Goal: Task Accomplishment & Management: Complete application form

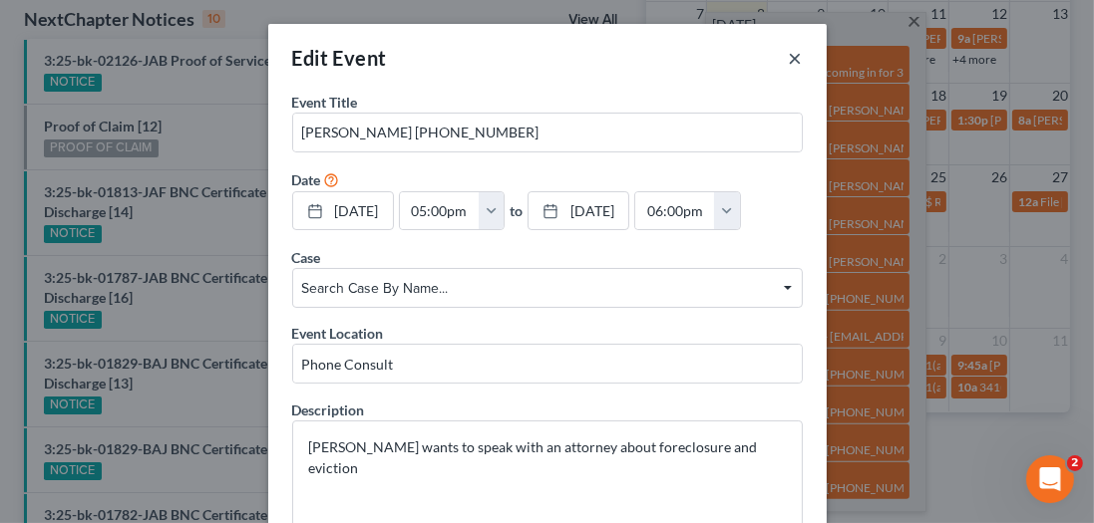
click at [790, 52] on button "×" at bounding box center [796, 58] width 14 height 24
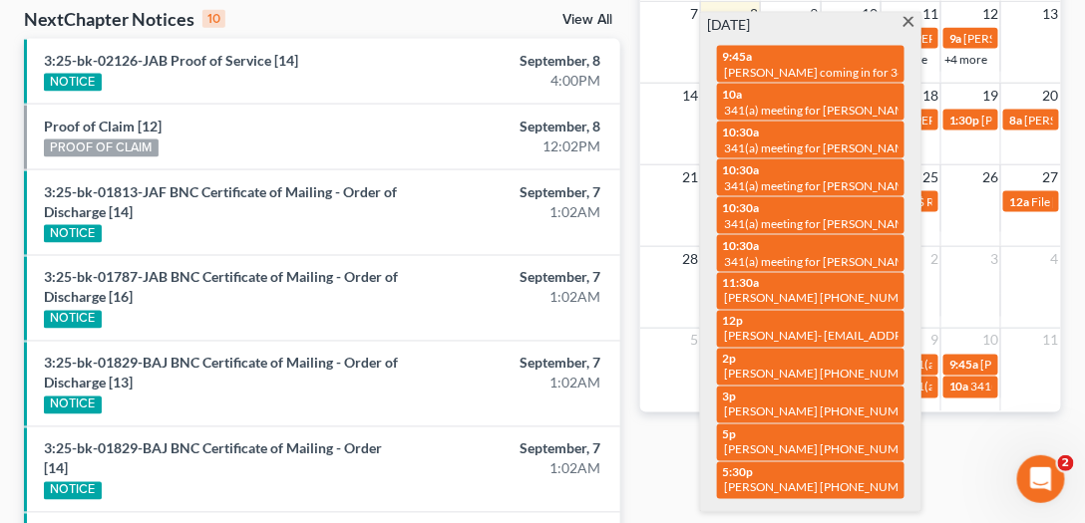
click at [907, 22] on span at bounding box center [908, 23] width 15 height 13
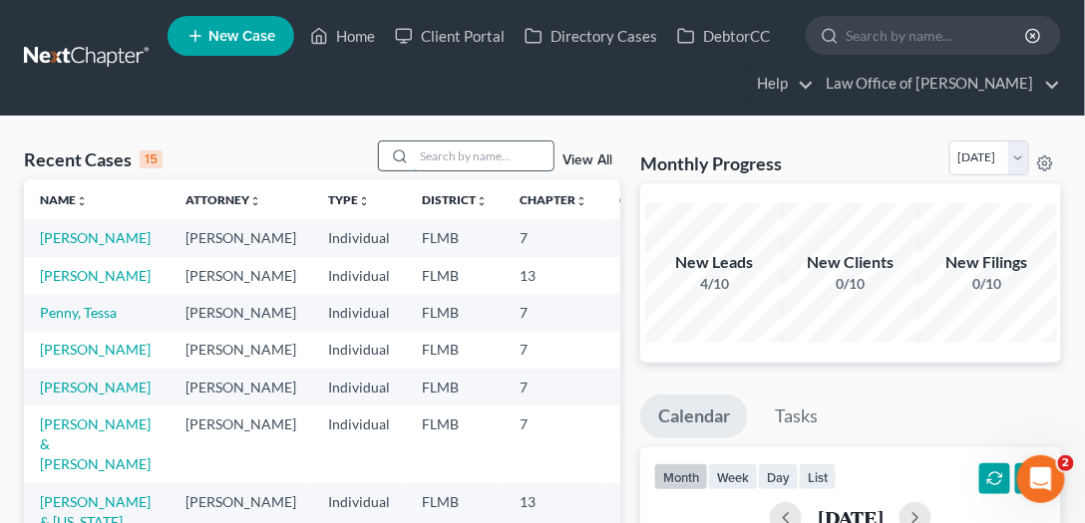
click at [511, 152] on input "search" at bounding box center [484, 156] width 140 height 29
type input "[PERSON_NAME]"
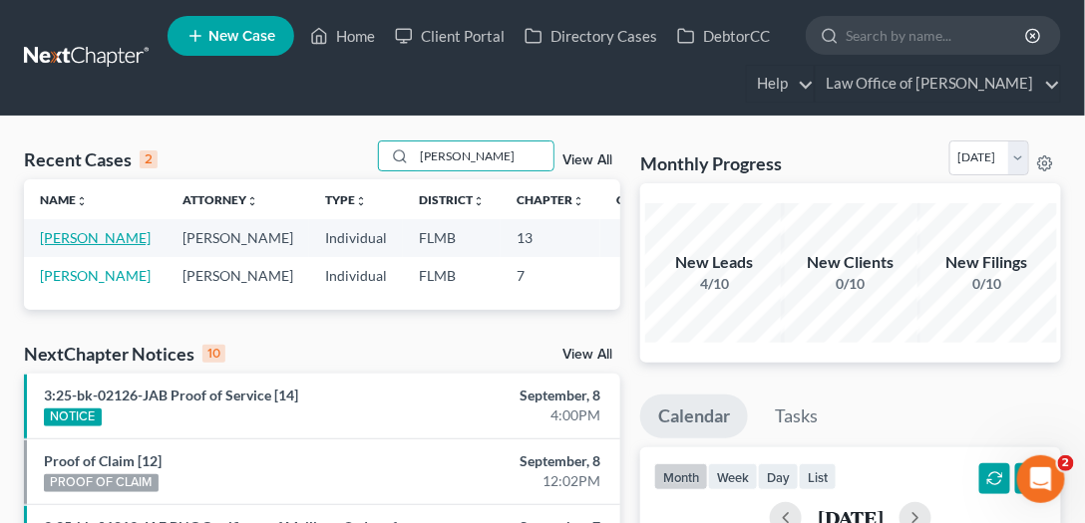
click at [73, 244] on link "[PERSON_NAME]" at bounding box center [95, 237] width 111 height 17
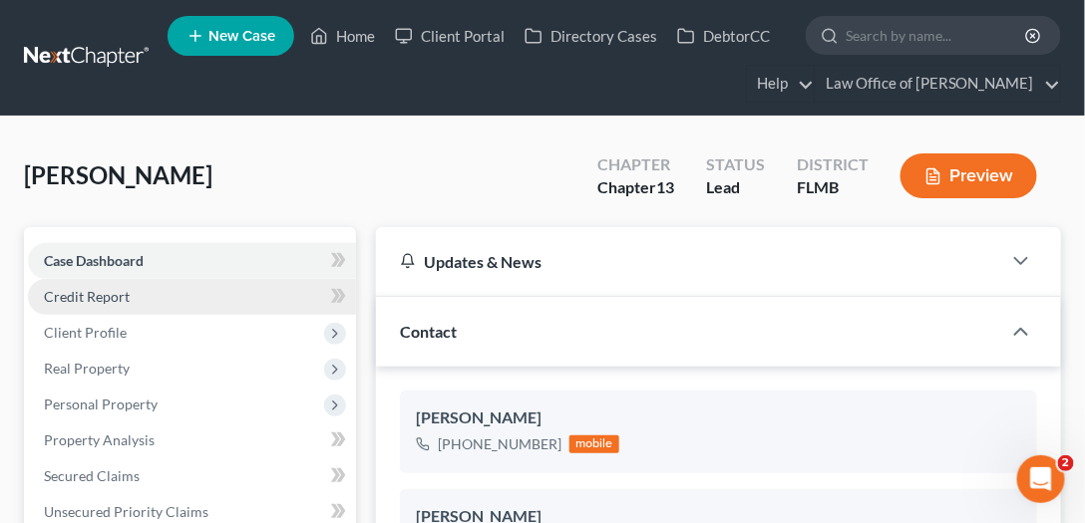
click at [182, 296] on link "Credit Report" at bounding box center [192, 297] width 328 height 36
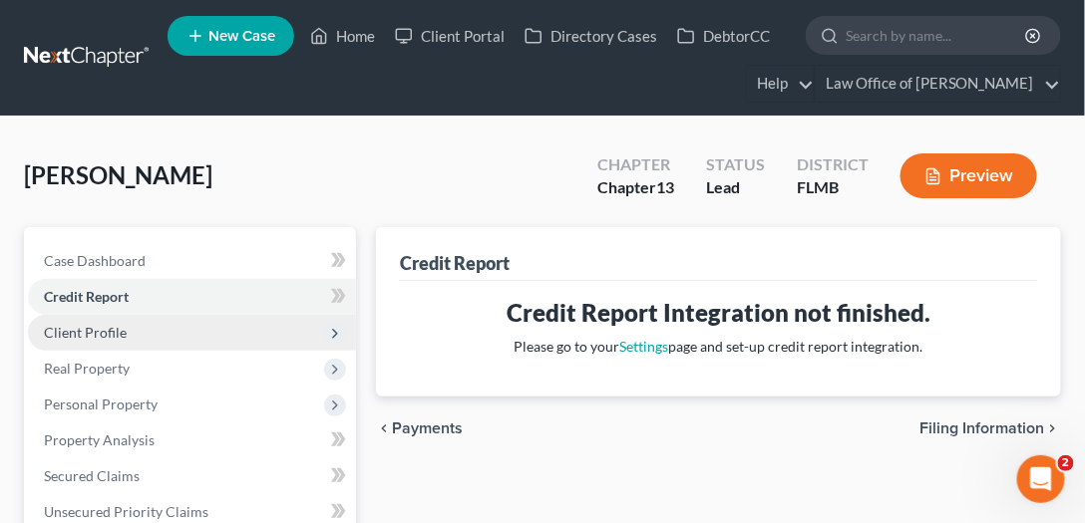
click at [215, 334] on span "Client Profile" at bounding box center [192, 333] width 328 height 36
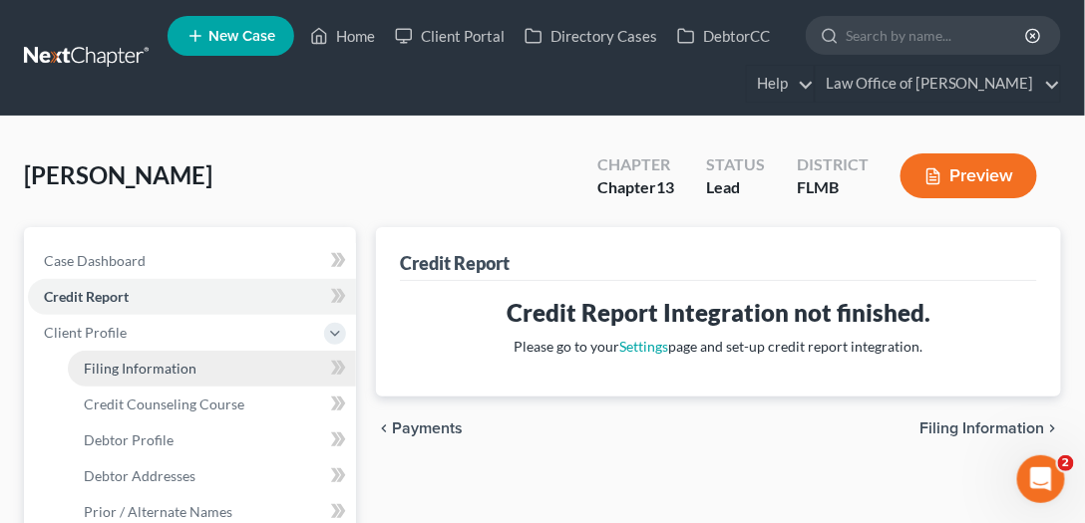
click at [224, 364] on link "Filing Information" at bounding box center [212, 369] width 288 height 36
select select "1"
select select "0"
select select "3"
select select "9"
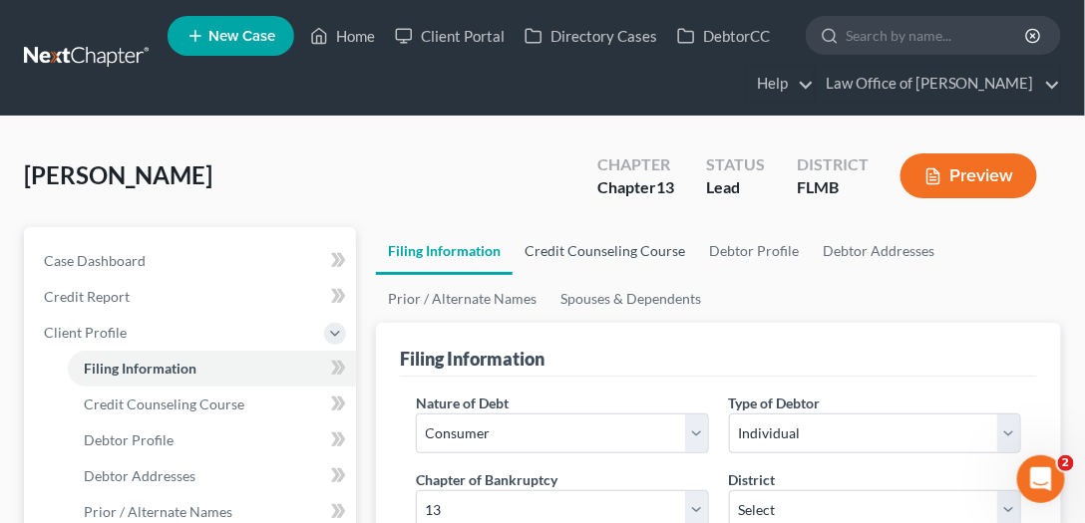
scroll to position [227, 0]
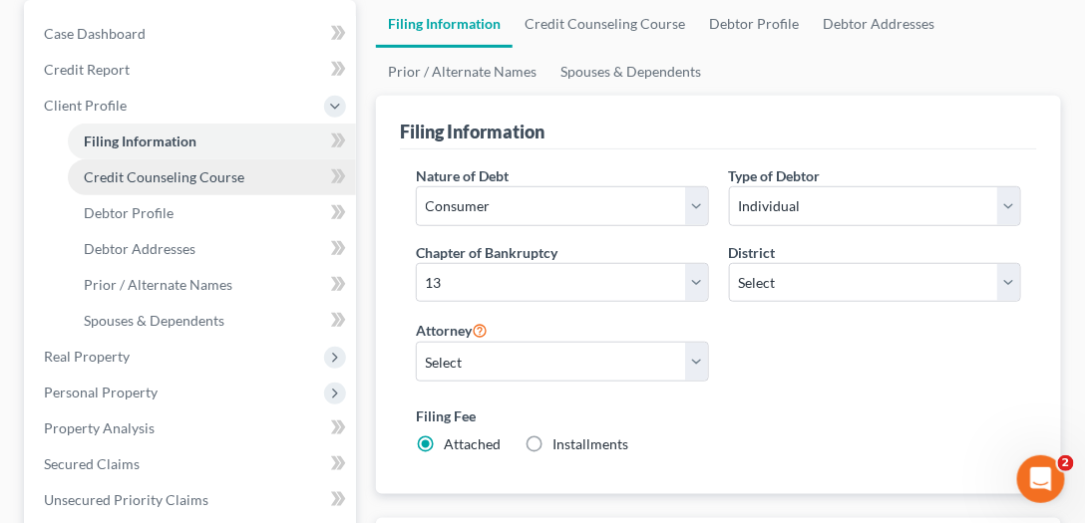
click at [227, 173] on span "Credit Counseling Course" at bounding box center [164, 176] width 161 height 17
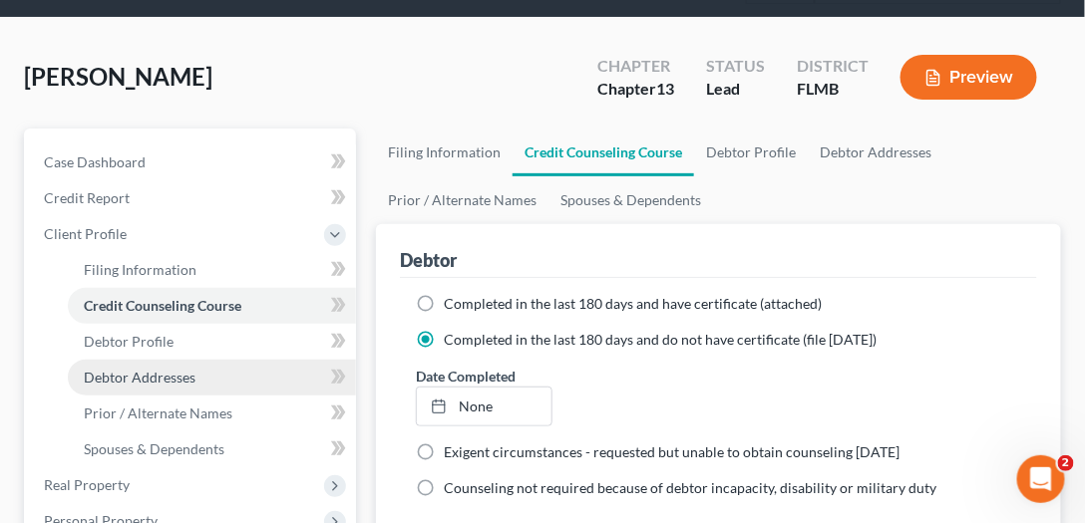
scroll to position [284, 0]
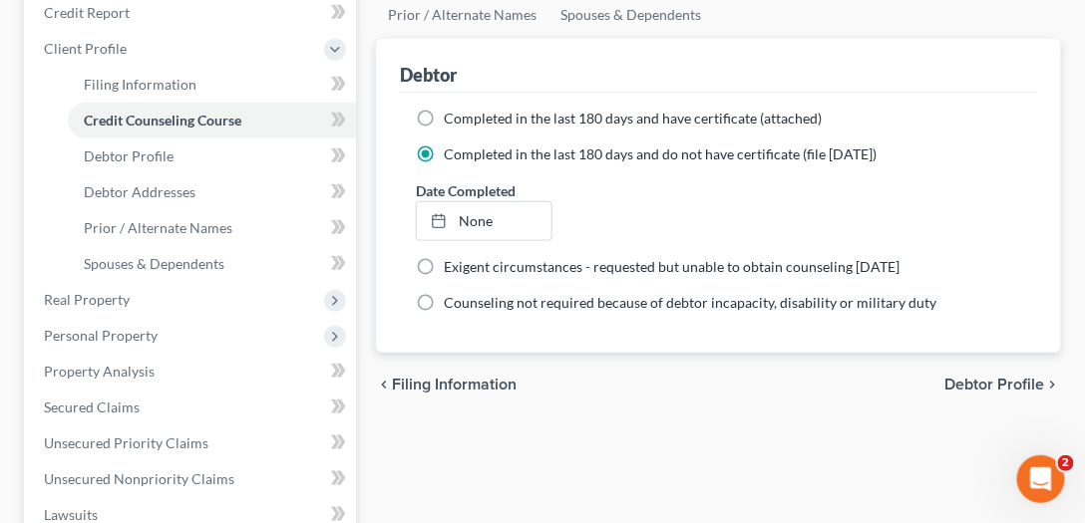
click at [815, 79] on div "Debtor" at bounding box center [718, 66] width 637 height 54
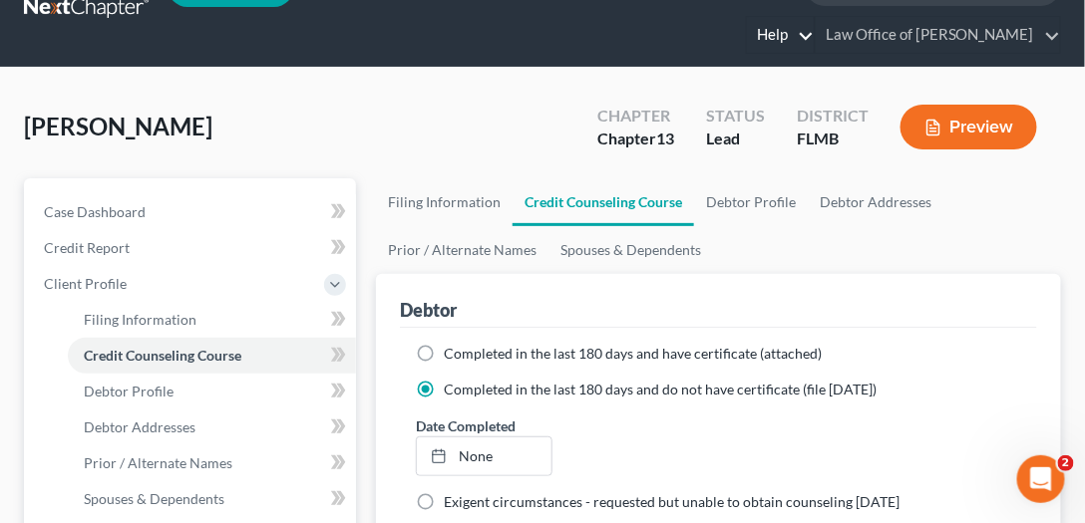
scroll to position [0, 0]
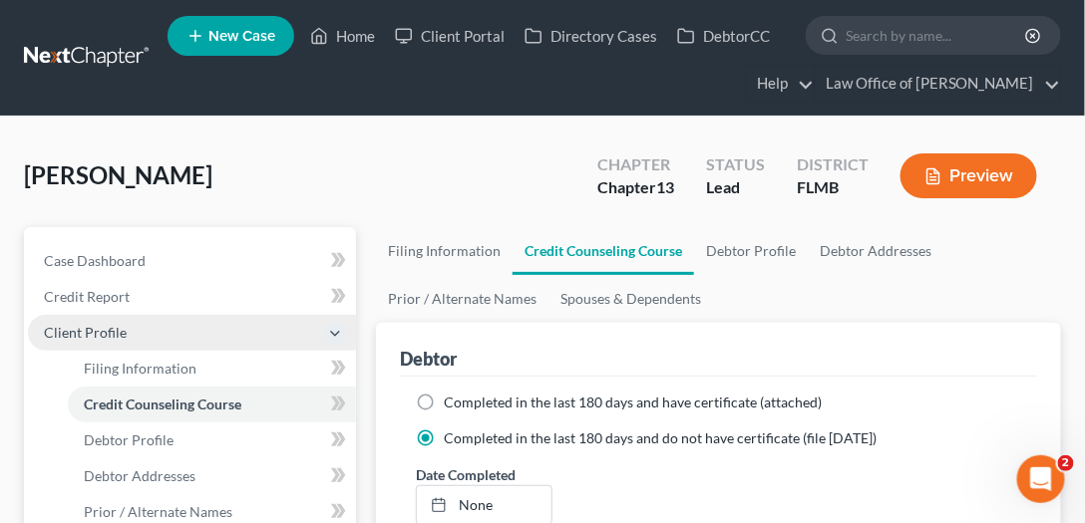
click at [116, 316] on span "Client Profile" at bounding box center [192, 333] width 328 height 36
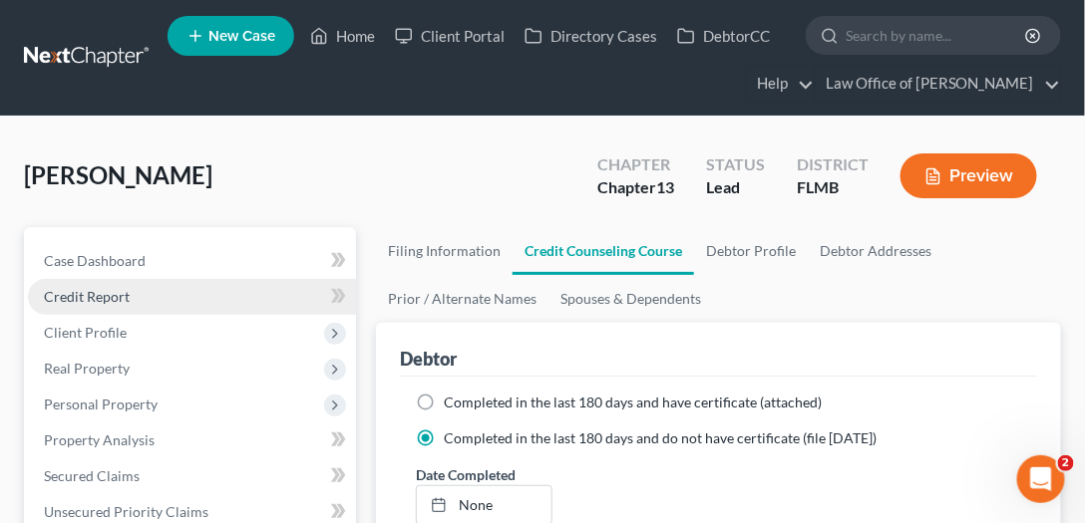
click at [117, 303] on link "Credit Report" at bounding box center [192, 297] width 328 height 36
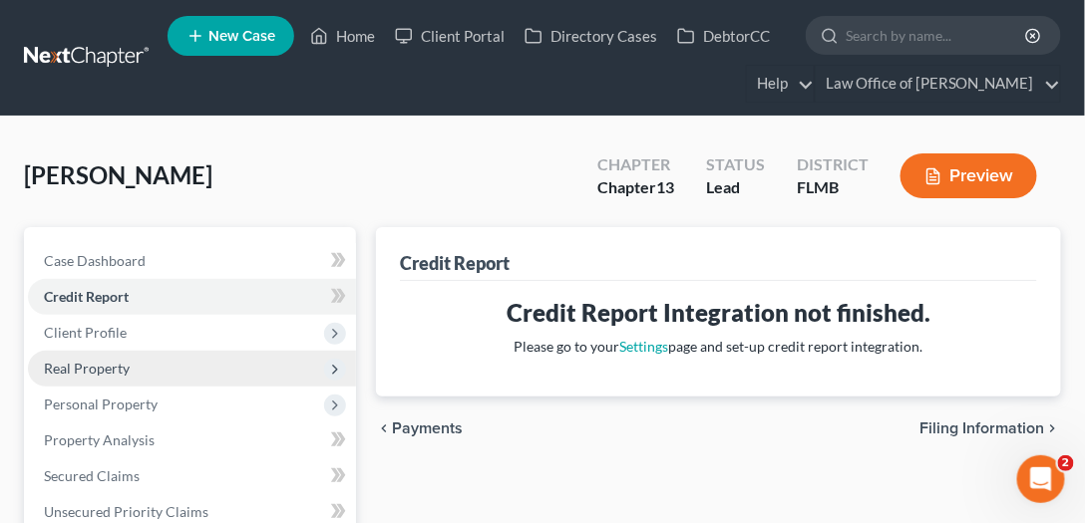
click at [124, 363] on span "Real Property" at bounding box center [87, 368] width 86 height 17
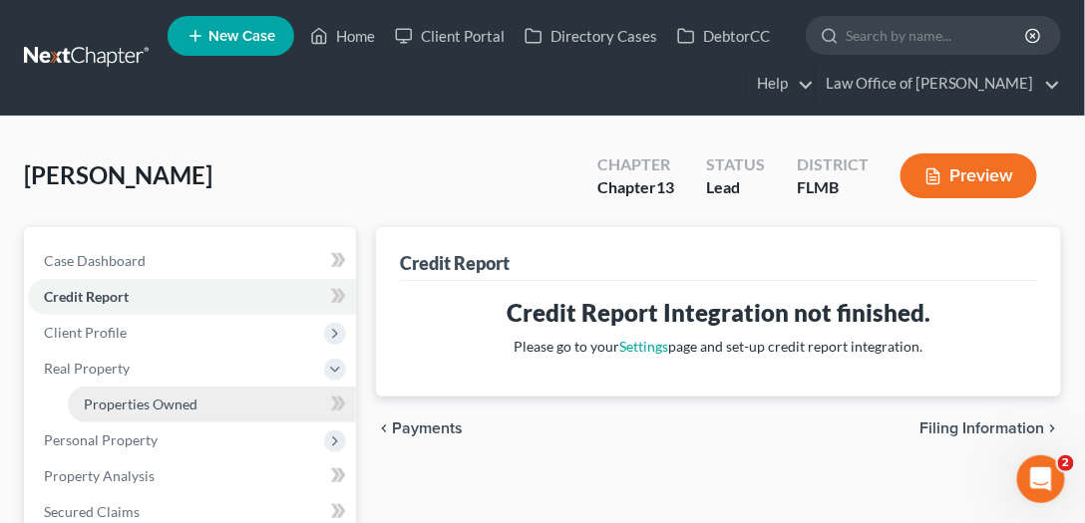
click at [146, 406] on span "Properties Owned" at bounding box center [141, 404] width 114 height 17
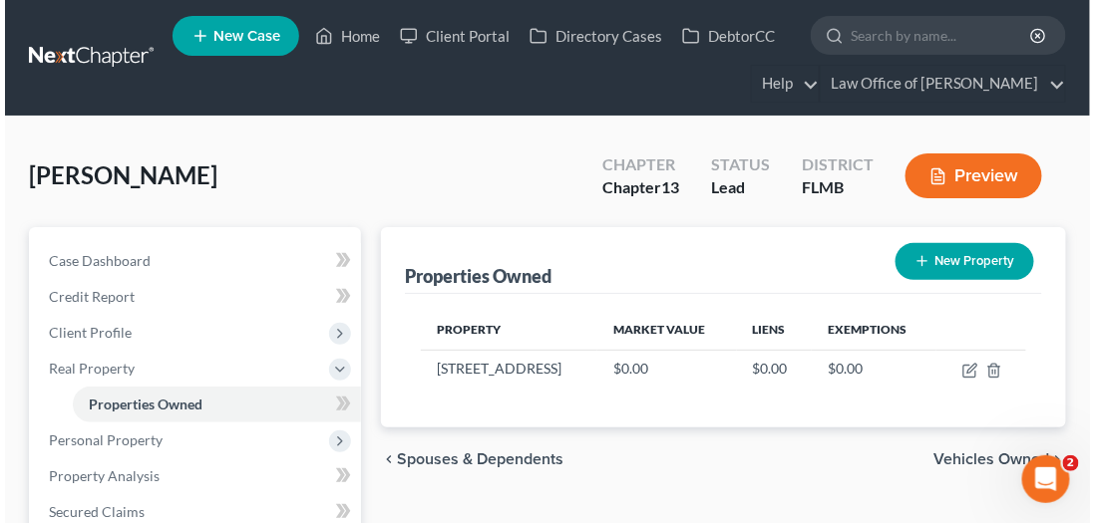
scroll to position [227, 0]
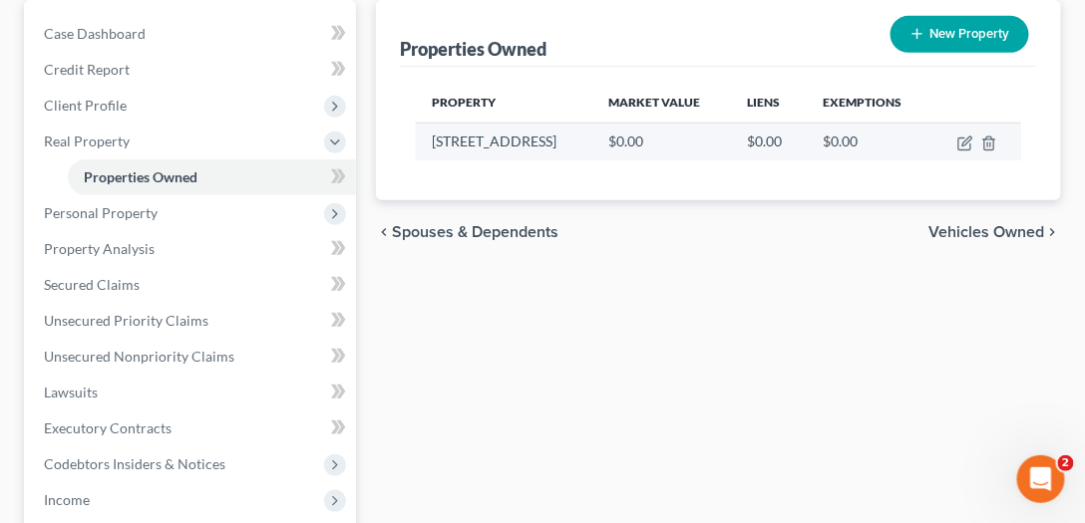
drag, startPoint x: 566, startPoint y: 137, endPoint x: 432, endPoint y: 138, distance: 134.6
click at [432, 138] on td "[STREET_ADDRESS]" at bounding box center [504, 142] width 176 height 38
copy td "[STREET_ADDRESS]"
click at [965, 146] on icon "button" at bounding box center [965, 144] width 16 height 16
select select "9"
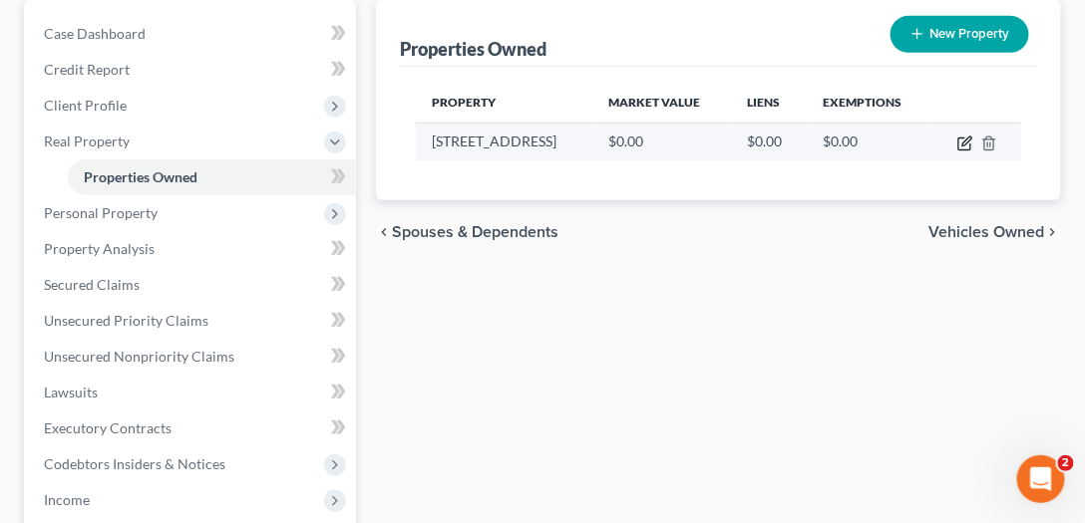
select select "0"
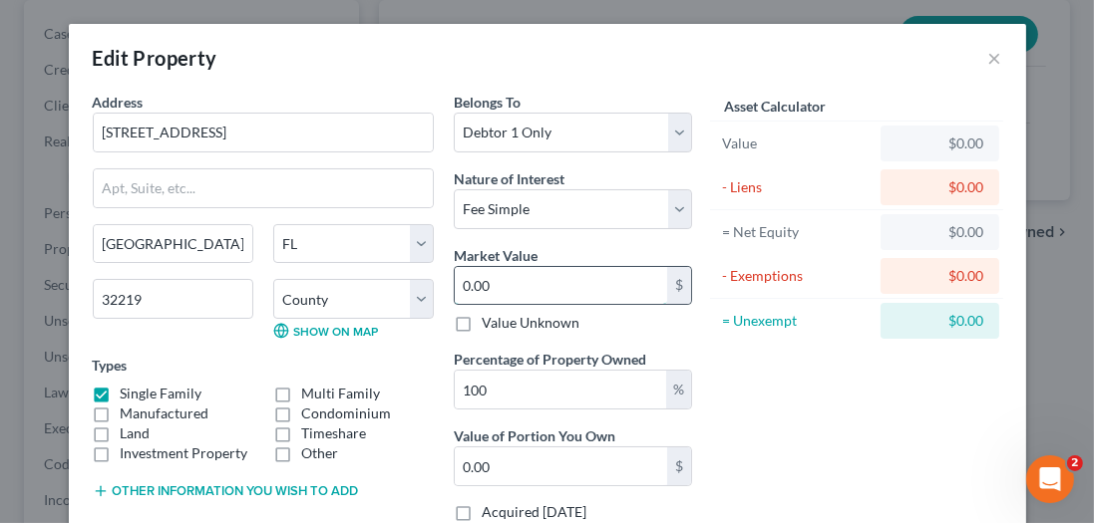
click at [600, 270] on input "0.00" at bounding box center [561, 286] width 212 height 38
click at [576, 299] on input "0.00" at bounding box center [561, 286] width 212 height 38
drag, startPoint x: 589, startPoint y: 281, endPoint x: 88, endPoint y: 343, distance: 505.3
click at [88, 343] on div "Address * 10703 [GEOGRAPHIC_DATA] [GEOGRAPHIC_DATA] [US_STATE][GEOGRAPHIC_DATA]…" at bounding box center [392, 315] width 619 height 447
type input "1"
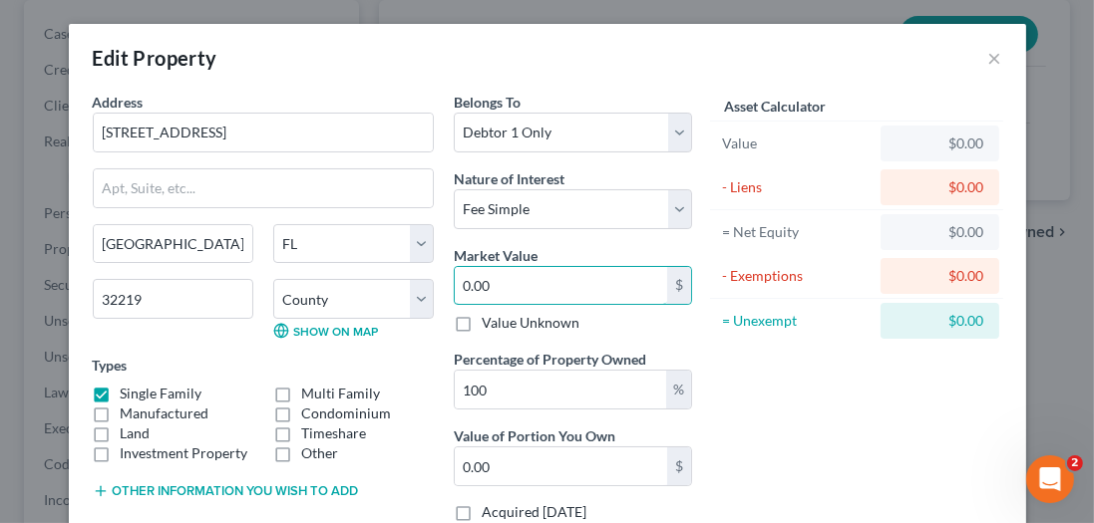
type input "1.00"
type input "19"
type input "19.00"
type input "197"
type input "197.00"
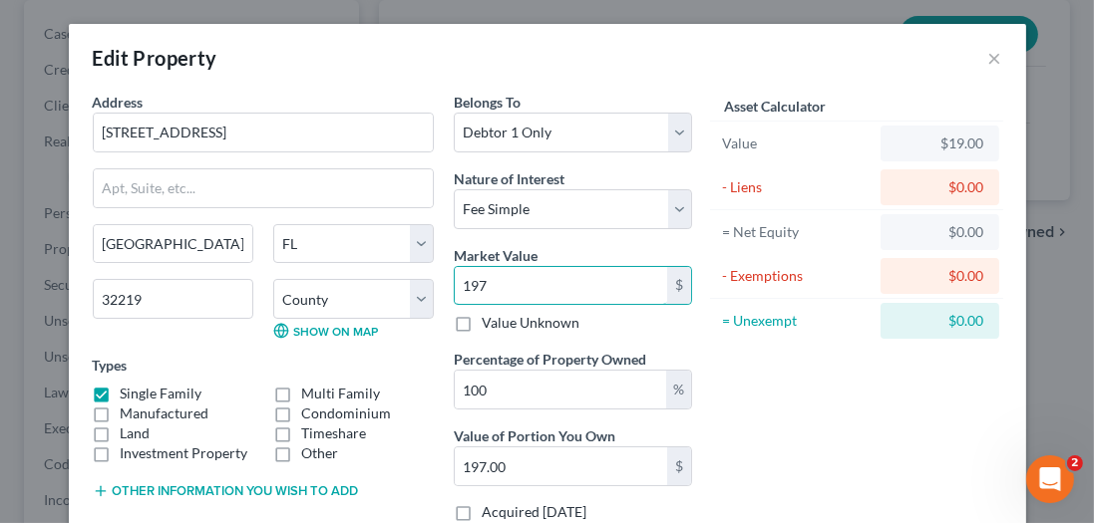
type input "1976"
type input "1,976.00"
type input "1,9760"
type input "19,760.00"
type input "19,7600"
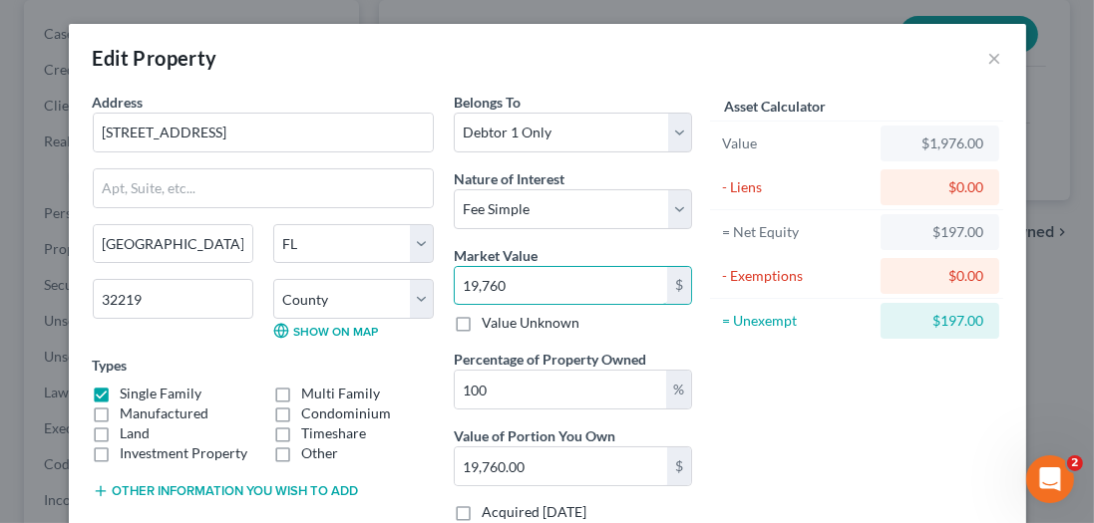
type input "197,600.00"
type input "197,600"
click at [879, 411] on div "Asset Calculator Value $197,600.00 - Liens $0.00 = Net Equity $1,976.00 - Exemp…" at bounding box center [857, 315] width 310 height 447
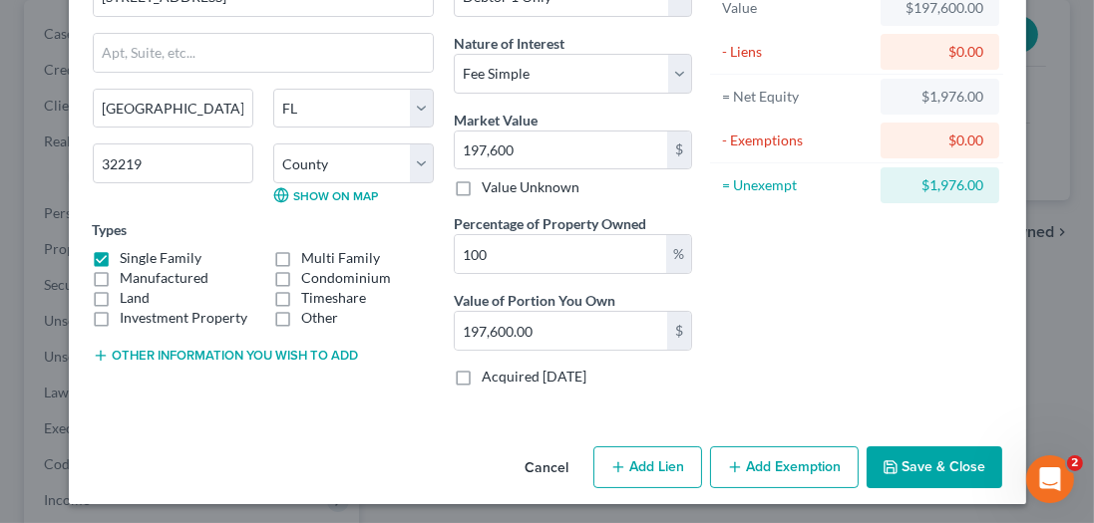
click at [632, 461] on button "Add Lien" at bounding box center [647, 468] width 109 height 42
select select "0"
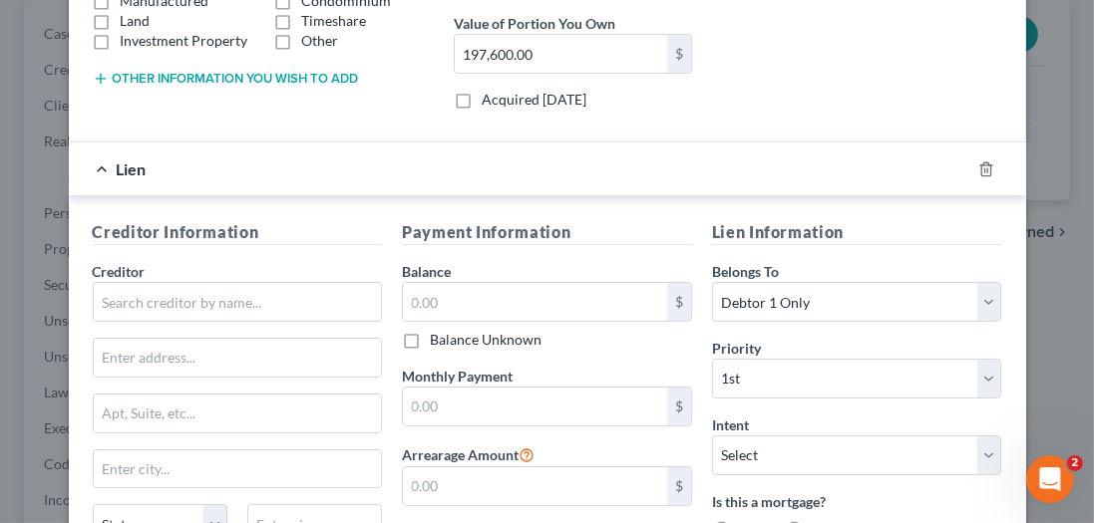
scroll to position [591, 0]
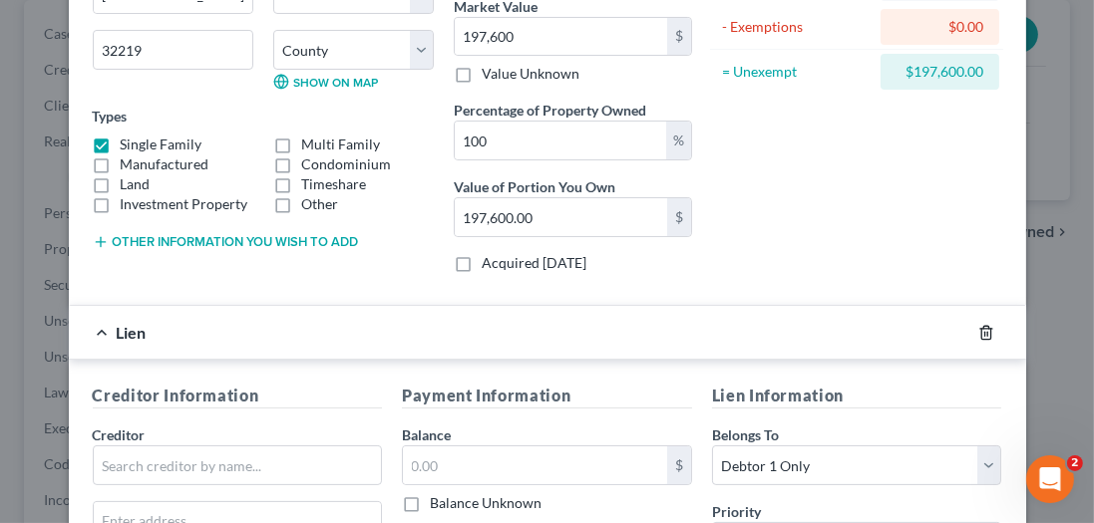
click at [987, 332] on line "button" at bounding box center [987, 334] width 0 height 4
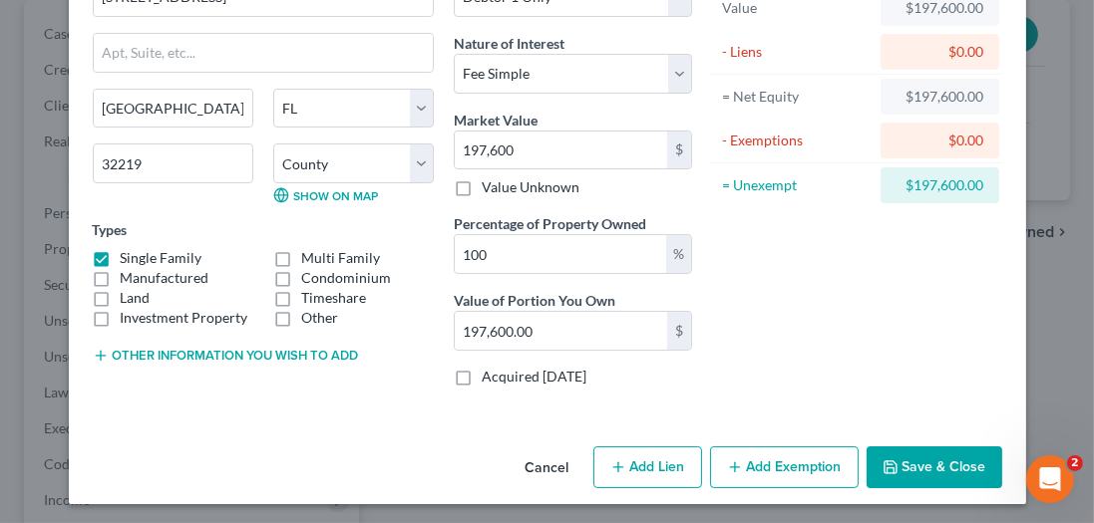
click at [818, 456] on button "Add Exemption" at bounding box center [784, 468] width 149 height 42
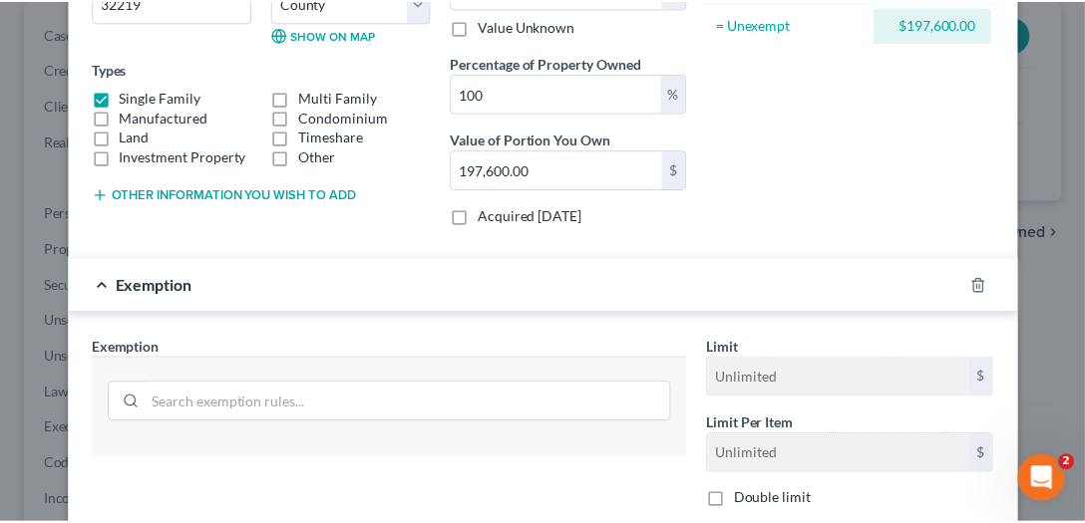
scroll to position [534, 0]
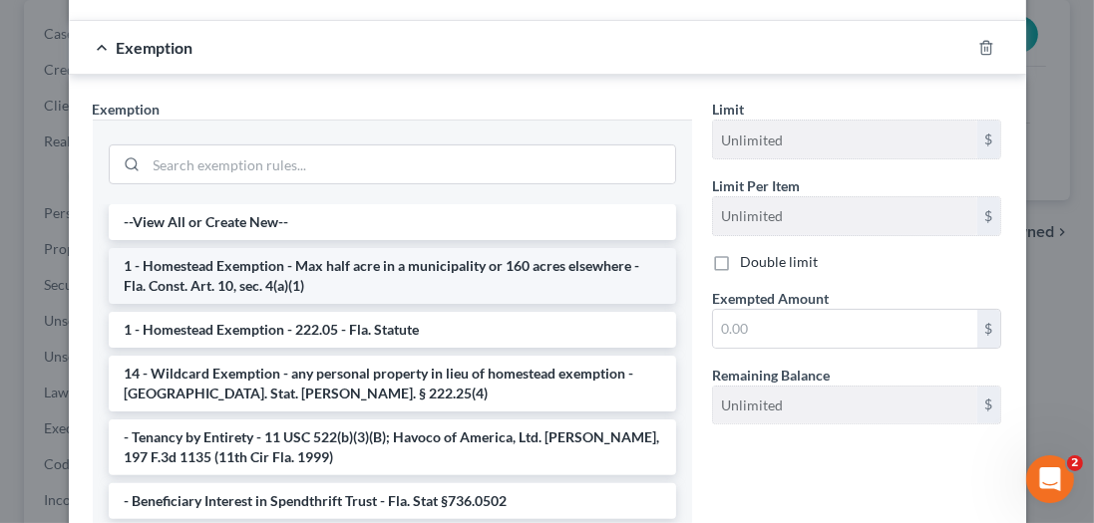
click at [236, 275] on li "1 - Homestead Exemption - Max half acre in a municipality or 160 acres elsewher…" at bounding box center [392, 276] width 567 height 56
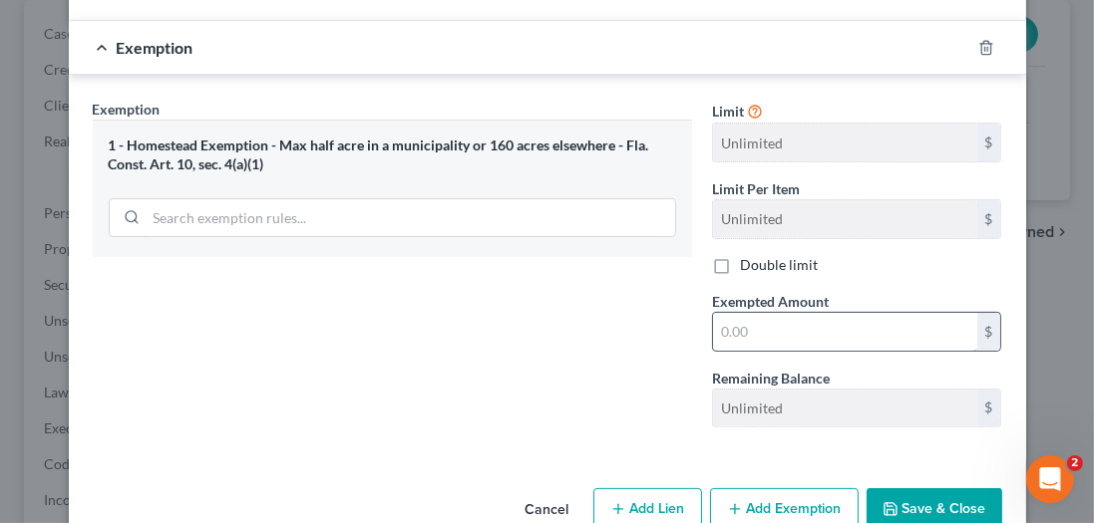
click at [850, 324] on input "text" at bounding box center [845, 332] width 264 height 38
type input "197,600"
click at [961, 497] on button "Save & Close" at bounding box center [934, 510] width 136 height 42
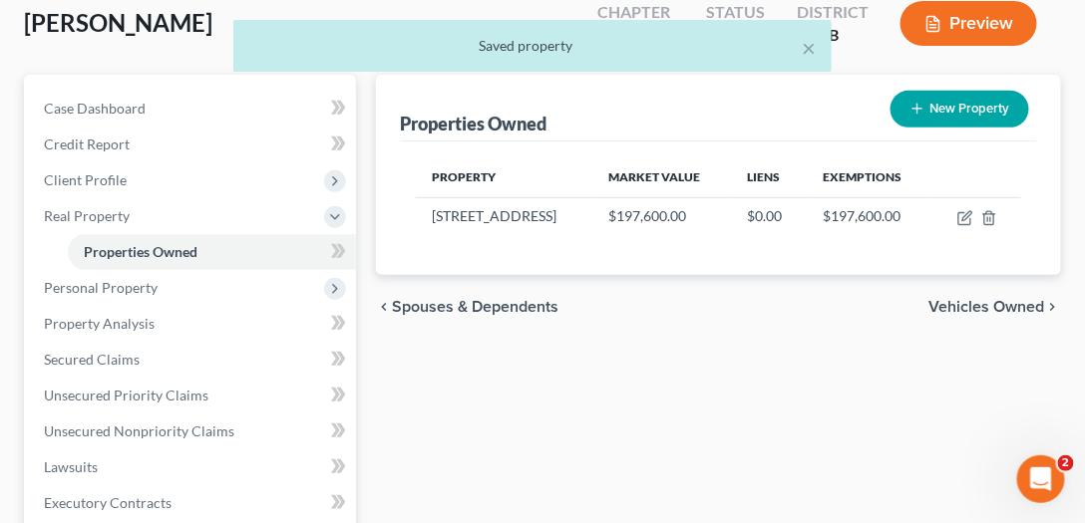
scroll to position [57, 0]
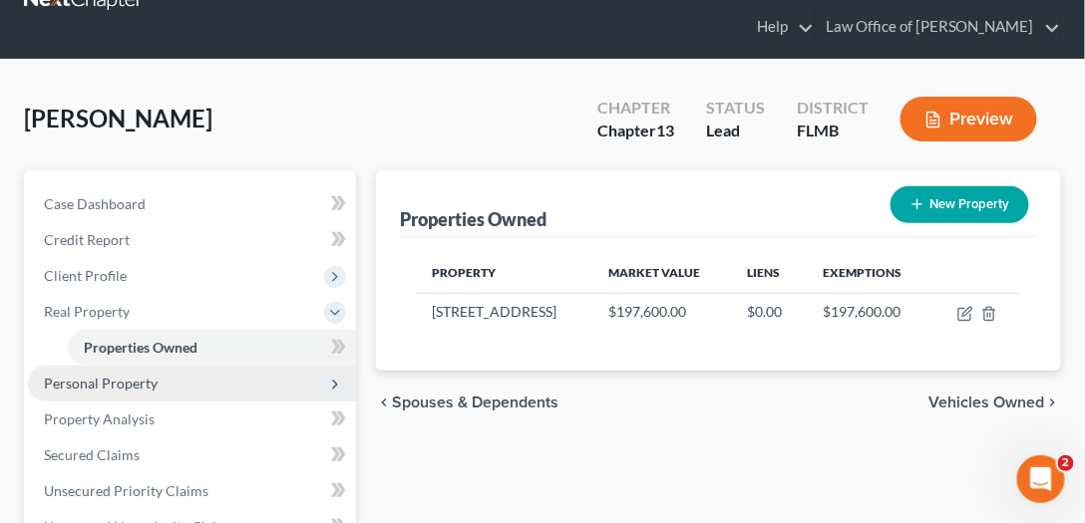
click at [211, 380] on span "Personal Property" at bounding box center [192, 384] width 328 height 36
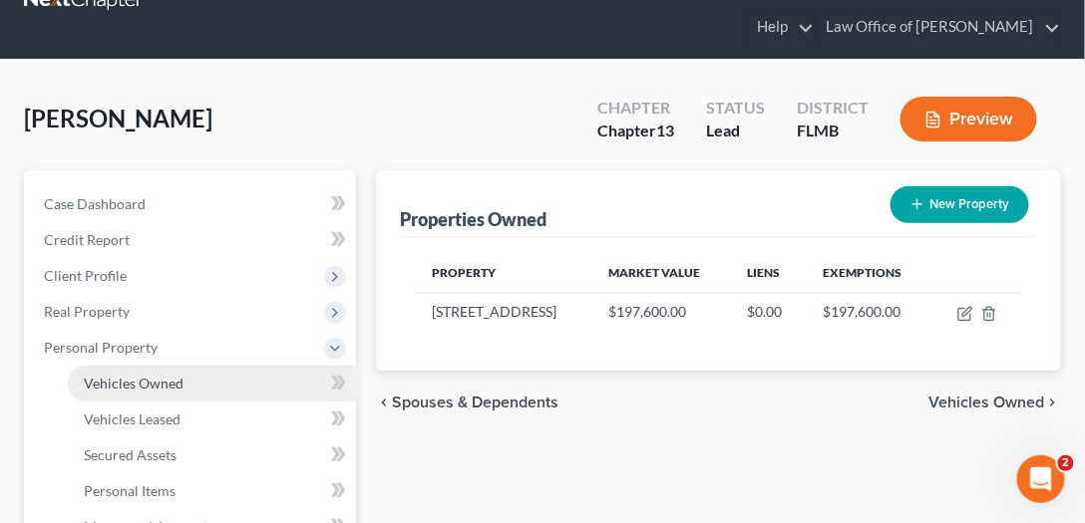
click at [201, 378] on link "Vehicles Owned" at bounding box center [212, 384] width 288 height 36
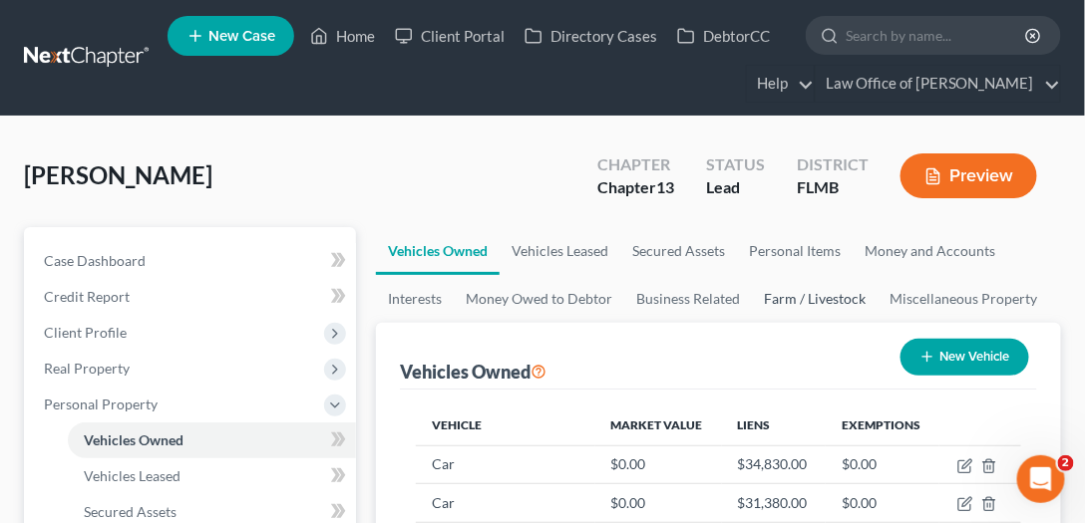
scroll to position [341, 0]
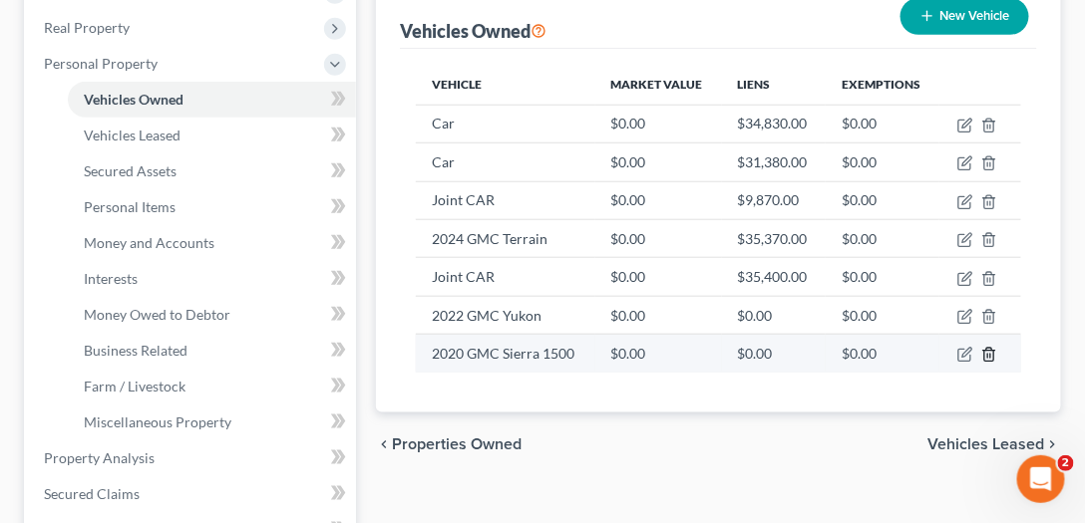
click at [987, 347] on icon "button" at bounding box center [989, 355] width 16 height 16
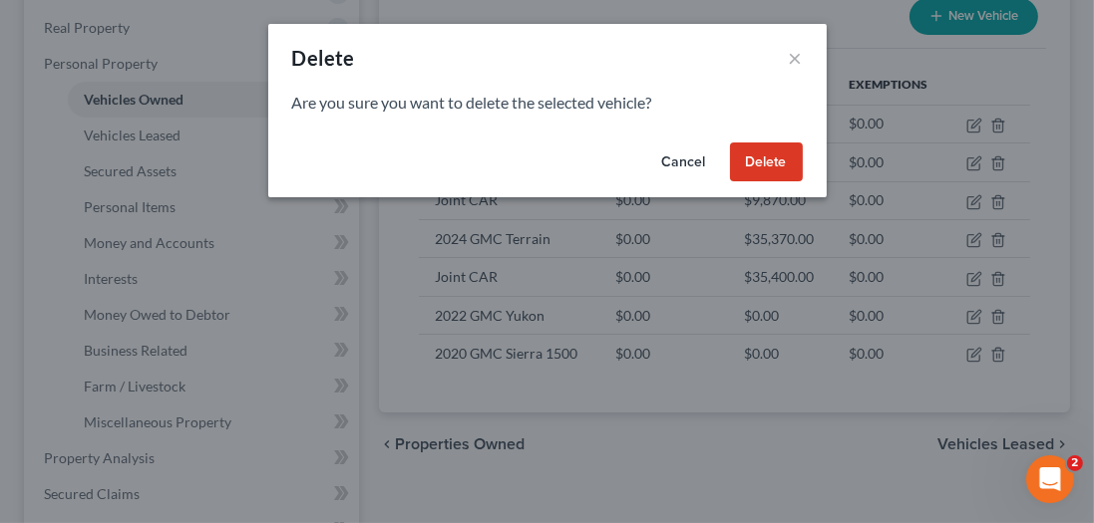
click at [783, 154] on button "Delete" at bounding box center [766, 163] width 73 height 40
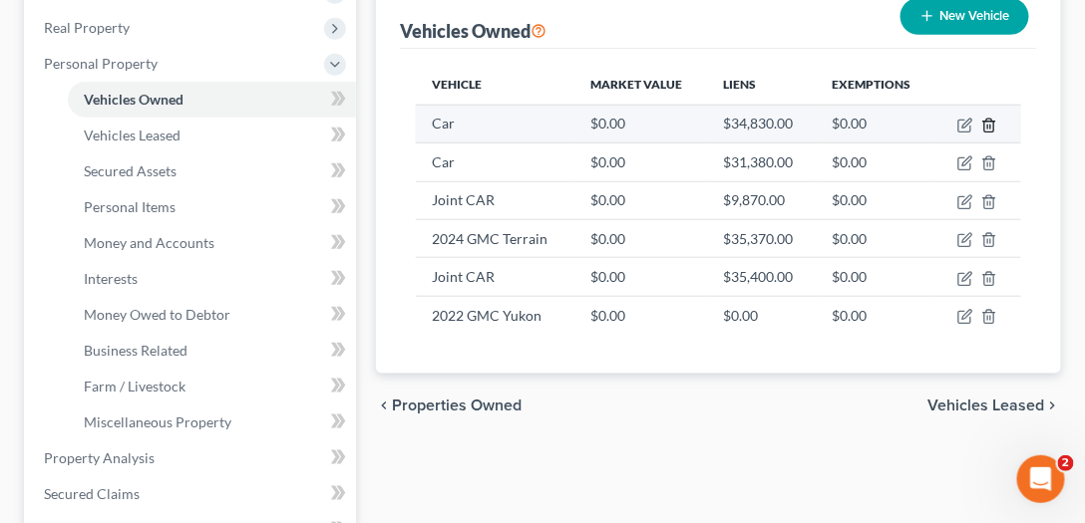
click at [993, 122] on icon "button" at bounding box center [988, 125] width 9 height 13
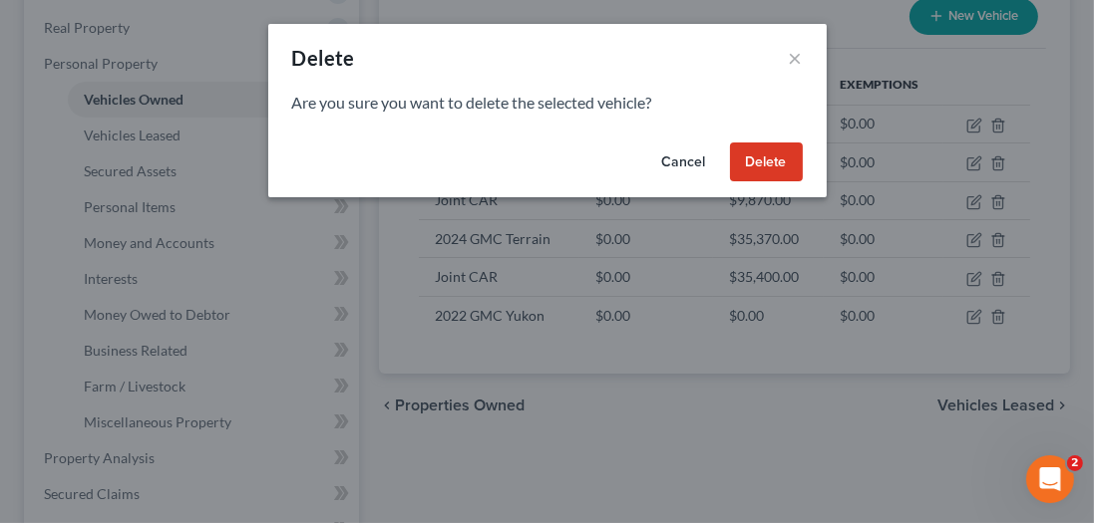
click at [792, 165] on button "Delete" at bounding box center [766, 163] width 73 height 40
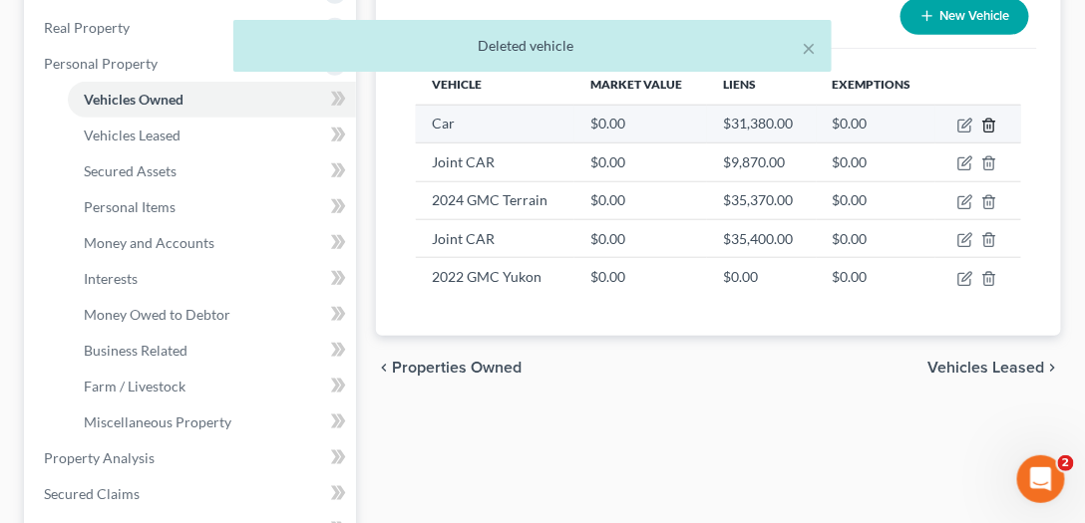
click at [993, 124] on icon "button" at bounding box center [989, 126] width 16 height 16
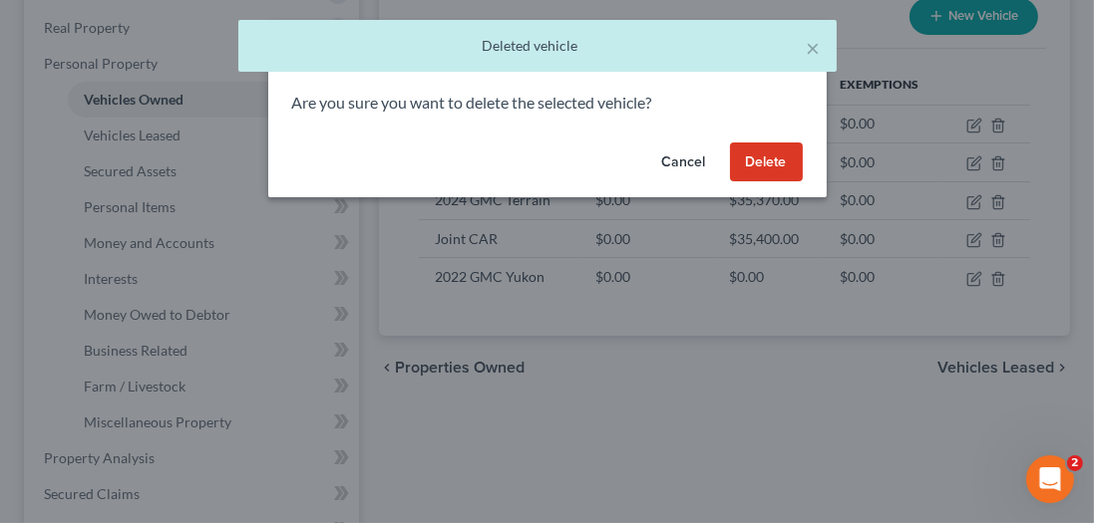
click at [800, 162] on button "Delete" at bounding box center [766, 163] width 73 height 40
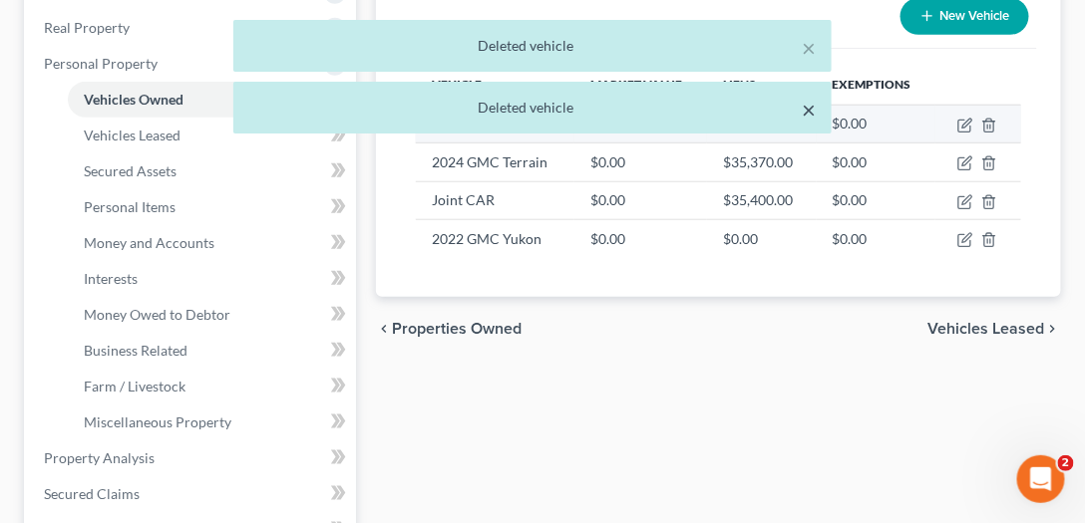
click at [812, 110] on button "×" at bounding box center [809, 110] width 14 height 24
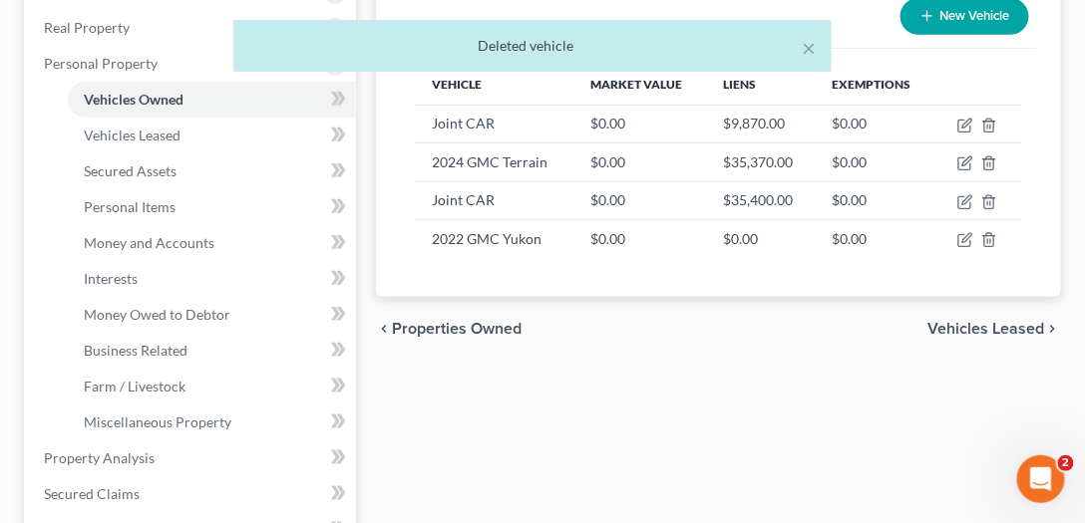
click at [816, 48] on div "× Deleted vehicle" at bounding box center [532, 46] width 598 height 52
click at [808, 47] on button "×" at bounding box center [809, 48] width 14 height 24
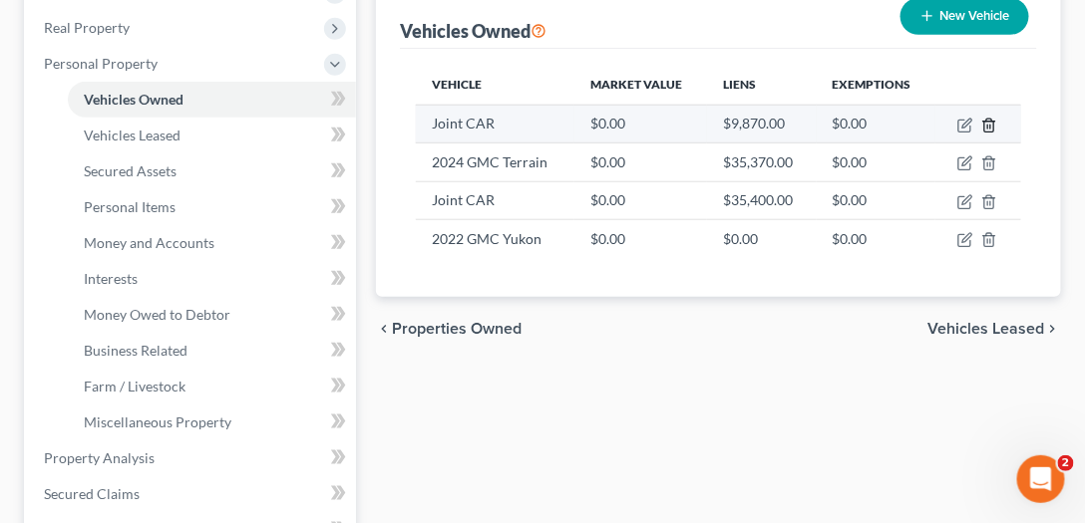
click at [991, 122] on icon "button" at bounding box center [989, 126] width 16 height 16
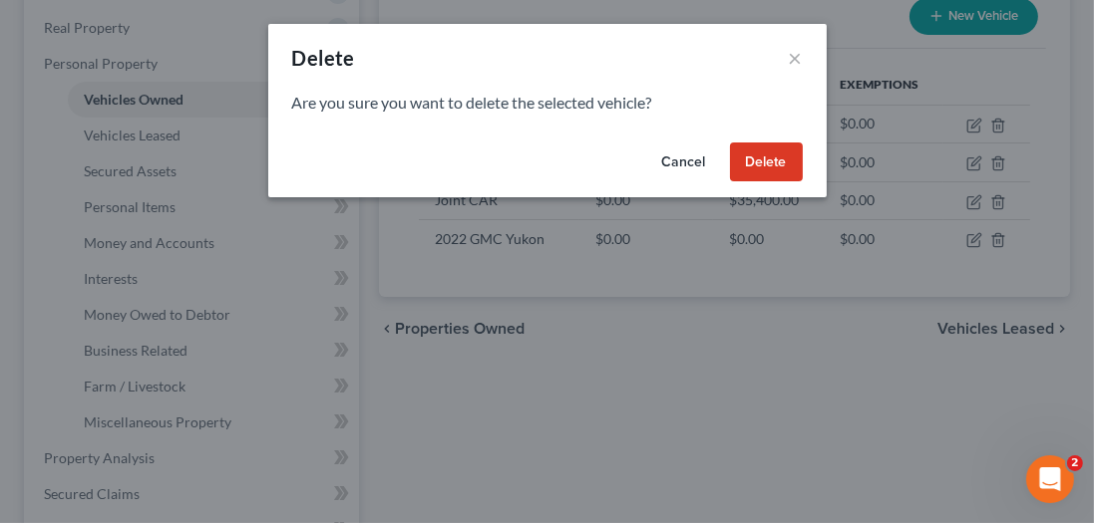
click at [792, 167] on button "Delete" at bounding box center [766, 163] width 73 height 40
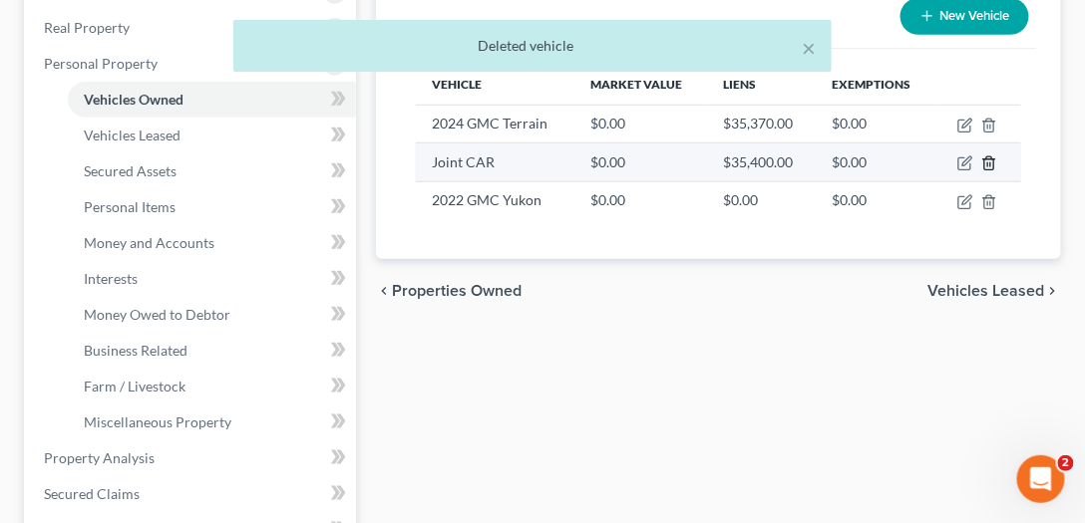
click at [989, 160] on icon "button" at bounding box center [989, 164] width 16 height 16
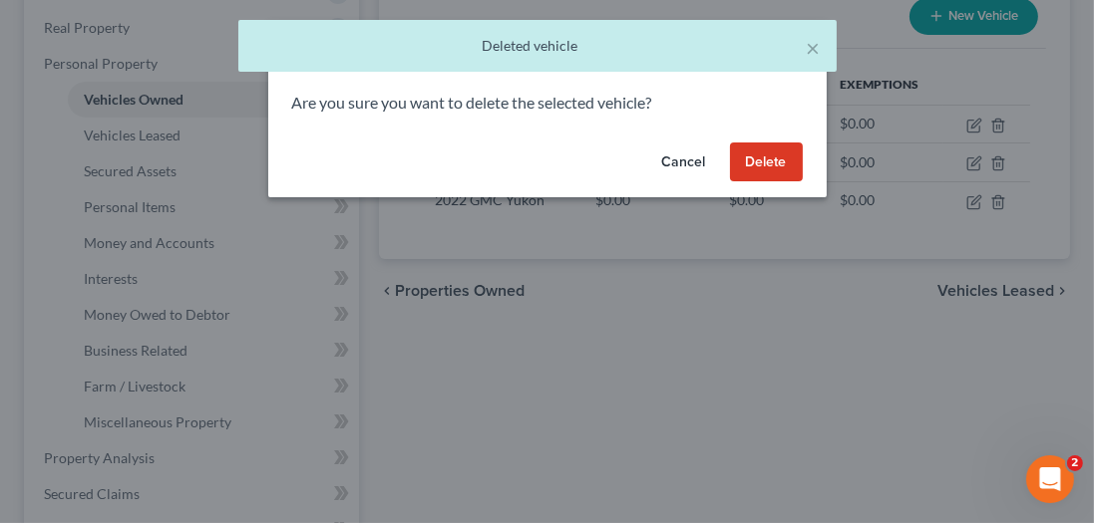
click at [786, 150] on button "Delete" at bounding box center [766, 163] width 73 height 40
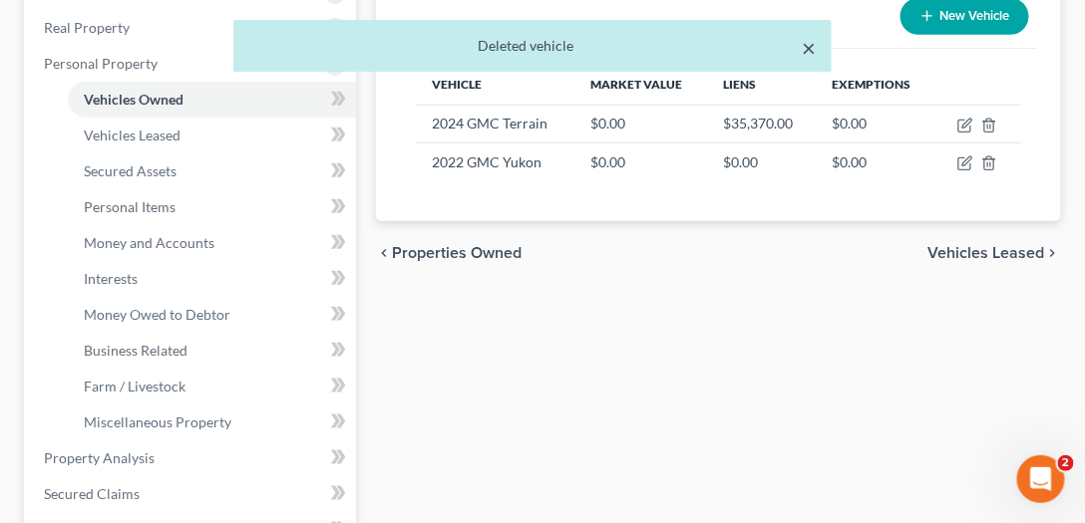
click at [808, 51] on button "×" at bounding box center [809, 48] width 14 height 24
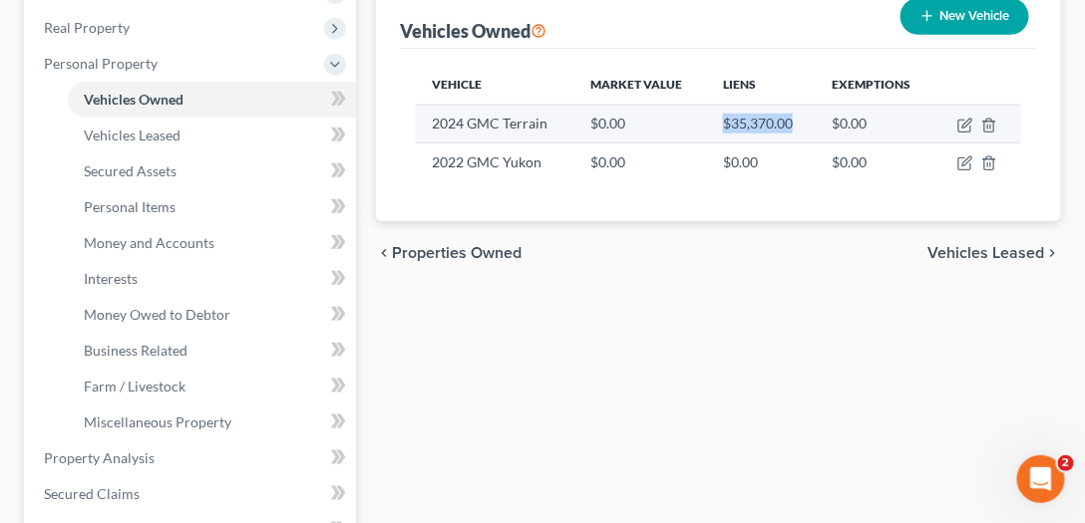
drag, startPoint x: 798, startPoint y: 120, endPoint x: 719, endPoint y: 114, distance: 79.0
click at [719, 114] on td "$35,370.00" at bounding box center [762, 124] width 110 height 38
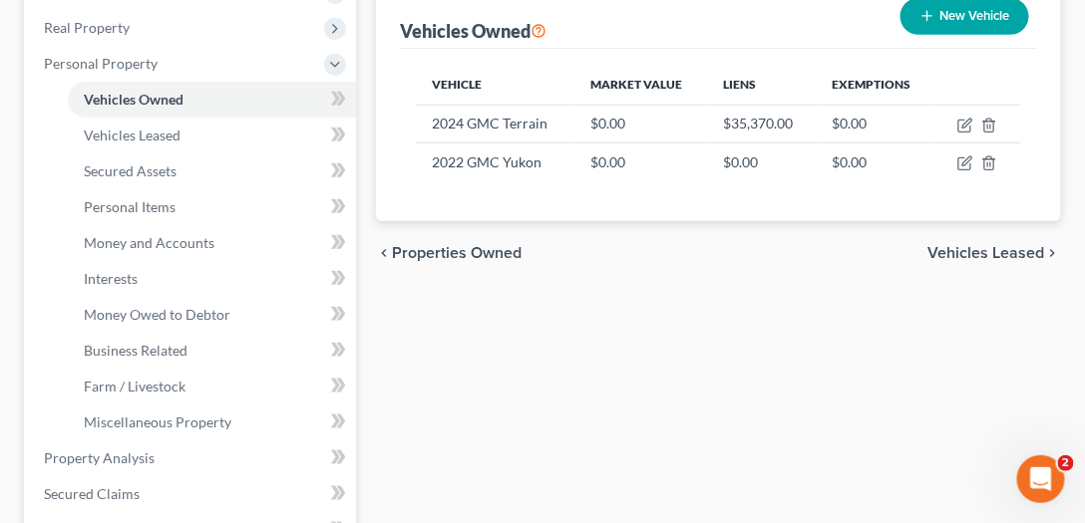
drag, startPoint x: 731, startPoint y: 358, endPoint x: 717, endPoint y: 351, distance: 15.6
click at [731, 358] on div "Vehicles Owned Vehicles Leased Secured Assets Personal Items Money and Accounts…" at bounding box center [718, 479] width 705 height 1187
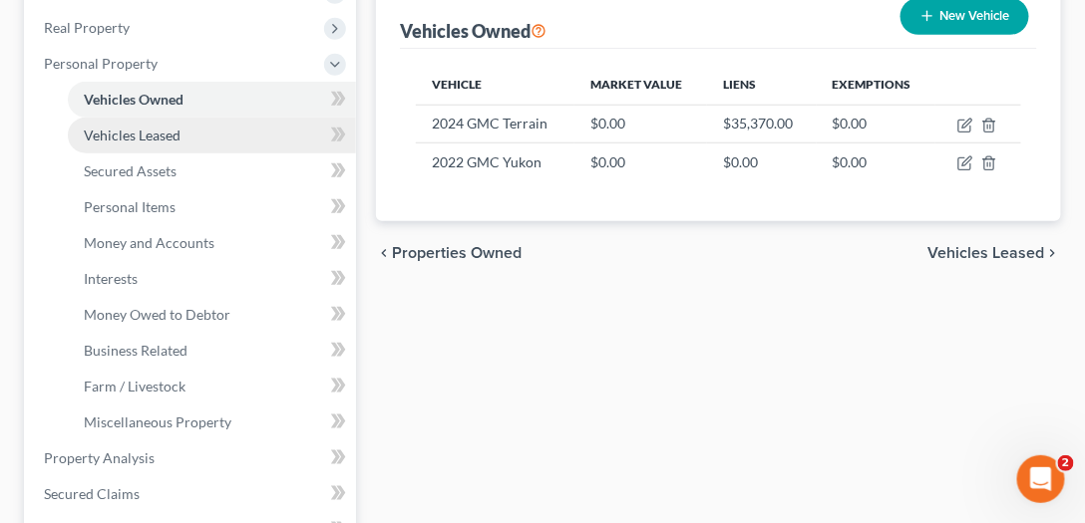
click at [142, 130] on span "Vehicles Leased" at bounding box center [132, 135] width 97 height 17
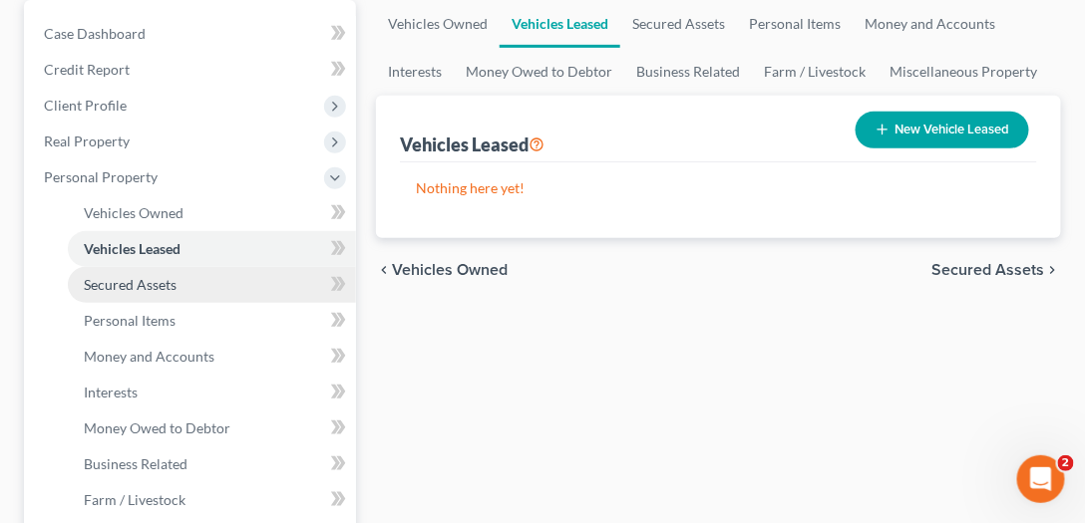
click at [135, 281] on span "Secured Assets" at bounding box center [130, 284] width 93 height 17
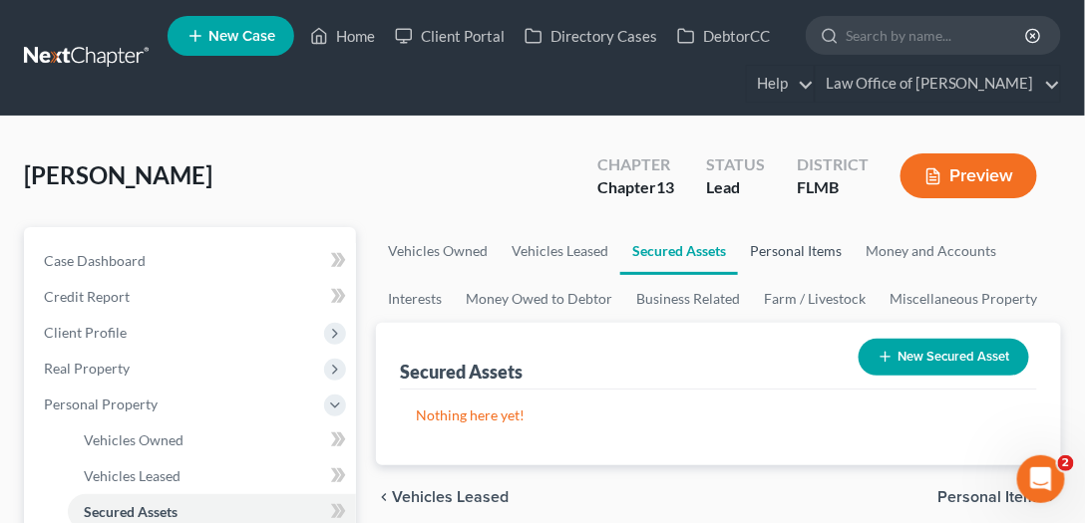
click at [814, 246] on link "Personal Items" at bounding box center [796, 251] width 116 height 48
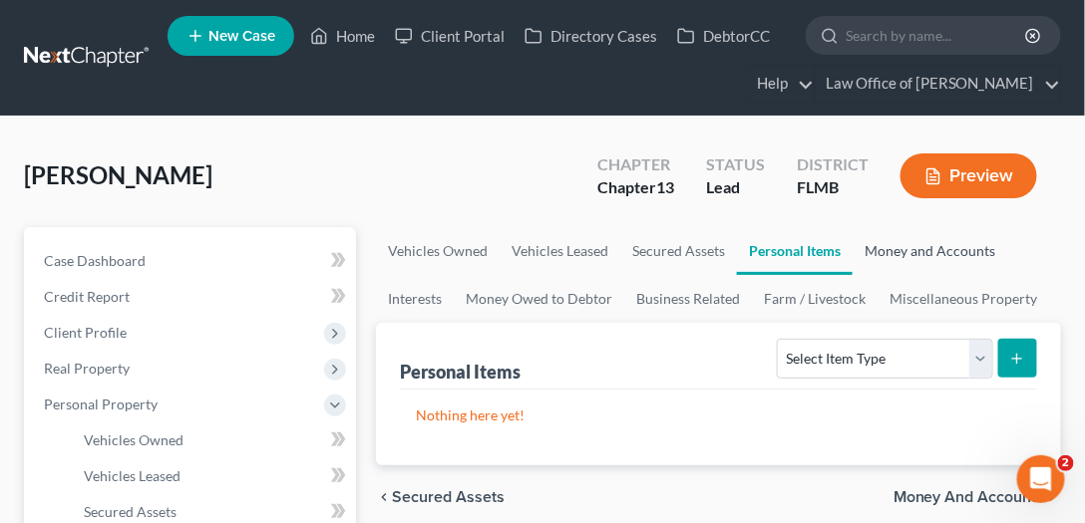
click at [934, 249] on link "Money and Accounts" at bounding box center [929, 251] width 155 height 48
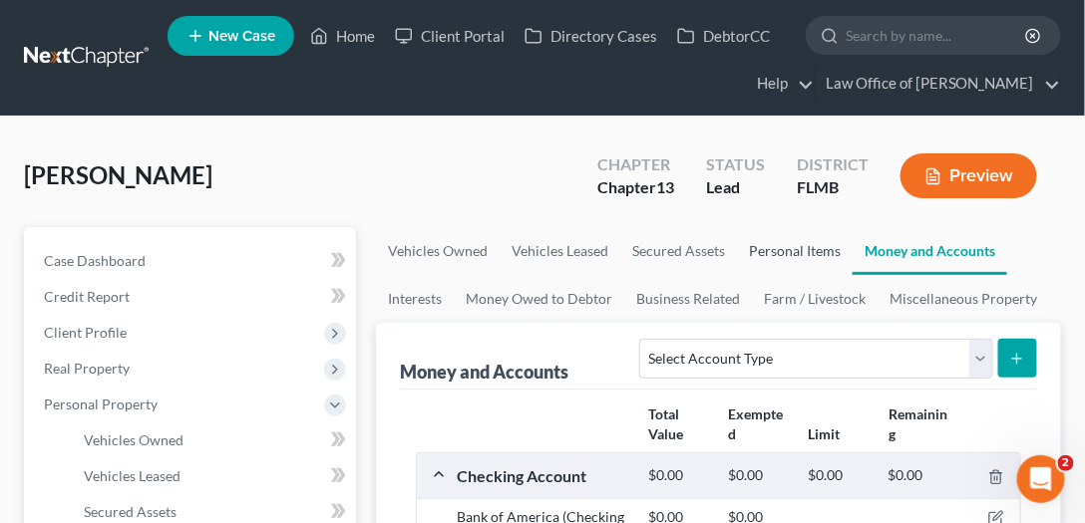
click at [806, 247] on link "Personal Items" at bounding box center [795, 251] width 116 height 48
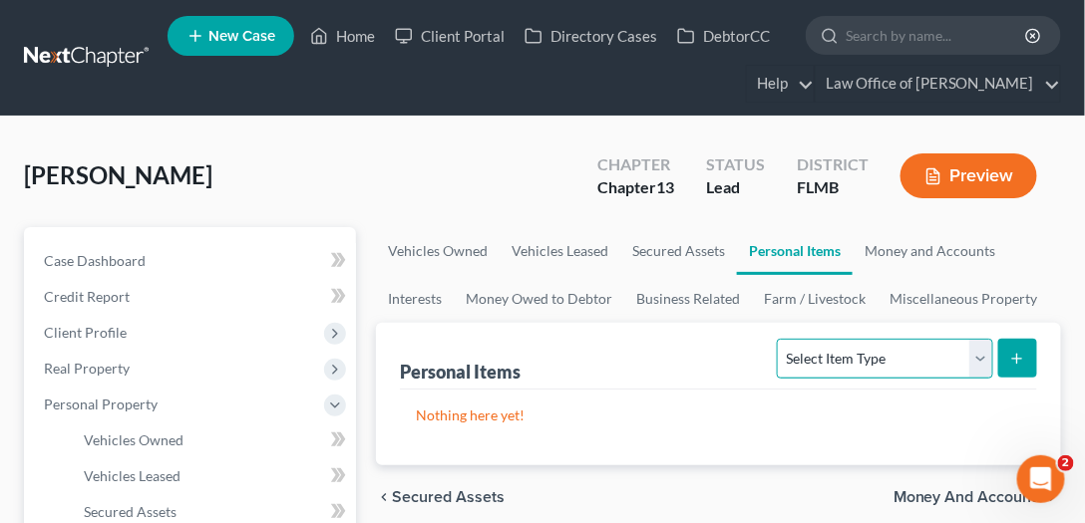
click at [889, 350] on select "Select Item Type Clothing Collectibles Of Value Electronics Firearms Household …" at bounding box center [884, 359] width 215 height 40
select select "clothing"
click at [781, 339] on select "Select Item Type Clothing Collectibles Of Value Electronics Firearms Household …" at bounding box center [884, 359] width 215 height 40
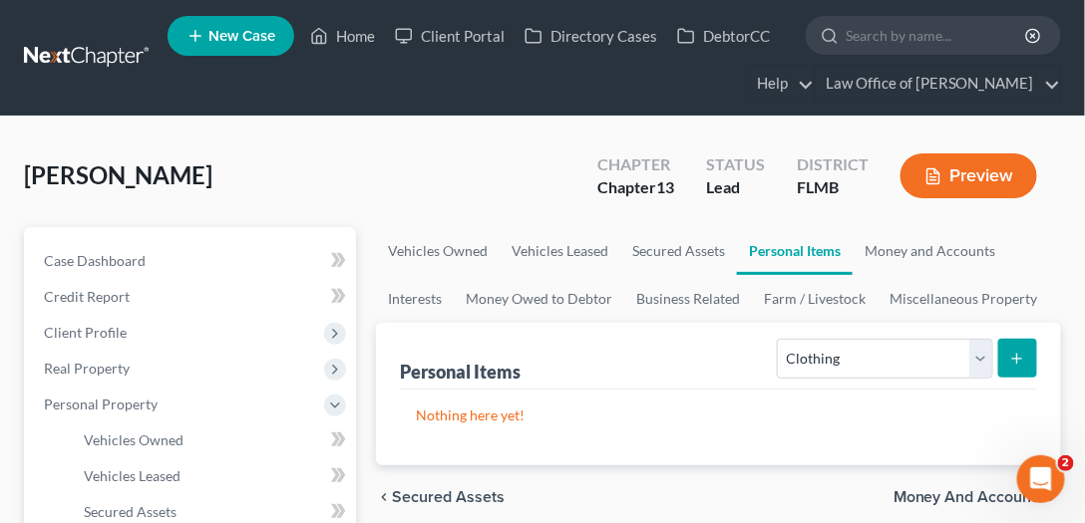
click at [1009, 351] on icon "submit" at bounding box center [1017, 359] width 16 height 16
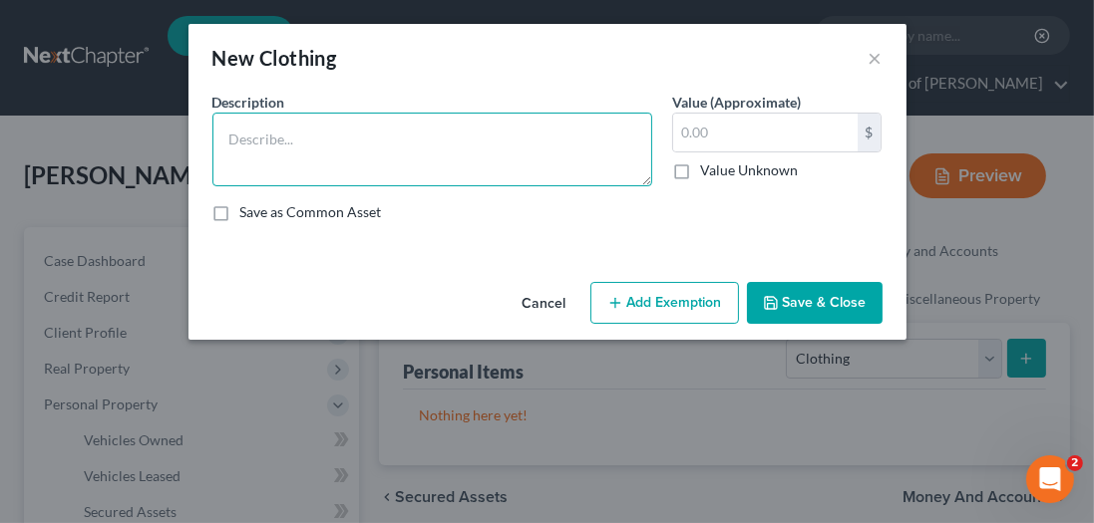
click at [389, 128] on textarea at bounding box center [432, 150] width 440 height 74
type textarea "Woman's Wardrobe"
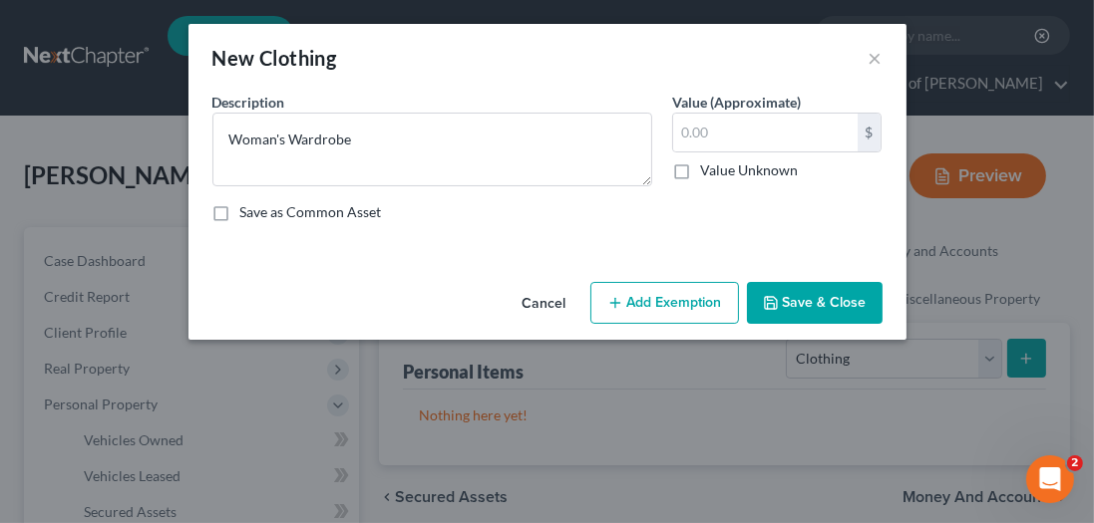
drag, startPoint x: 792, startPoint y: 239, endPoint x: 775, endPoint y: 224, distance: 22.6
click at [791, 237] on div "An exemption set must first be selected from the Filing Information section. Co…" at bounding box center [547, 183] width 718 height 182
click at [752, 129] on input "text" at bounding box center [765, 133] width 184 height 38
click at [814, 134] on input "text" at bounding box center [765, 133] width 184 height 38
click at [882, 51] on div "New Clothing ×" at bounding box center [547, 58] width 718 height 68
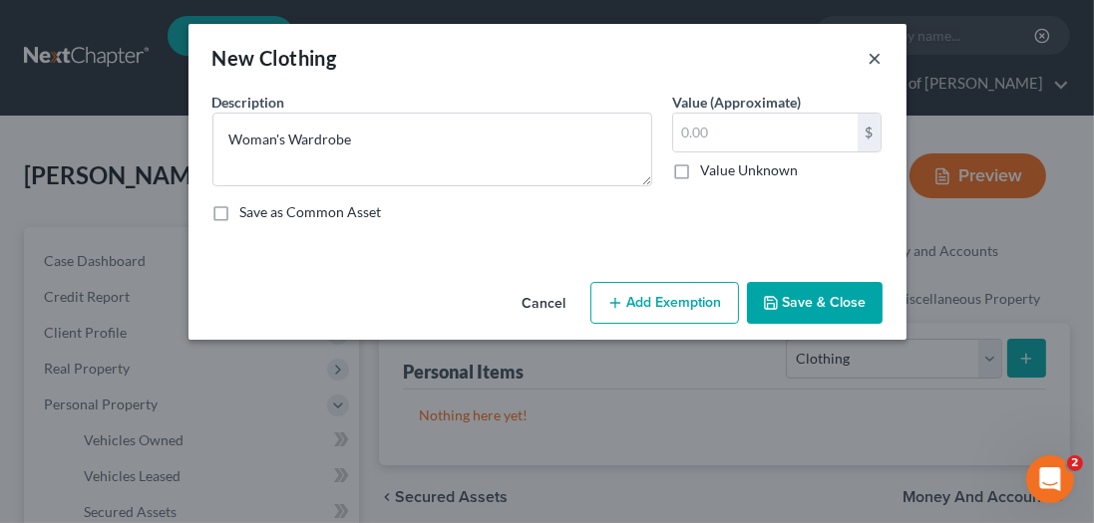
click at [876, 58] on button "×" at bounding box center [875, 58] width 14 height 24
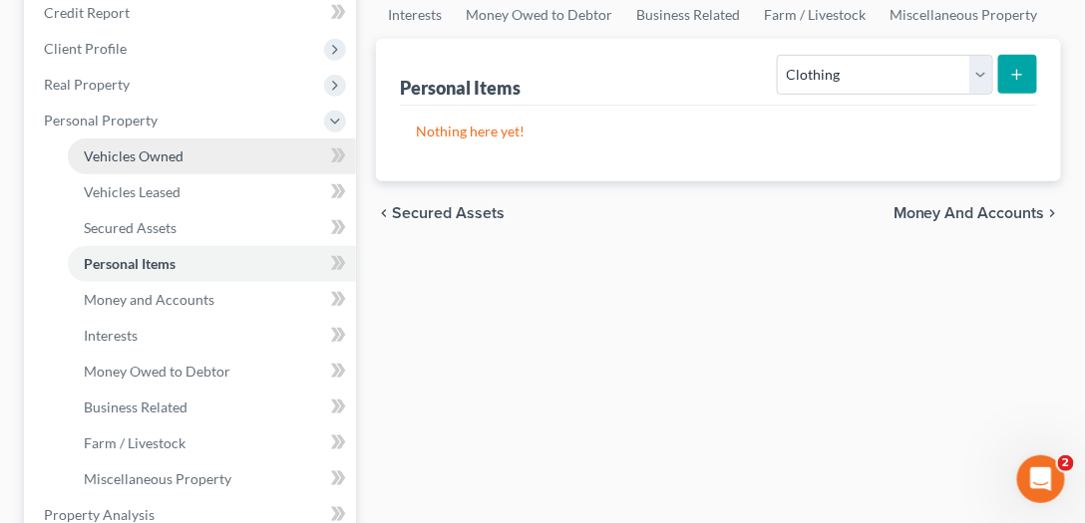
click at [128, 161] on span "Vehicles Owned" at bounding box center [134, 156] width 100 height 17
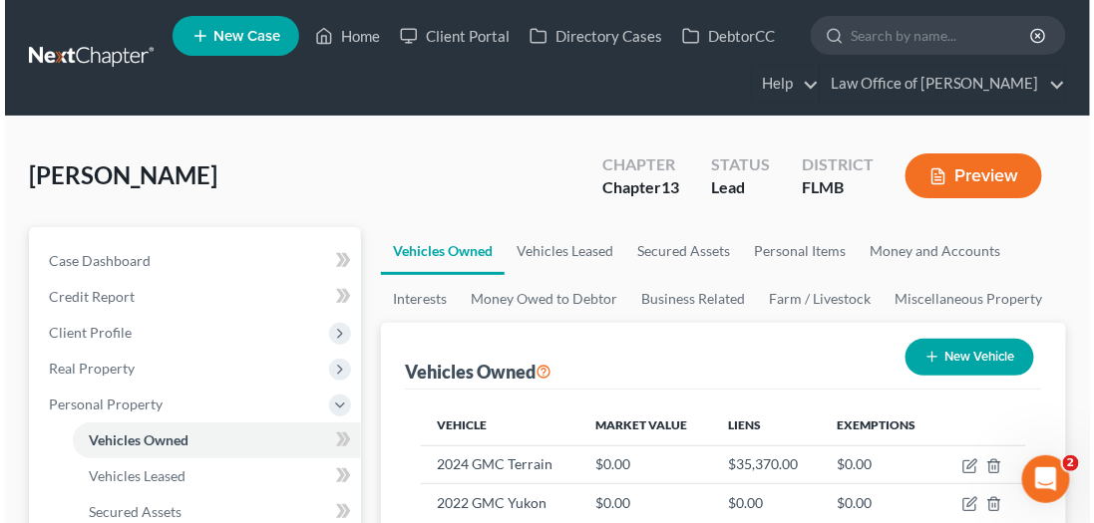
scroll to position [284, 0]
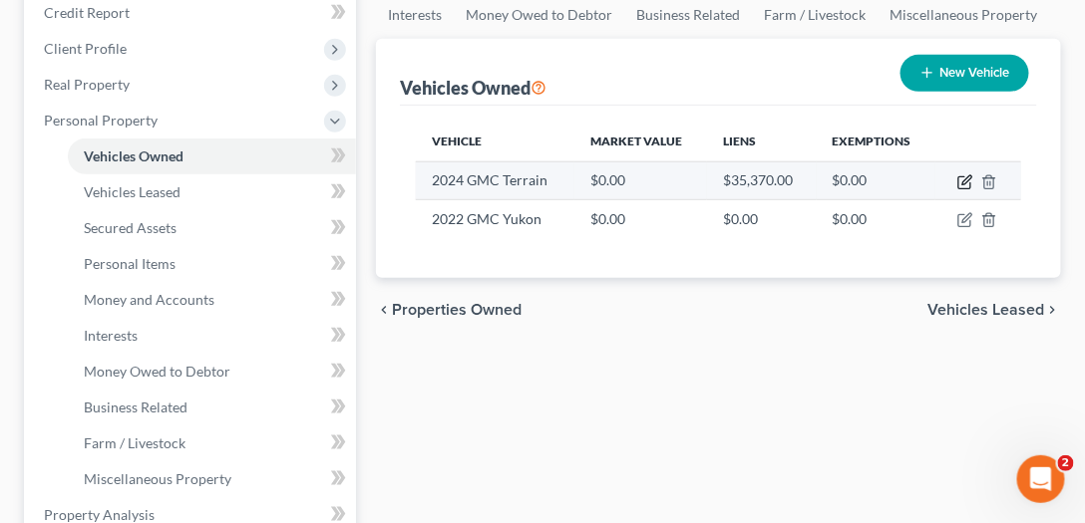
click at [963, 179] on icon "button" at bounding box center [966, 179] width 9 height 9
select select "0"
select select "2"
select select "0"
select select "45"
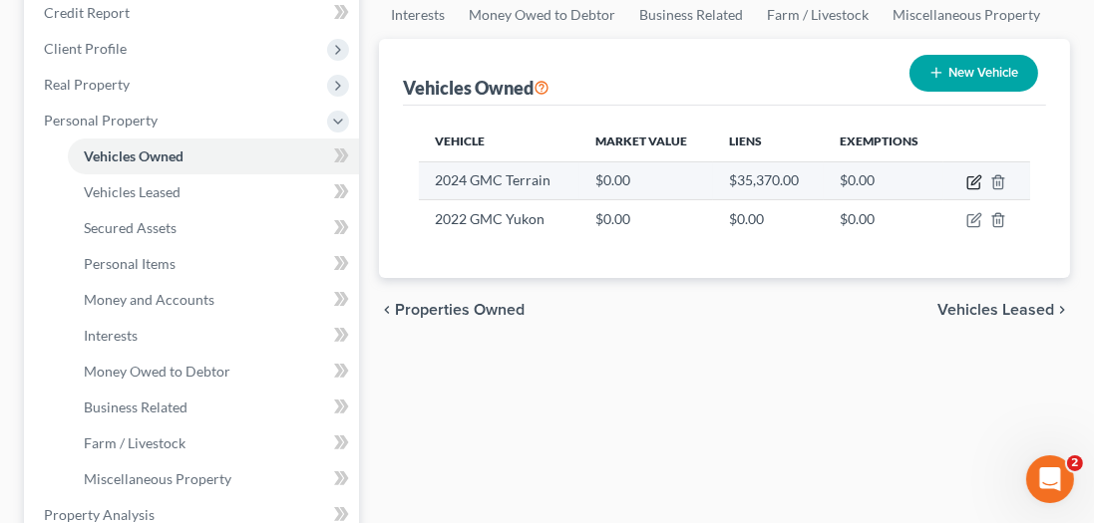
select select "0"
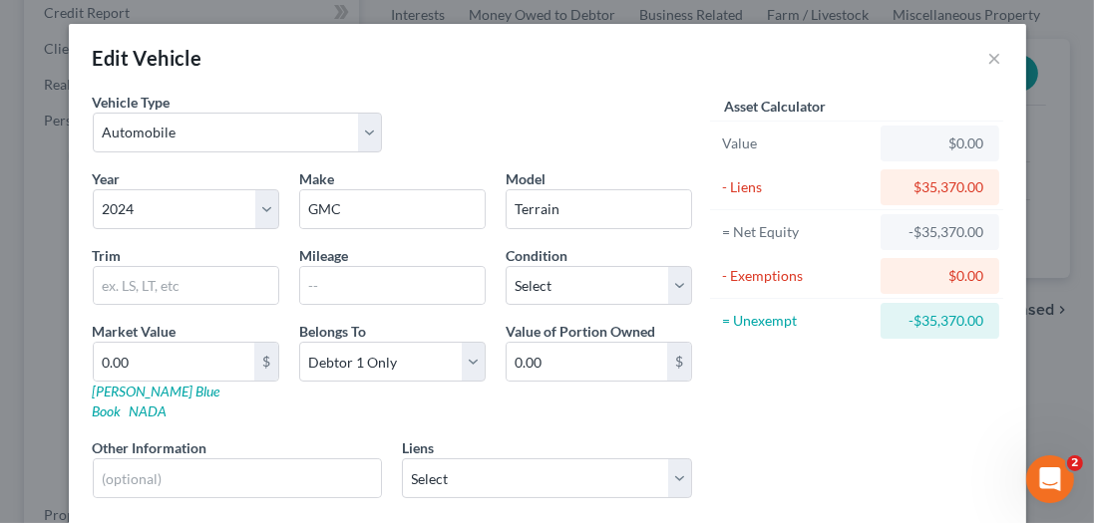
scroll to position [146, 0]
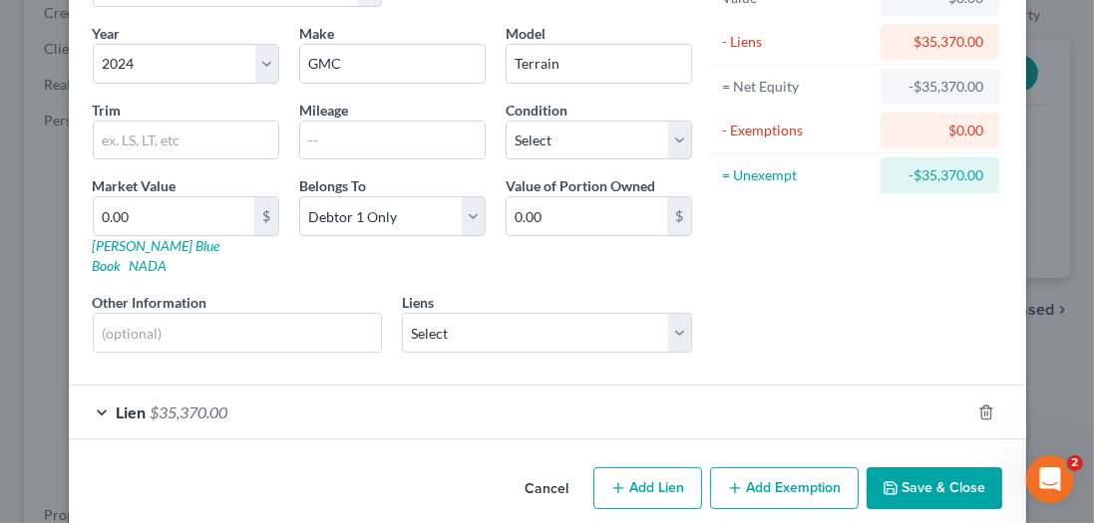
click at [524, 391] on div "Lien $35,370.00" at bounding box center [519, 412] width 901 height 53
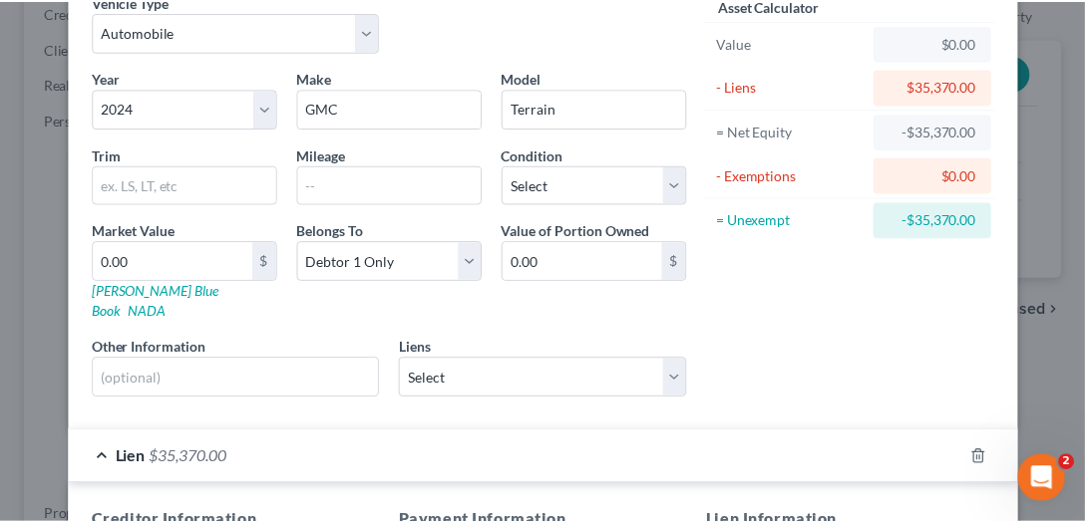
scroll to position [0, 0]
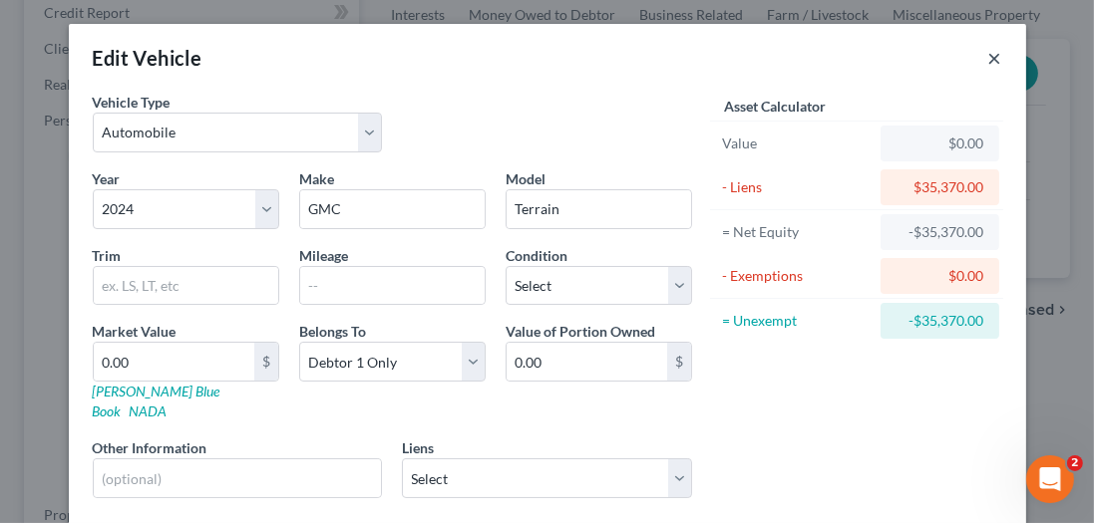
click at [991, 56] on button "×" at bounding box center [995, 58] width 14 height 24
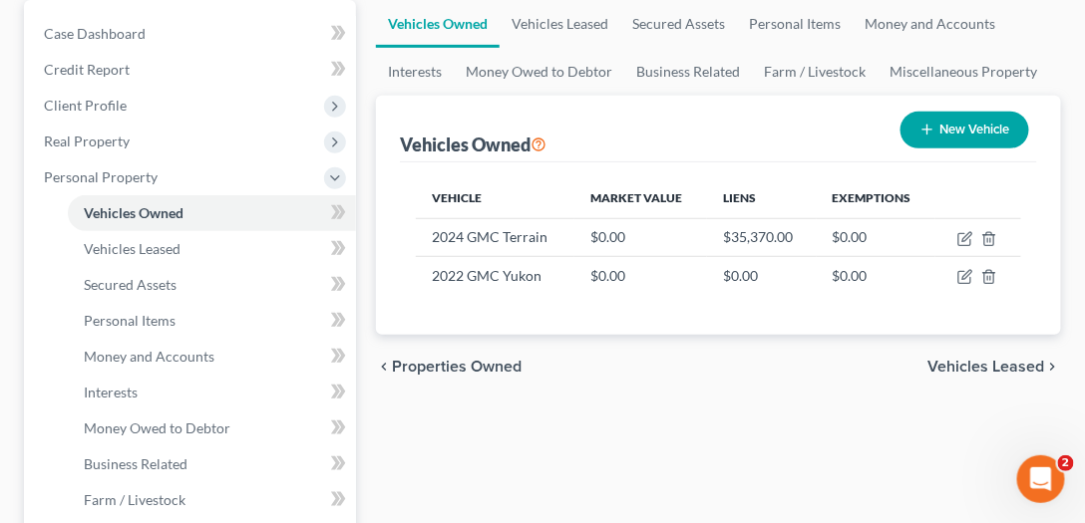
scroll to position [341, 0]
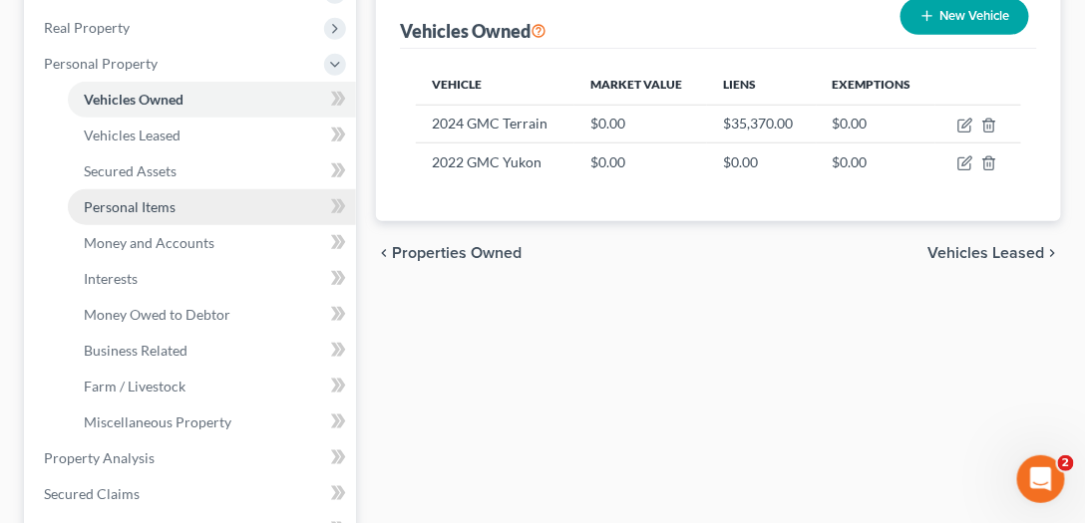
click at [199, 204] on link "Personal Items" at bounding box center [212, 207] width 288 height 36
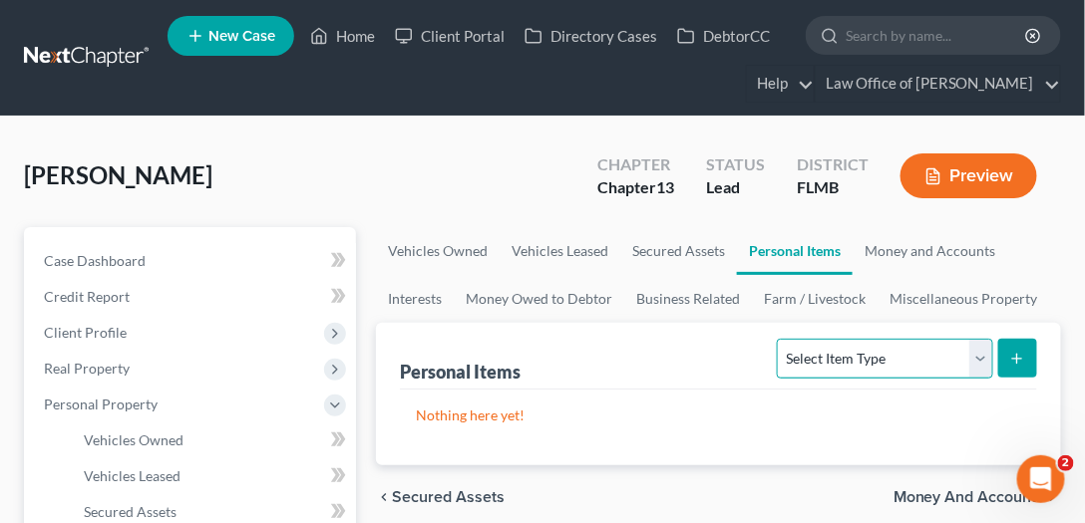
click at [974, 363] on select "Select Item Type Clothing Collectibles Of Value Electronics Firearms Household …" at bounding box center [884, 359] width 215 height 40
click at [781, 339] on select "Select Item Type Clothing Collectibles Of Value Electronics Firearms Household …" at bounding box center [884, 359] width 215 height 40
click at [916, 345] on select "Select Item Type Clothing Collectibles Of Value Electronics Firearms Household …" at bounding box center [884, 359] width 215 height 40
select select "household_goods"
click at [781, 339] on select "Select Item Type Clothing Collectibles Of Value Electronics Firearms Household …" at bounding box center [884, 359] width 215 height 40
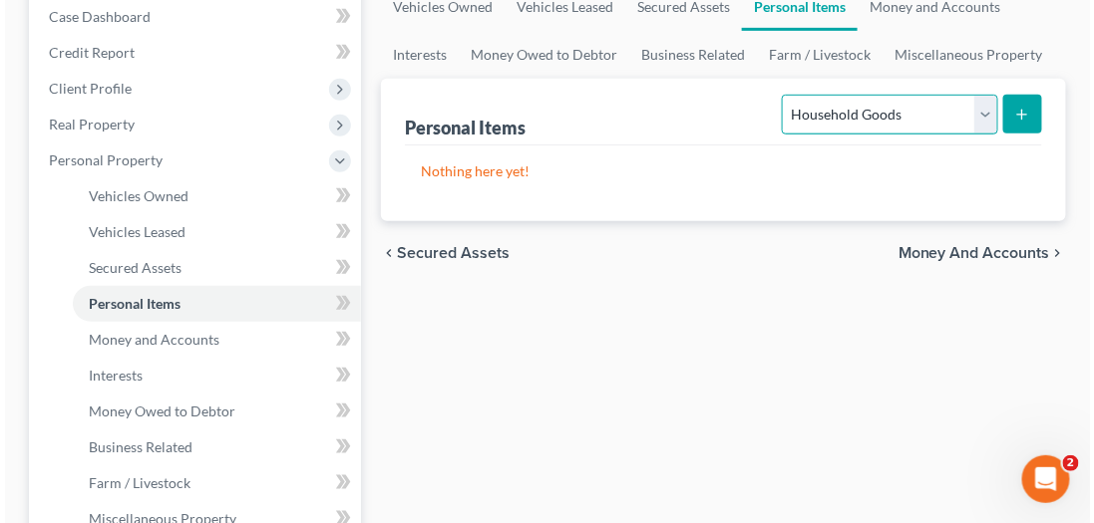
scroll to position [57, 0]
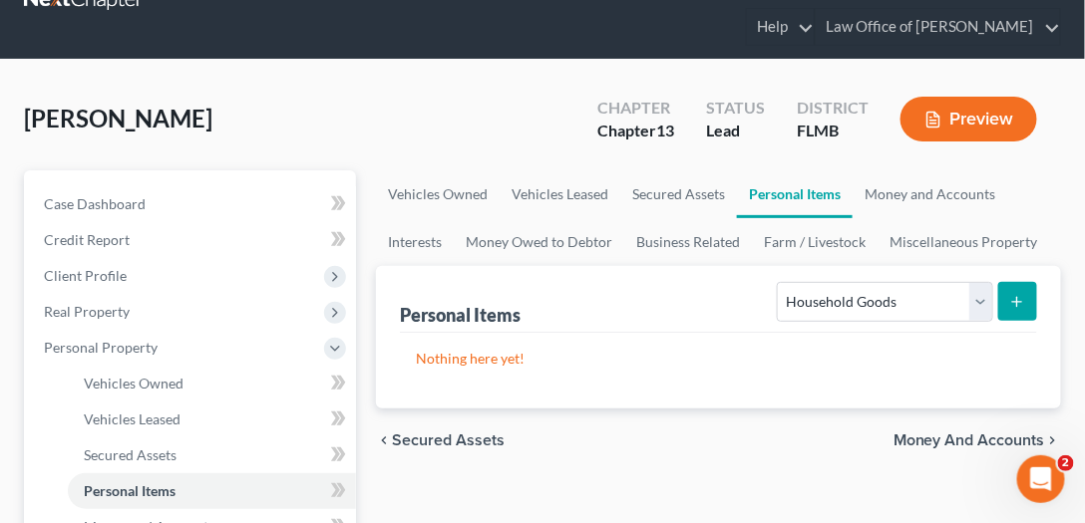
click at [1019, 304] on icon "submit" at bounding box center [1017, 302] width 16 height 16
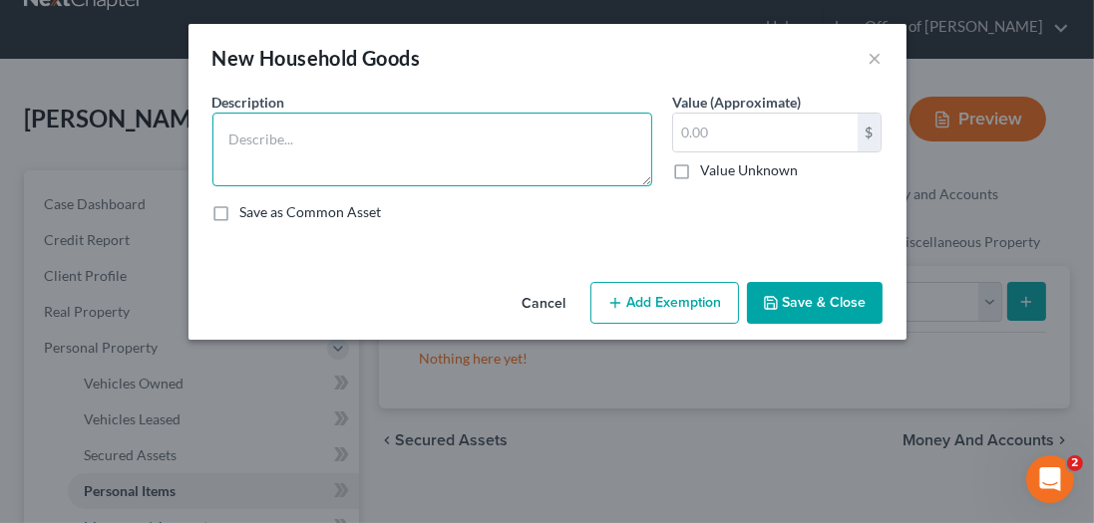
click at [518, 141] on textarea at bounding box center [432, 150] width 440 height 74
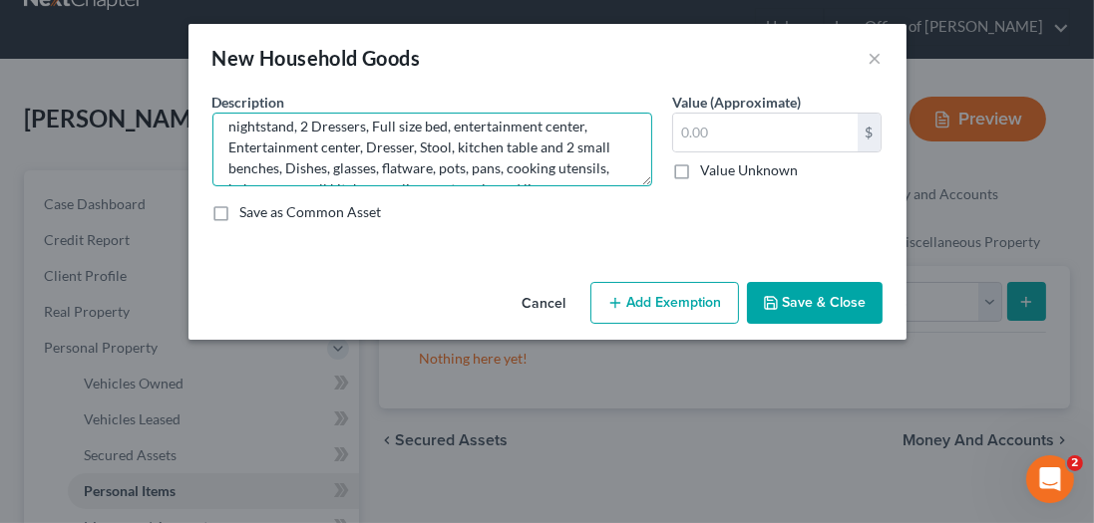
scroll to position [62, 0]
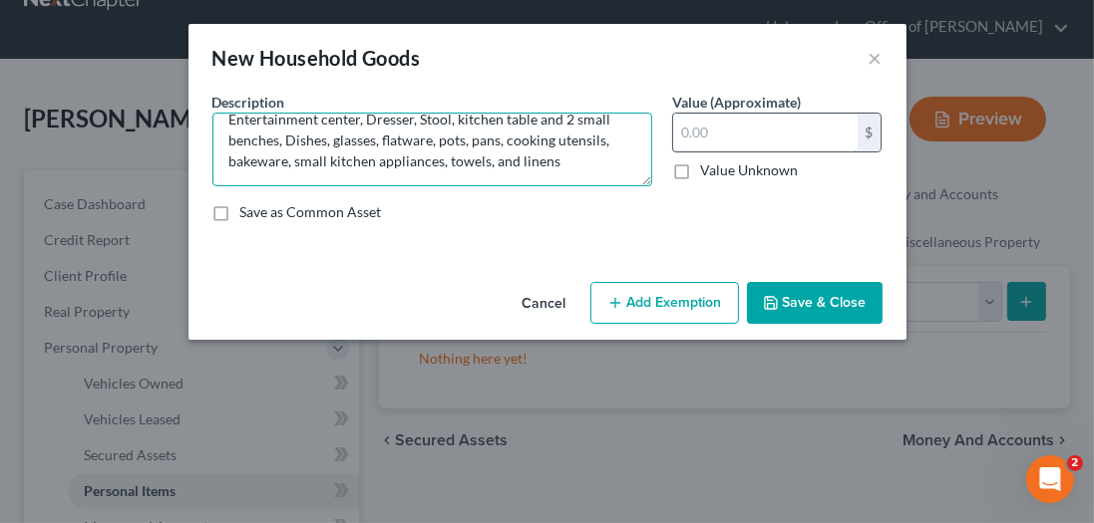
type textarea "Couch, Entertainment Center, Bookshelf, King size bed, Dresser, nightstand, 2 D…"
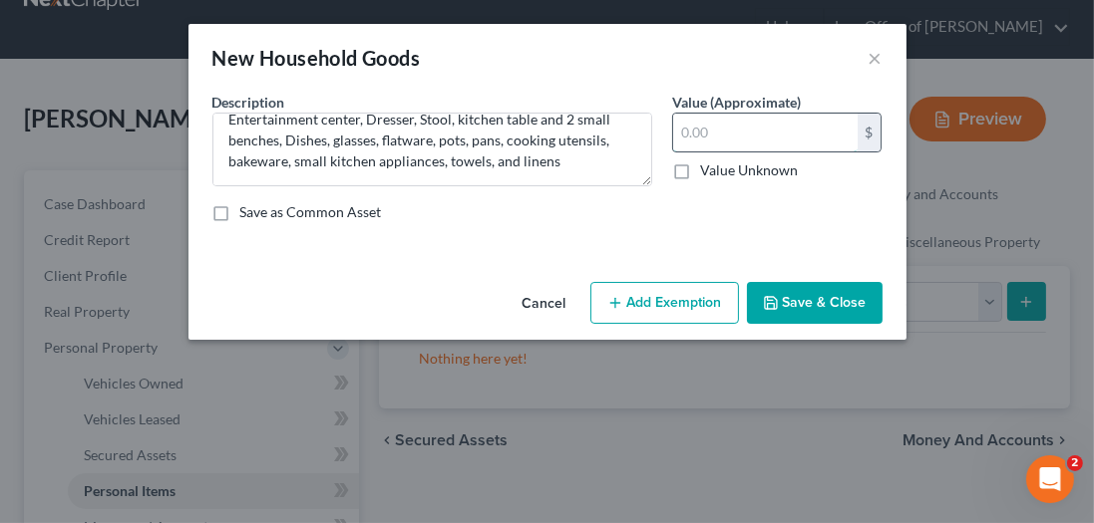
click at [727, 140] on input "text" at bounding box center [765, 133] width 184 height 38
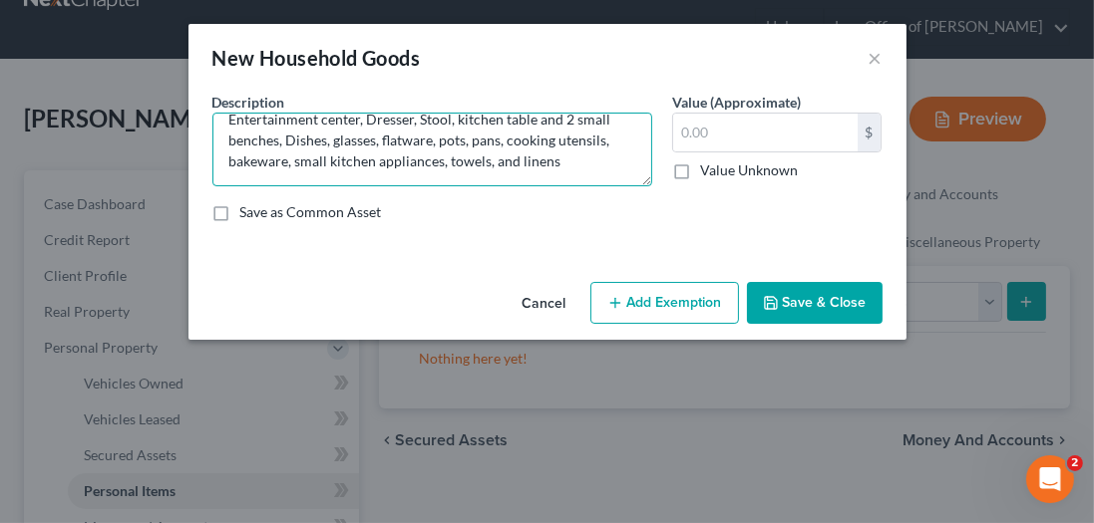
click at [575, 165] on textarea "Couch, Entertainment Center, Bookshelf, King size bed, Dresser, nightstand, 2 D…" at bounding box center [432, 150] width 440 height 74
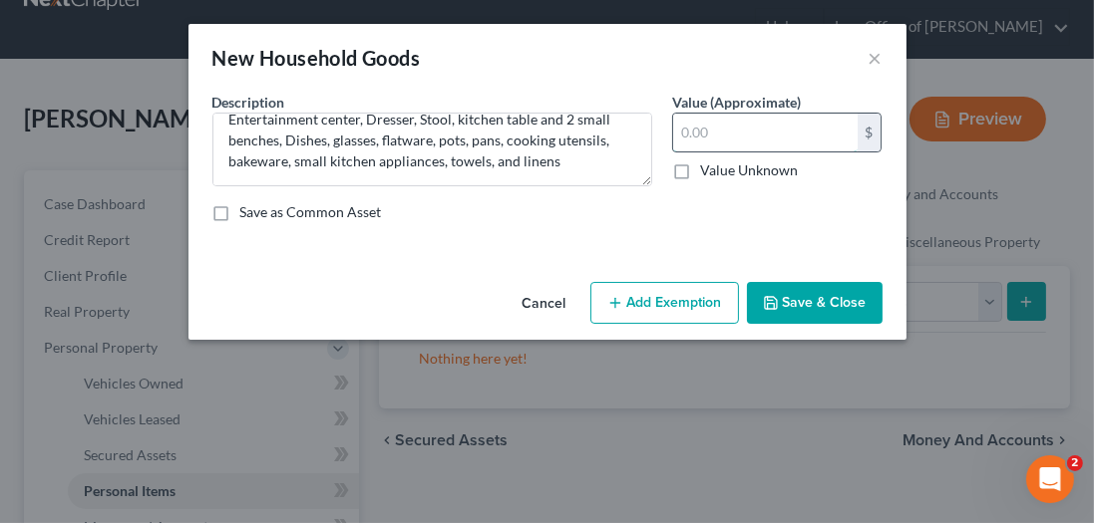
click at [734, 129] on input "text" at bounding box center [765, 133] width 184 height 38
type input "500"
click at [843, 300] on button "Save & Close" at bounding box center [815, 303] width 136 height 42
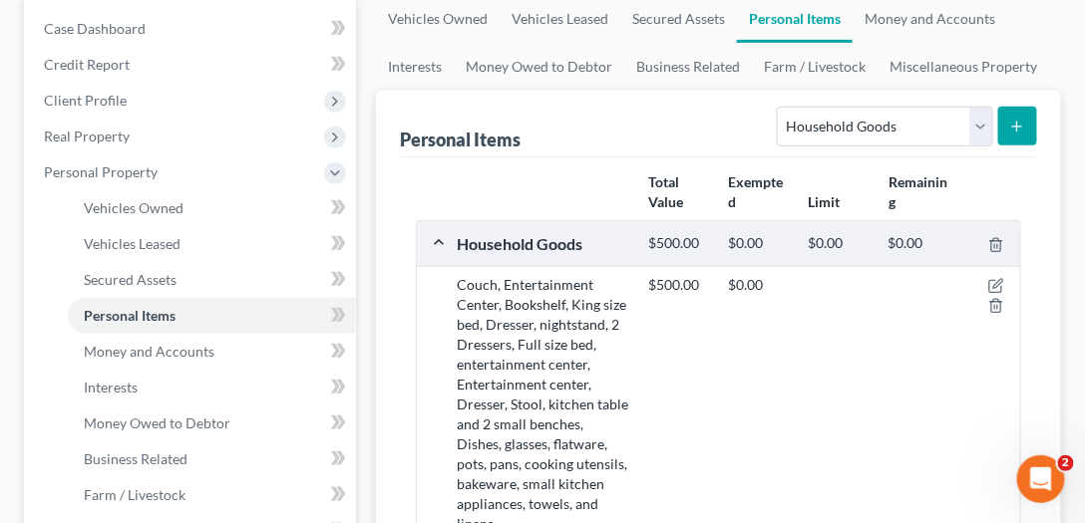
scroll to position [227, 0]
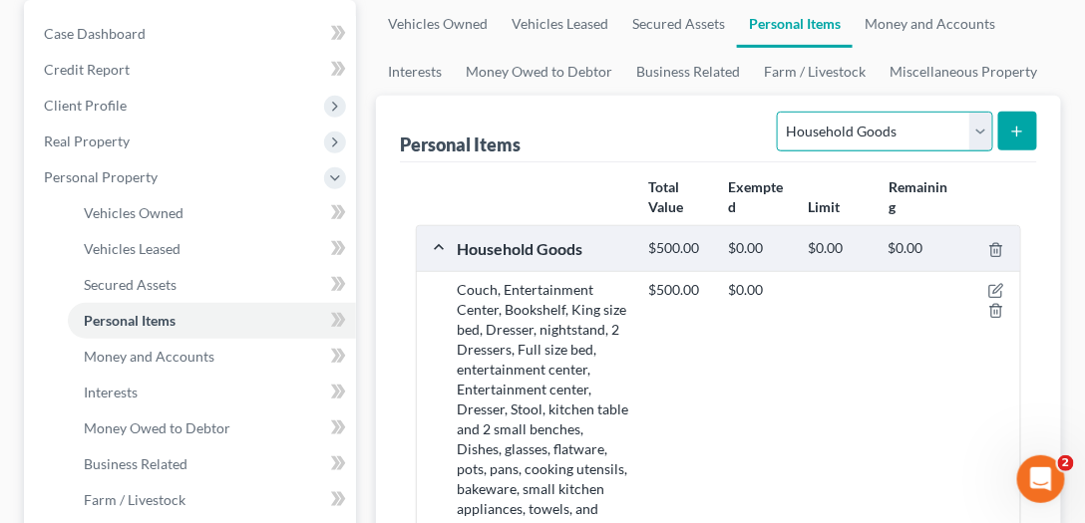
click at [937, 131] on select "Select Item Type Clothing Collectibles Of Value Electronics Firearms Household …" at bounding box center [884, 132] width 215 height 40
select select "clothing"
click at [781, 112] on select "Select Item Type Clothing Collectibles Of Value Electronics Firearms Household …" at bounding box center [884, 132] width 215 height 40
click at [1018, 146] on button "submit" at bounding box center [1017, 131] width 39 height 39
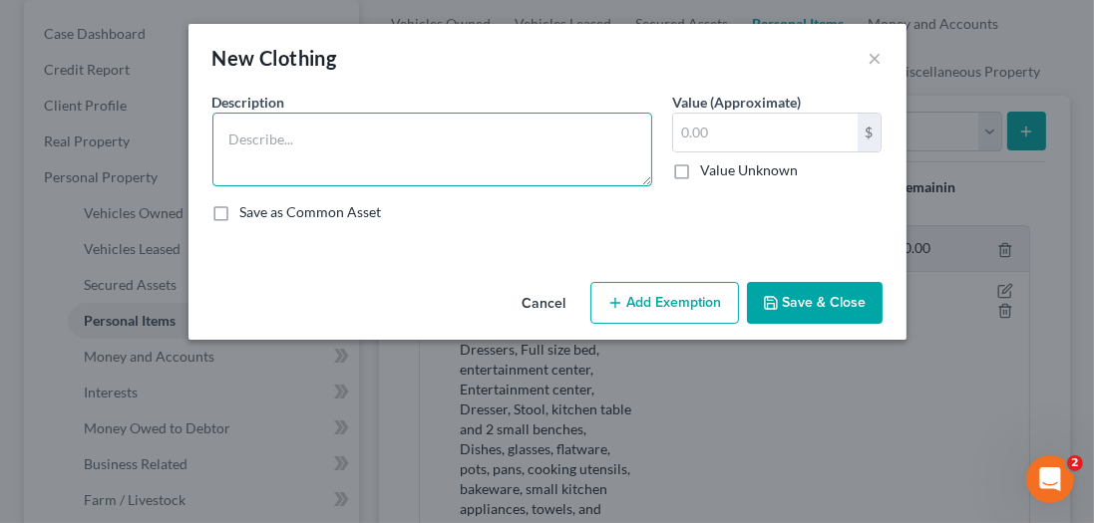
click at [575, 149] on textarea at bounding box center [432, 150] width 440 height 74
type textarea "c"
type textarea "Woman's wardrobe"
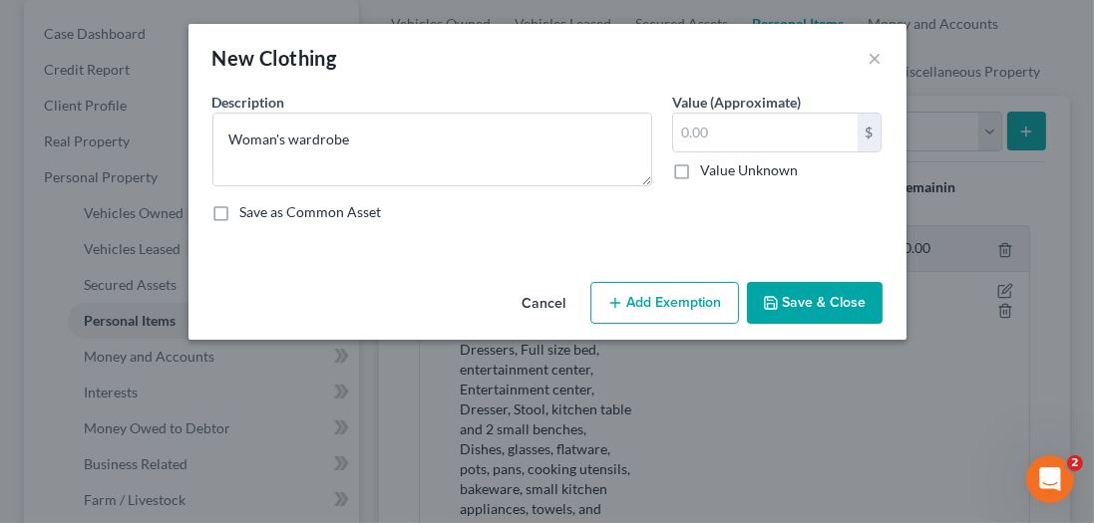
drag, startPoint x: 629, startPoint y: 266, endPoint x: 629, endPoint y: 251, distance: 15.0
click at [625, 266] on div "An exemption set must first be selected from the Filing Information section. Co…" at bounding box center [547, 183] width 718 height 182
click at [730, 142] on input "text" at bounding box center [765, 133] width 184 height 38
type input "250"
click at [784, 316] on button "Save & Close" at bounding box center [815, 303] width 136 height 42
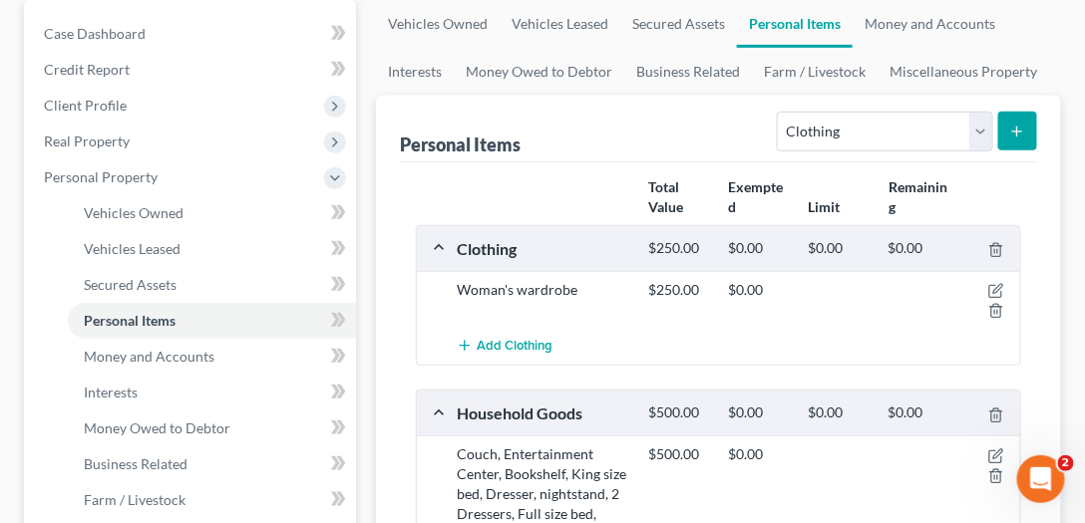
click at [933, 108] on div "Select Item Type Clothing Collectibles Of Value Electronics Firearms Household …" at bounding box center [903, 130] width 268 height 53
click at [926, 133] on select "Select Item Type Clothing Collectibles Of Value Electronics Firearms Household …" at bounding box center [884, 132] width 215 height 40
select select "electronics"
click at [781, 112] on select "Select Item Type Clothing Collectibles Of Value Electronics Firearms Household …" at bounding box center [884, 132] width 215 height 40
click at [1031, 126] on button "submit" at bounding box center [1017, 131] width 39 height 39
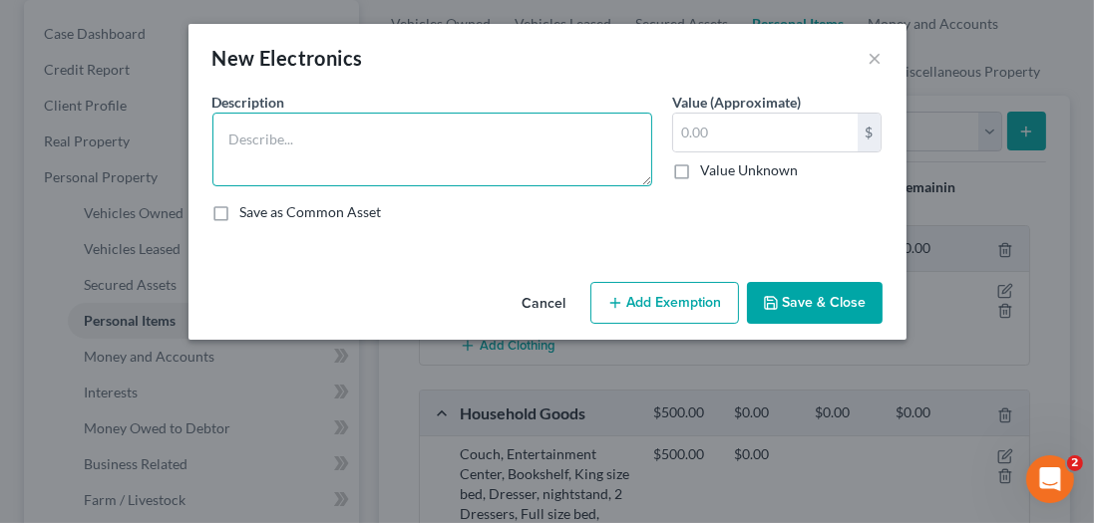
click at [355, 145] on textarea at bounding box center [432, 150] width 440 height 74
click at [510, 142] on textarea "2 TVs, Cell phone, Desktop computer" at bounding box center [432, 150] width 440 height 74
type textarea "2 TVs, Cell phone, Desktop computer"
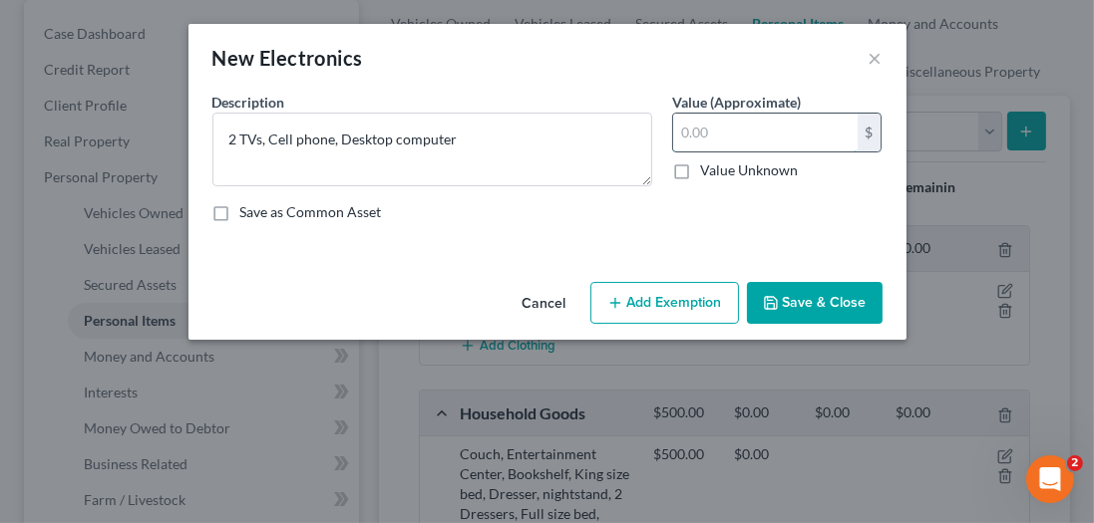
click at [791, 142] on input "text" at bounding box center [765, 133] width 184 height 38
type input "175"
click at [871, 302] on button "Save & Close" at bounding box center [815, 303] width 136 height 42
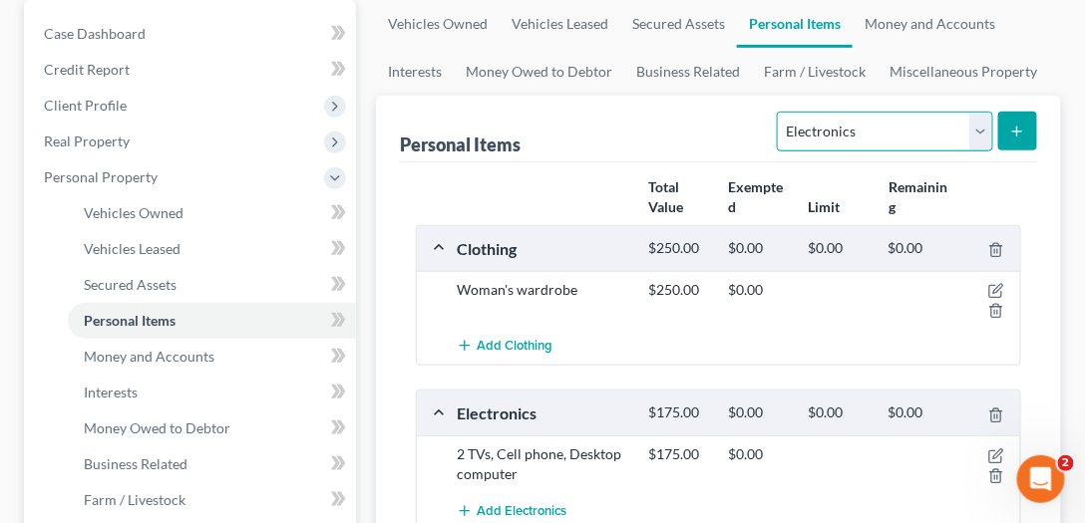
click at [925, 123] on select "Select Item Type Clothing Collectibles Of Value Electronics Firearms Household …" at bounding box center [884, 132] width 215 height 40
select select "jewelry"
click at [781, 112] on select "Select Item Type Clothing Collectibles Of Value Electronics Firearms Household …" at bounding box center [884, 132] width 215 height 40
click at [1024, 130] on icon "submit" at bounding box center [1017, 132] width 16 height 16
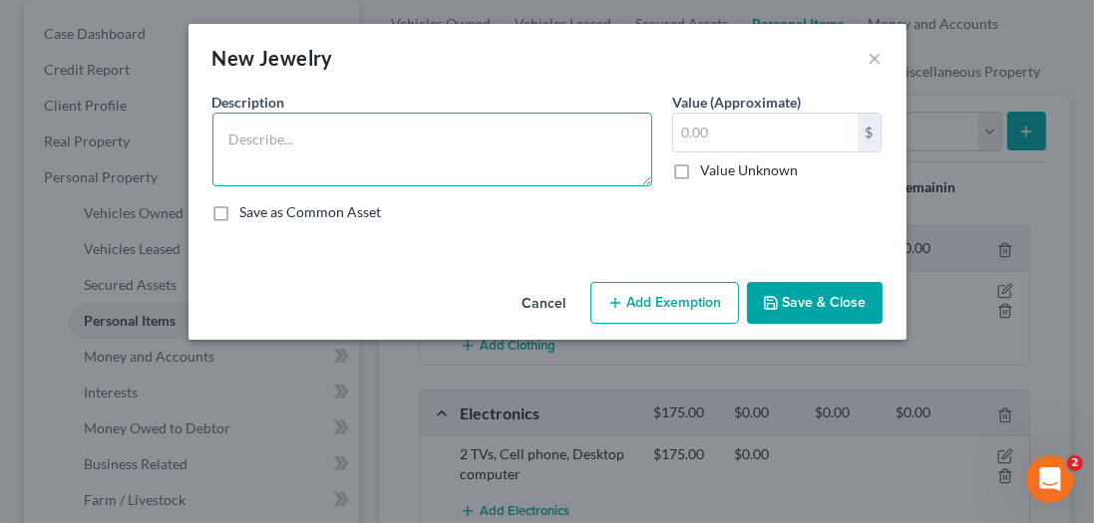
click at [411, 145] on textarea at bounding box center [432, 150] width 440 height 74
type textarea "Jewelry"
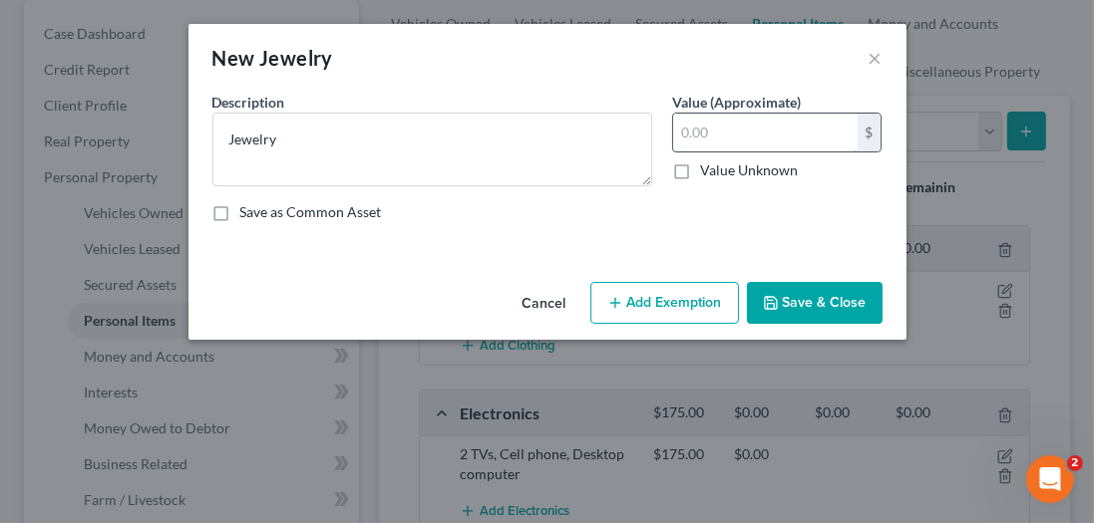
click at [732, 137] on input "text" at bounding box center [765, 133] width 184 height 38
type input "300"
click at [793, 299] on button "Save & Close" at bounding box center [815, 303] width 136 height 42
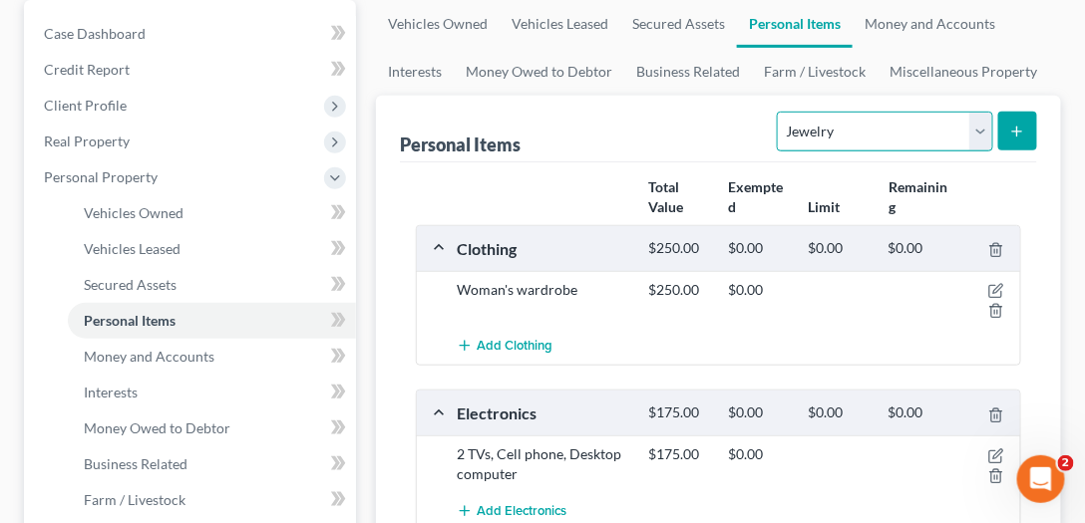
click at [885, 142] on select "Select Item Type Clothing Collectibles Of Value Electronics Firearms Household …" at bounding box center [884, 132] width 215 height 40
select select "pets"
click at [781, 112] on select "Select Item Type Clothing Collectibles Of Value Electronics Firearms Household …" at bounding box center [884, 132] width 215 height 40
click at [1006, 124] on button "submit" at bounding box center [1017, 131] width 39 height 39
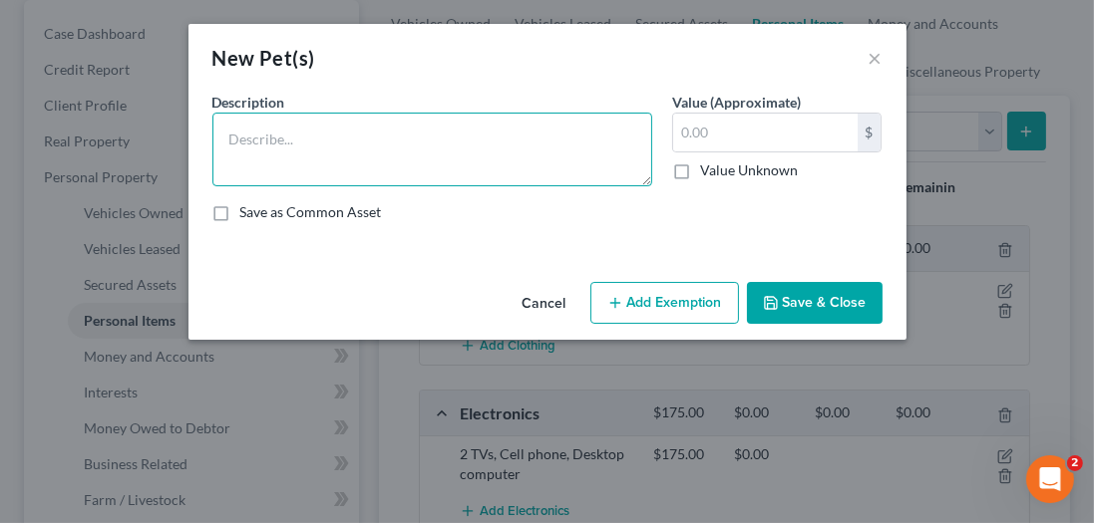
click at [344, 144] on textarea at bounding box center [432, 150] width 440 height 74
type textarea "2 dogs"
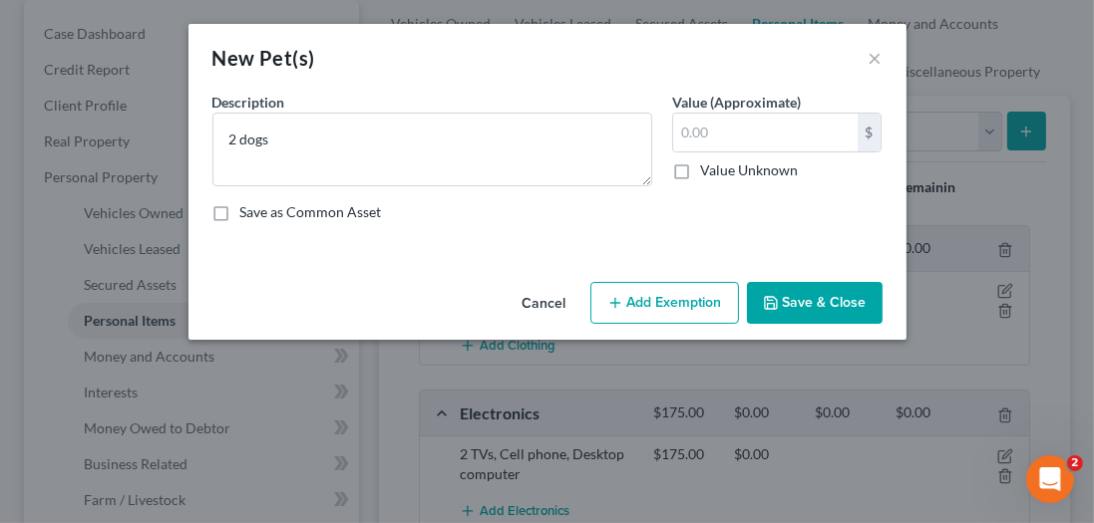
click at [859, 225] on div "Description * 2 dogs Value (Approximate) $ Value Unknown Balance Undetermined $…" at bounding box center [547, 165] width 690 height 147
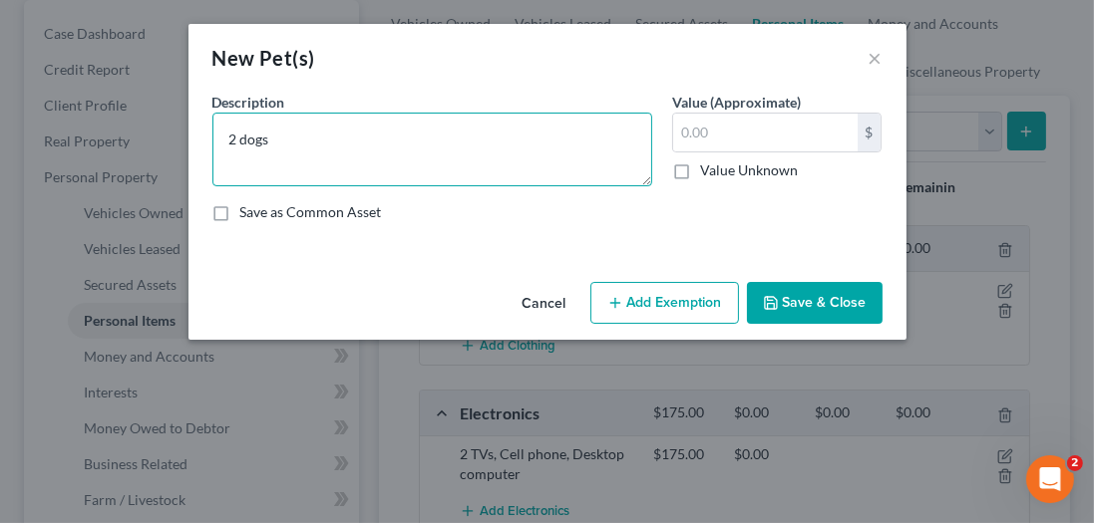
drag, startPoint x: 465, startPoint y: 137, endPoint x: 493, endPoint y: 120, distance: 33.5
click at [468, 137] on textarea "2 dogs" at bounding box center [432, 150] width 440 height 74
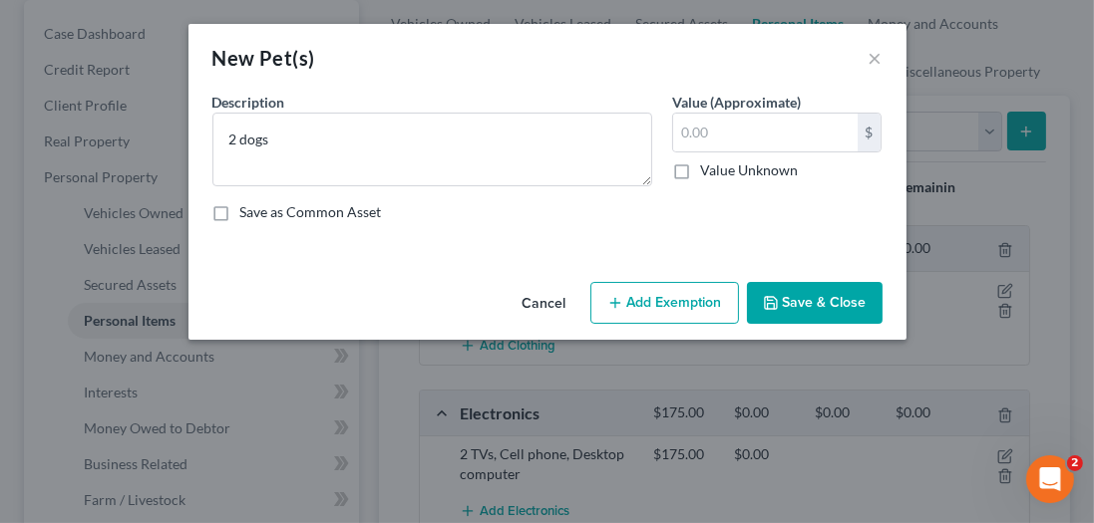
click at [647, 232] on div "Description * 2 dogs Value (Approximate) $ Value Unknown Balance Undetermined $…" at bounding box center [547, 165] width 690 height 147
click at [795, 303] on button "Save & Close" at bounding box center [815, 303] width 136 height 42
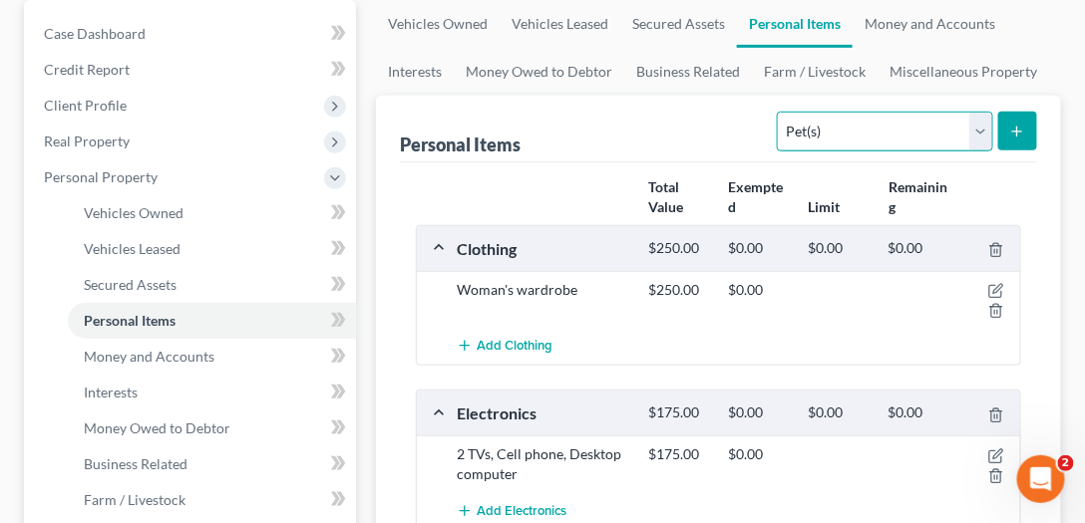
click at [854, 126] on select "Select Item Type Clothing Collectibles Of Value Electronics Firearms Household …" at bounding box center [884, 132] width 215 height 40
click at [1055, 85] on ul "Vehicles Owned Vehicles Leased Secured Assets Personal Items Money and Accounts…" at bounding box center [718, 48] width 685 height 96
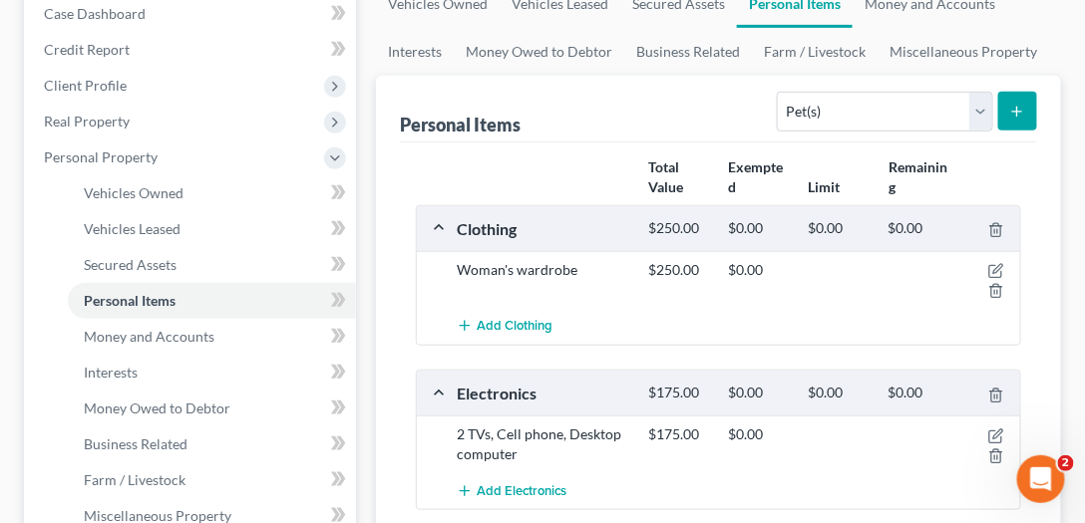
scroll to position [57, 0]
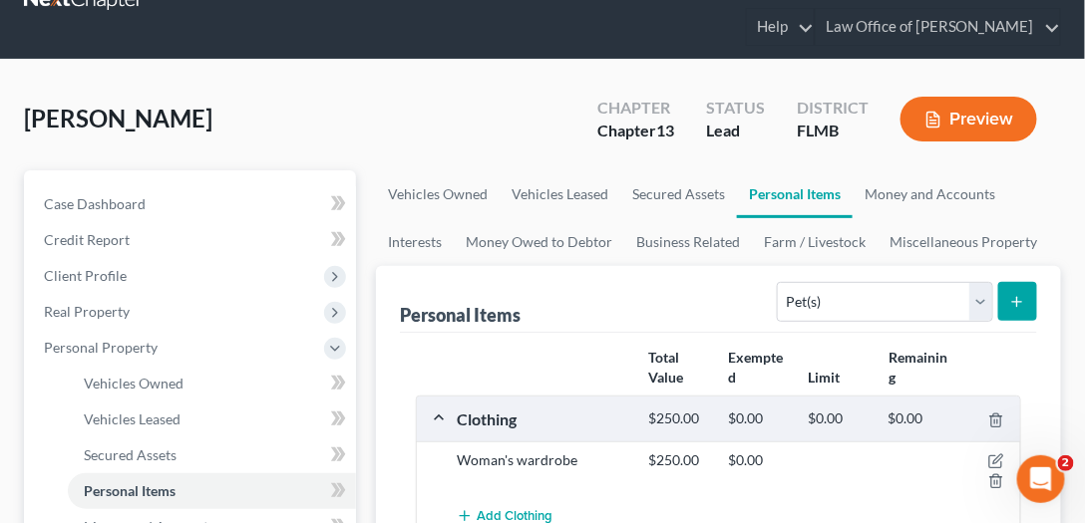
click at [569, 298] on div "Personal Items Select Item Type Clothing Collectibles Of Value Electronics Fire…" at bounding box center [718, 299] width 637 height 67
click at [893, 195] on link "Money and Accounts" at bounding box center [929, 194] width 155 height 48
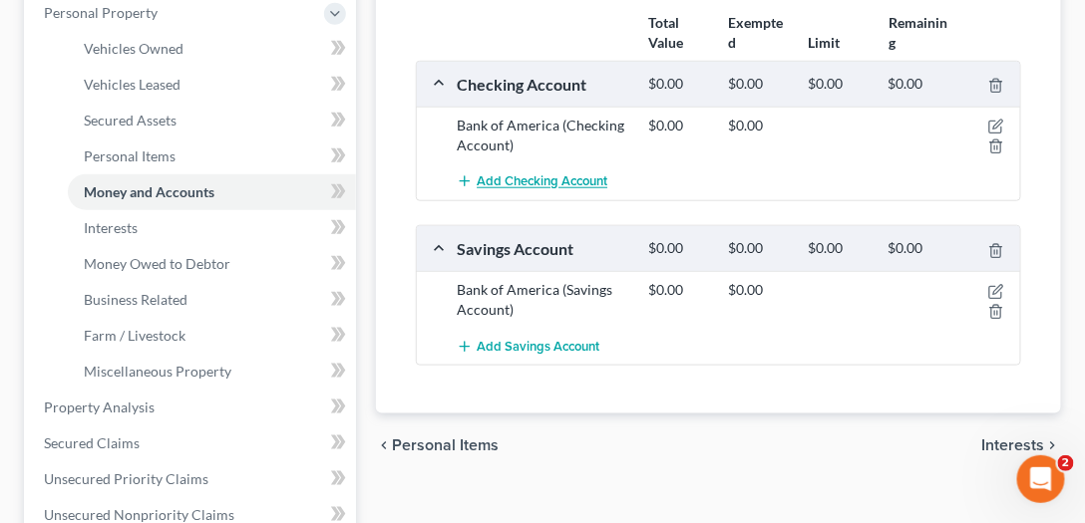
scroll to position [399, 0]
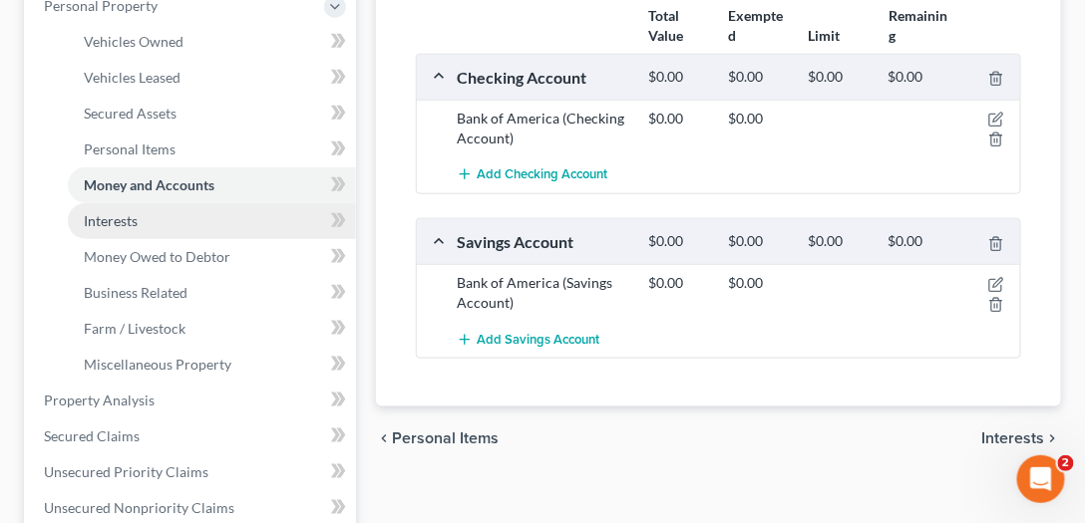
click at [174, 229] on link "Interests" at bounding box center [212, 221] width 288 height 36
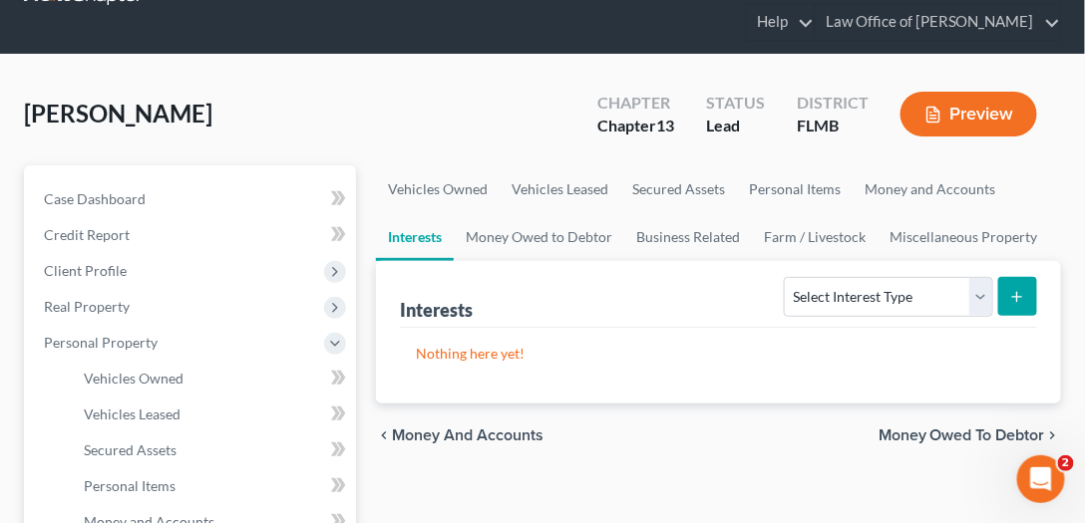
scroll to position [284, 0]
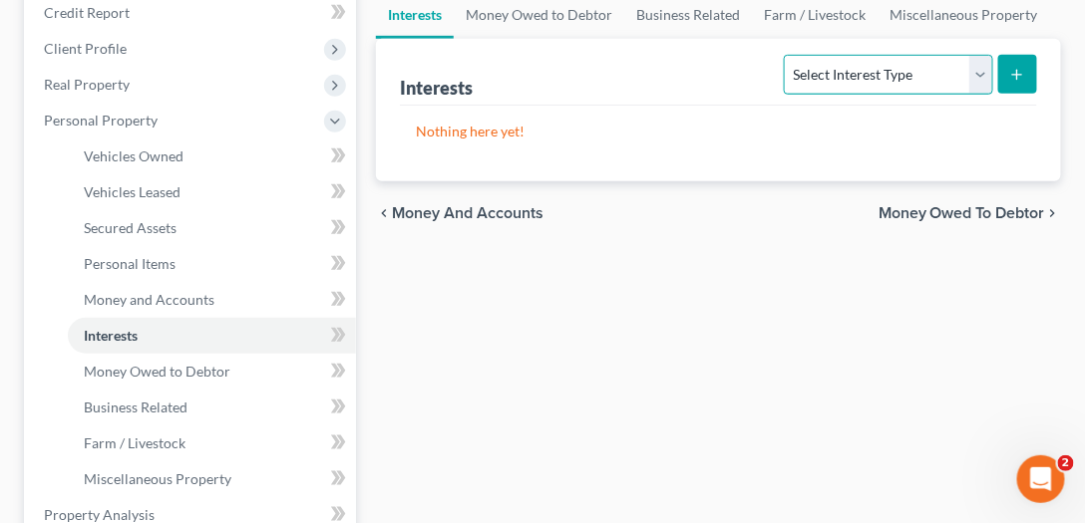
click at [884, 60] on select "Select Interest Type 401K Annuity Bond Education IRA Government Bond Government…" at bounding box center [888, 75] width 208 height 40
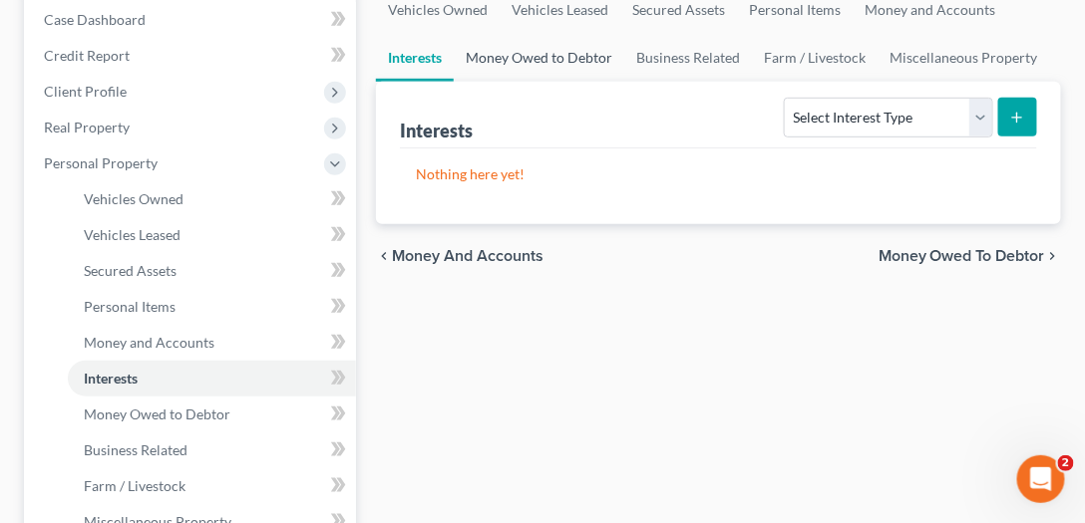
scroll to position [170, 0]
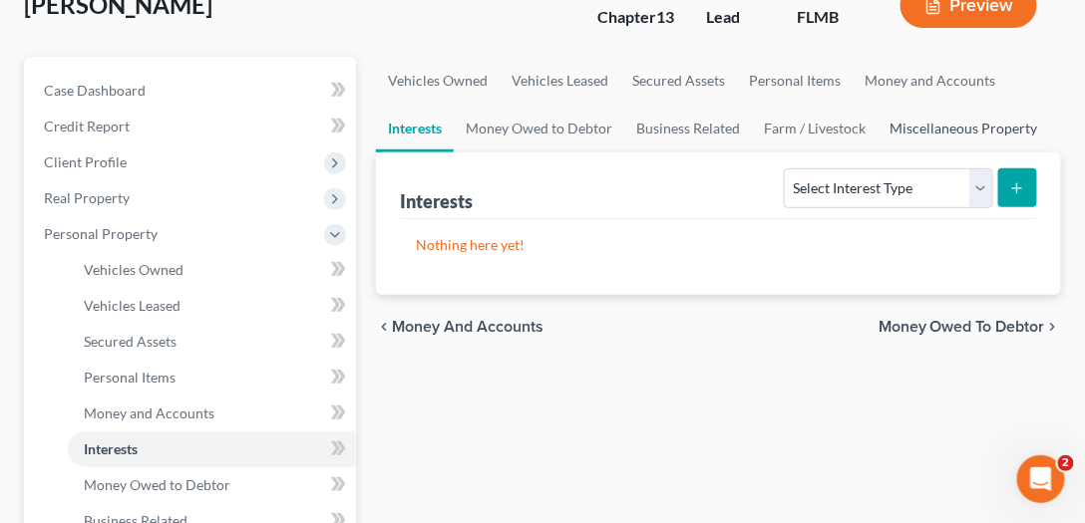
click at [933, 126] on link "Miscellaneous Property" at bounding box center [962, 129] width 171 height 48
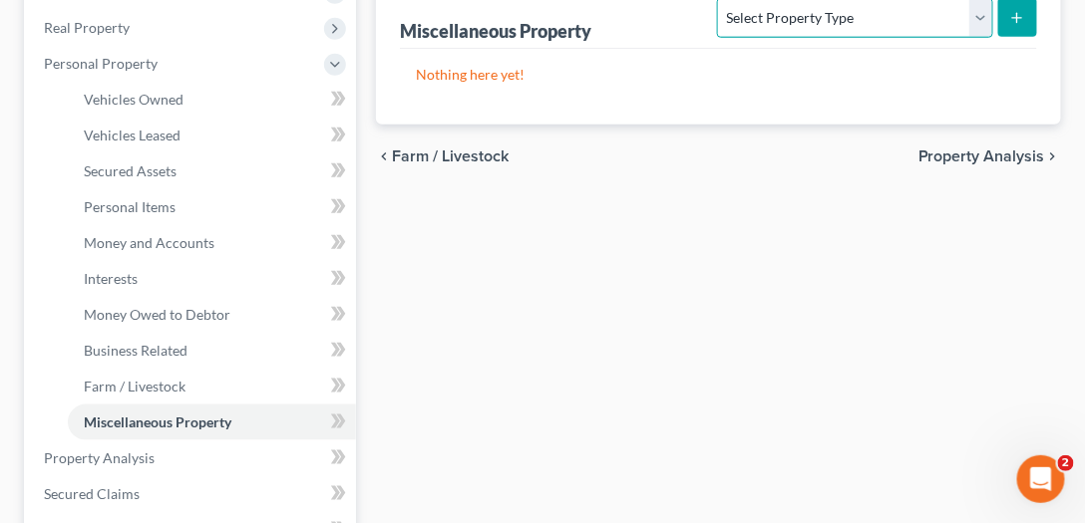
click at [778, 6] on select "Select Property Type Assigned for Creditor Benefit [DATE] Holding for Another N…" at bounding box center [854, 18] width 275 height 40
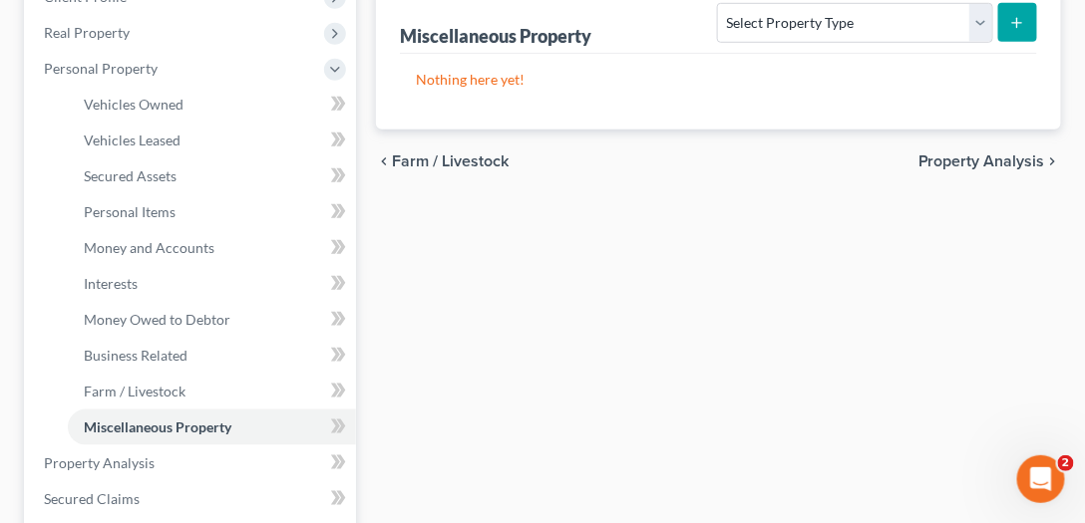
click at [577, 268] on div "Vehicles Owned Vehicles Leased Secured Assets Personal Items Money and Accounts…" at bounding box center [718, 484] width 705 height 1187
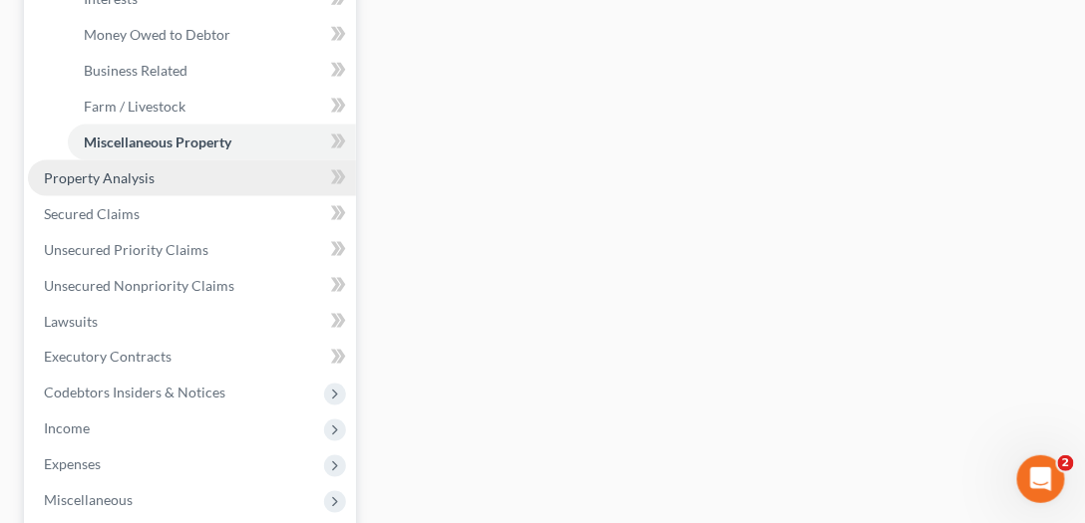
click at [122, 169] on span "Property Analysis" at bounding box center [99, 177] width 111 height 17
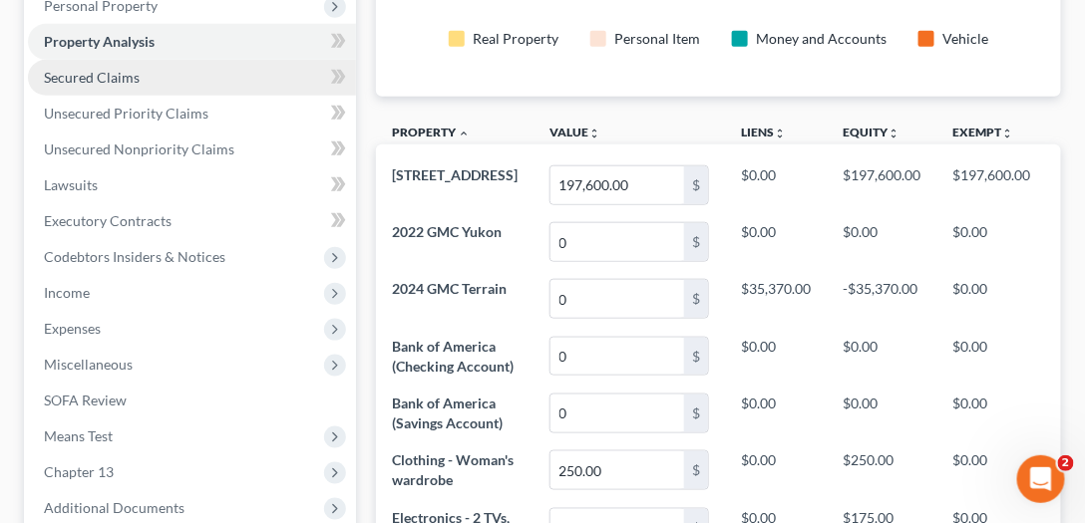
click at [133, 81] on span "Secured Claims" at bounding box center [92, 77] width 96 height 17
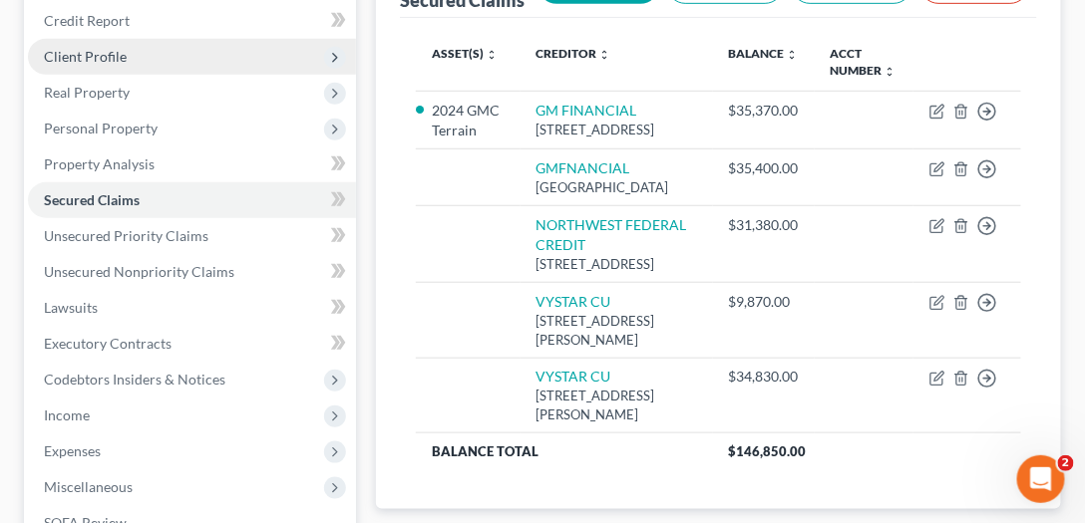
scroll to position [341, 0]
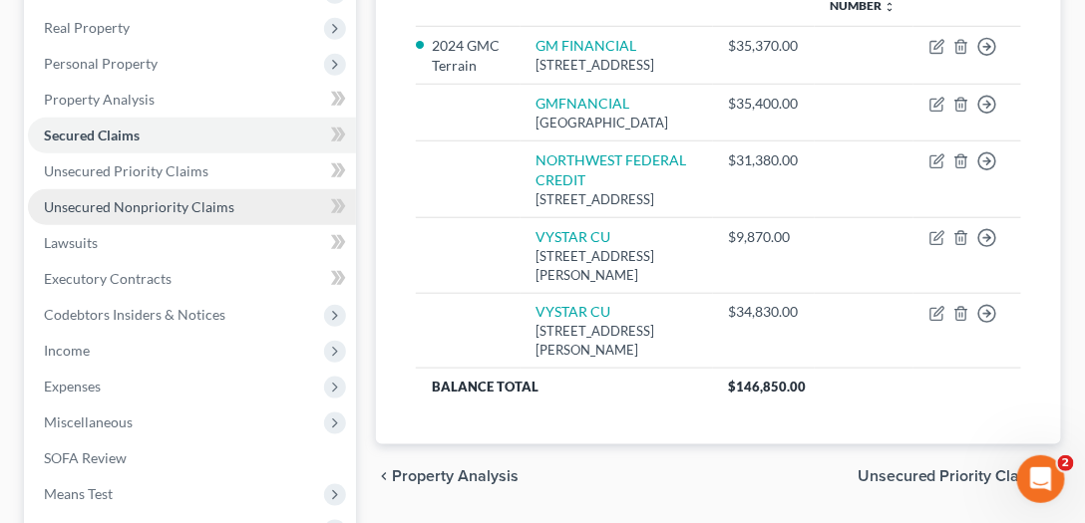
click at [128, 214] on link "Unsecured Nonpriority Claims" at bounding box center [192, 207] width 328 height 36
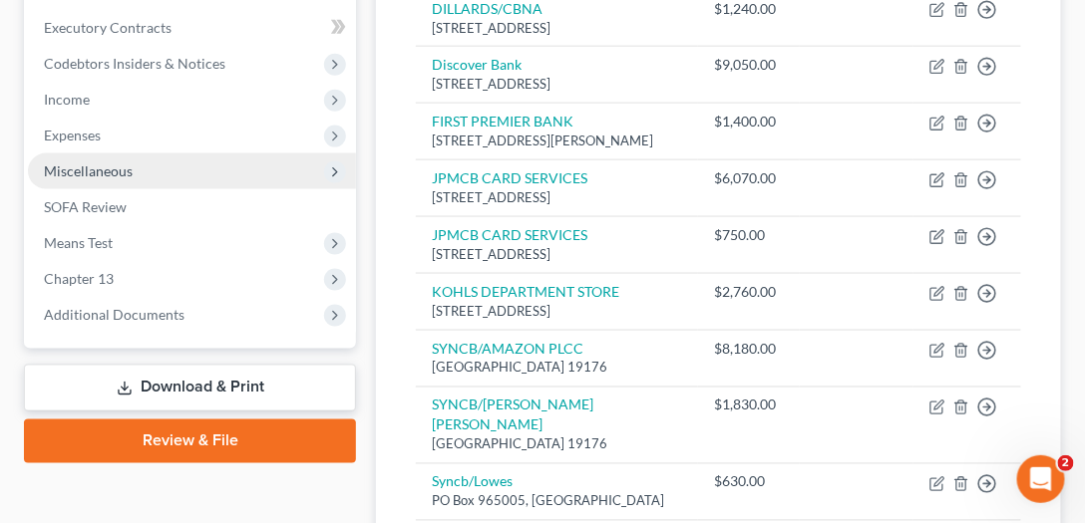
scroll to position [456, 0]
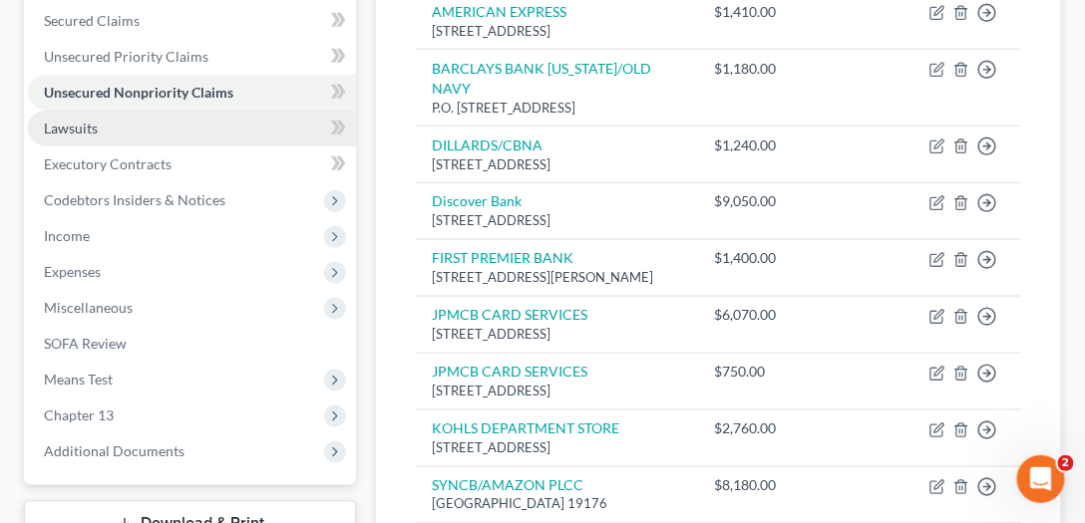
click at [100, 117] on link "Lawsuits" at bounding box center [192, 129] width 328 height 36
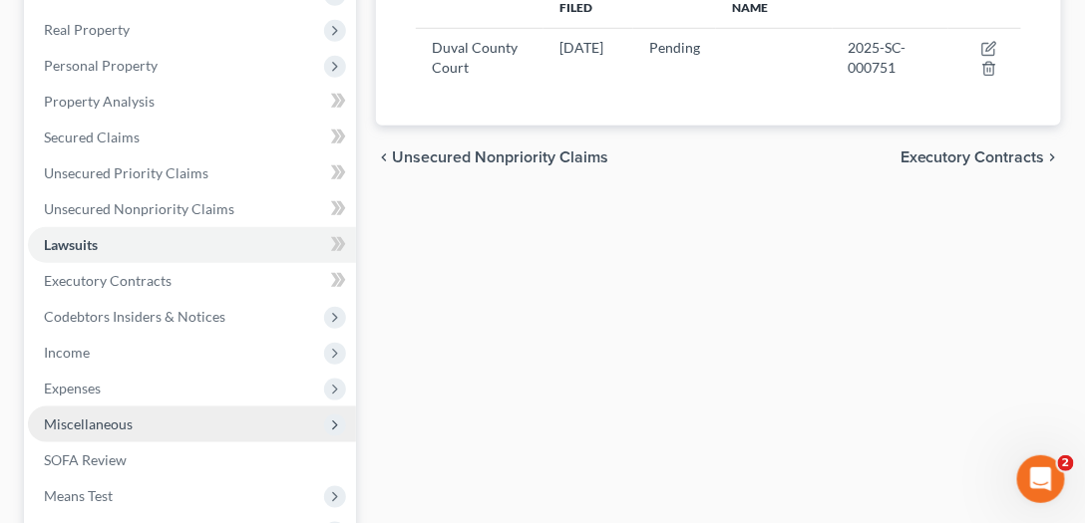
scroll to position [462, 0]
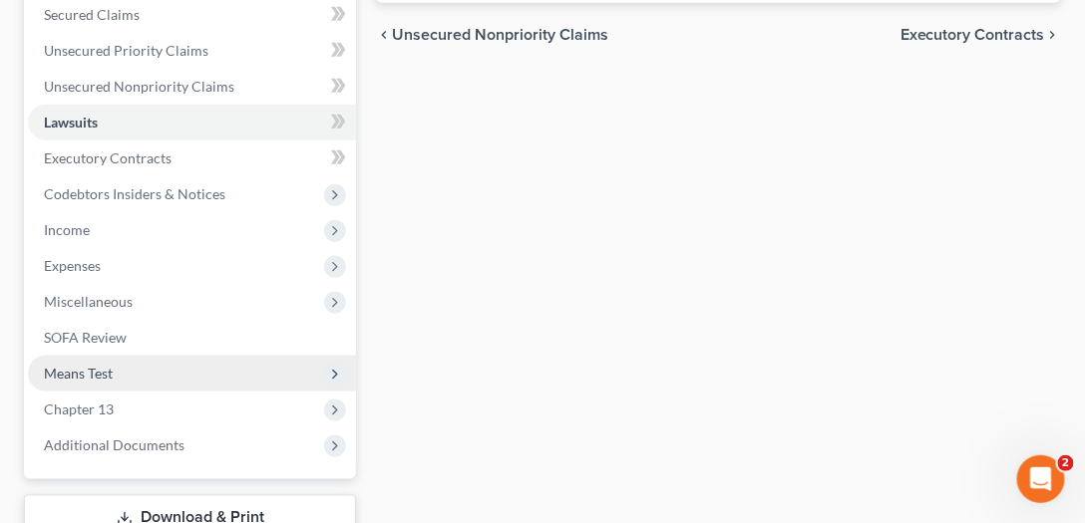
click at [93, 375] on span "Means Test" at bounding box center [78, 373] width 69 height 17
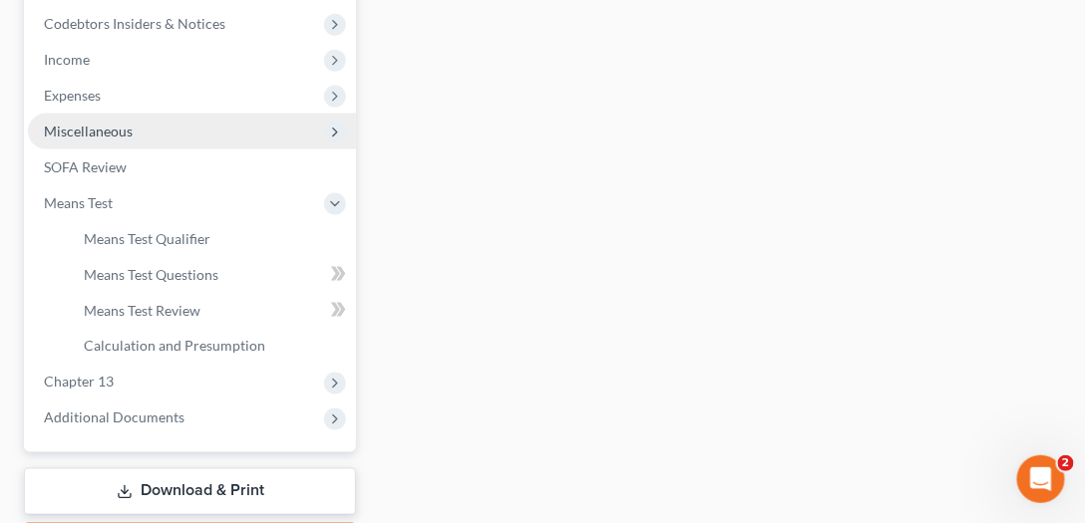
click at [191, 127] on span "Miscellaneous" at bounding box center [192, 132] width 328 height 36
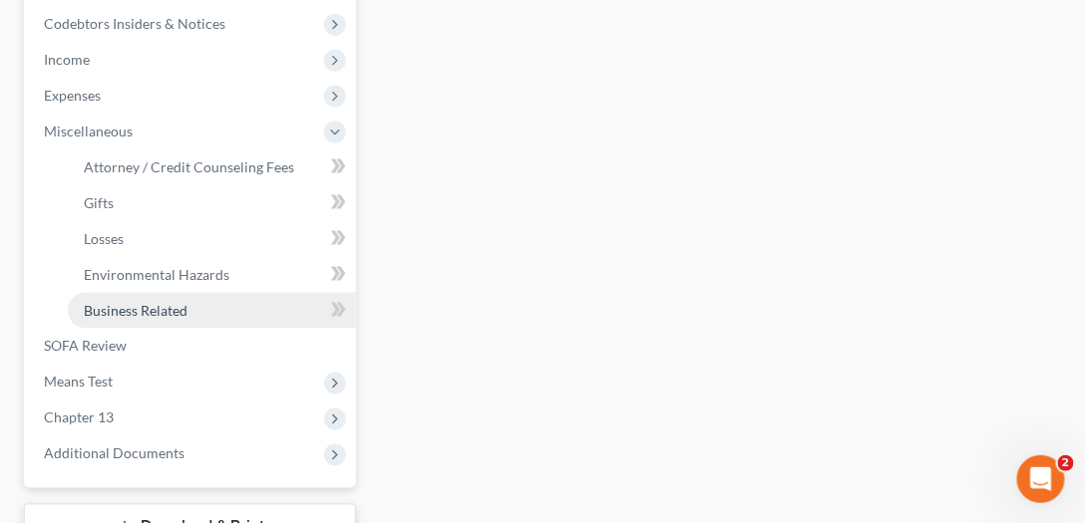
click at [160, 311] on span "Business Related" at bounding box center [136, 310] width 104 height 17
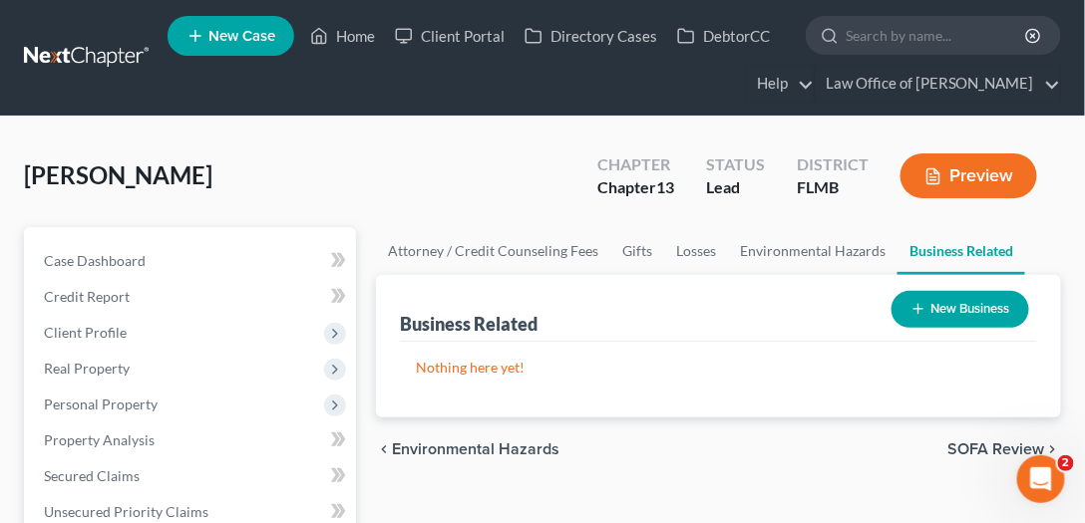
click at [986, 311] on button "New Business" at bounding box center [960, 309] width 138 height 37
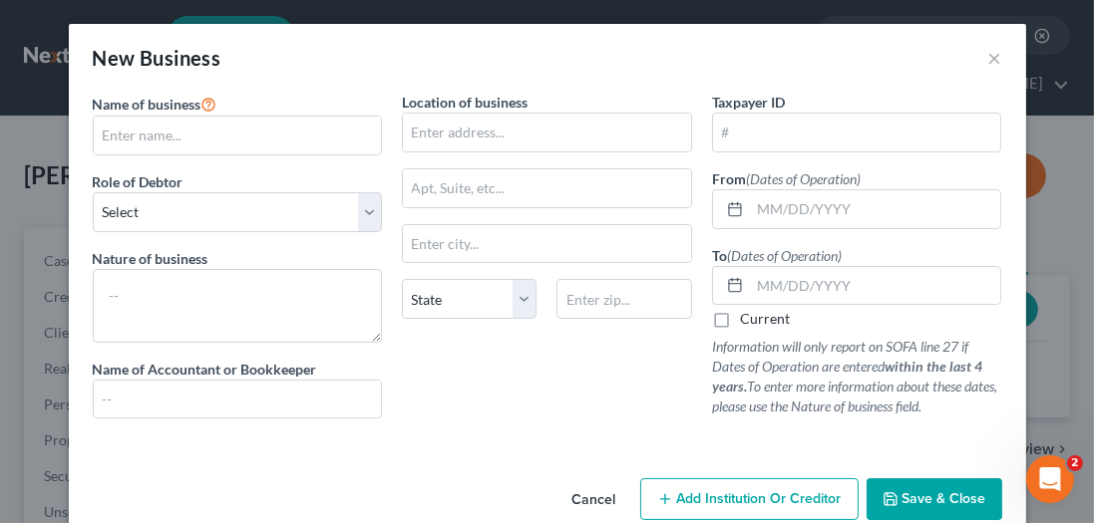
click at [265, 114] on div "Name of business *" at bounding box center [238, 124] width 290 height 64
click at [264, 124] on input "text" at bounding box center [238, 136] width 288 height 38
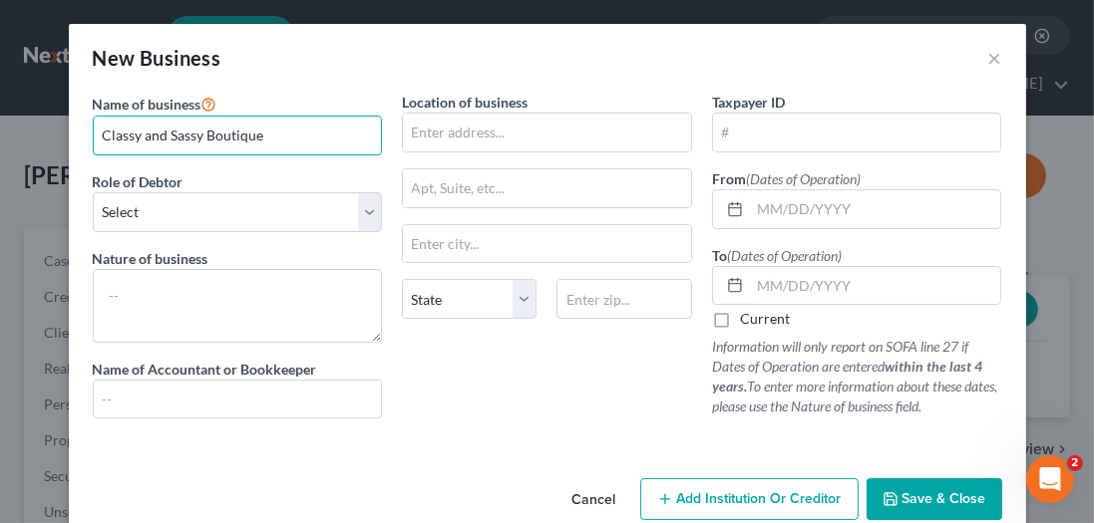
type input "Classy and Sassy Boutique"
click at [509, 421] on div "Location of business State [US_STATE][GEOGRAPHIC_DATA] [GEOGRAPHIC_DATA] [GEOGR…" at bounding box center [547, 263] width 310 height 343
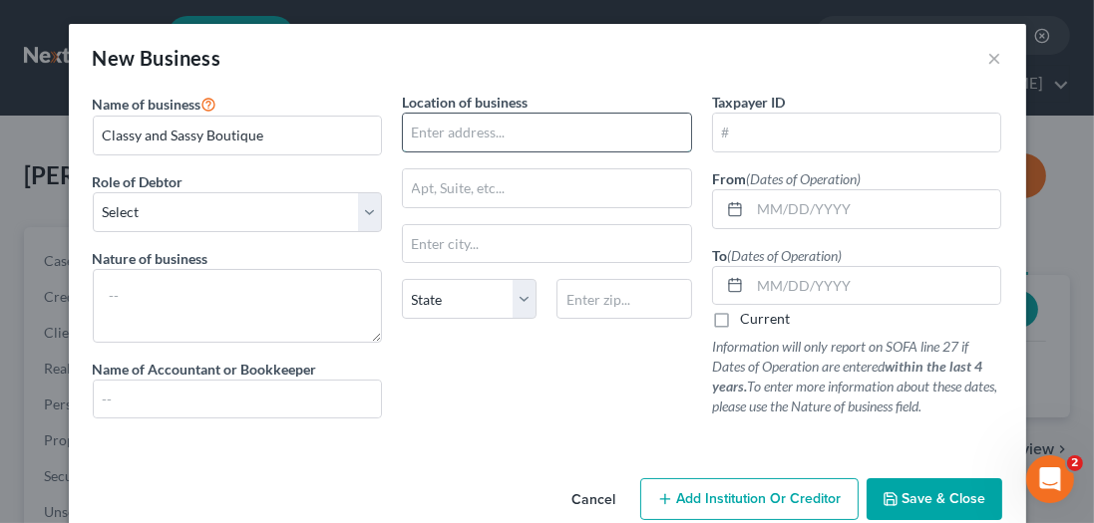
click at [515, 145] on input "text" at bounding box center [547, 133] width 288 height 38
type input "[STREET_ADDRESS][PERSON_NAME]"
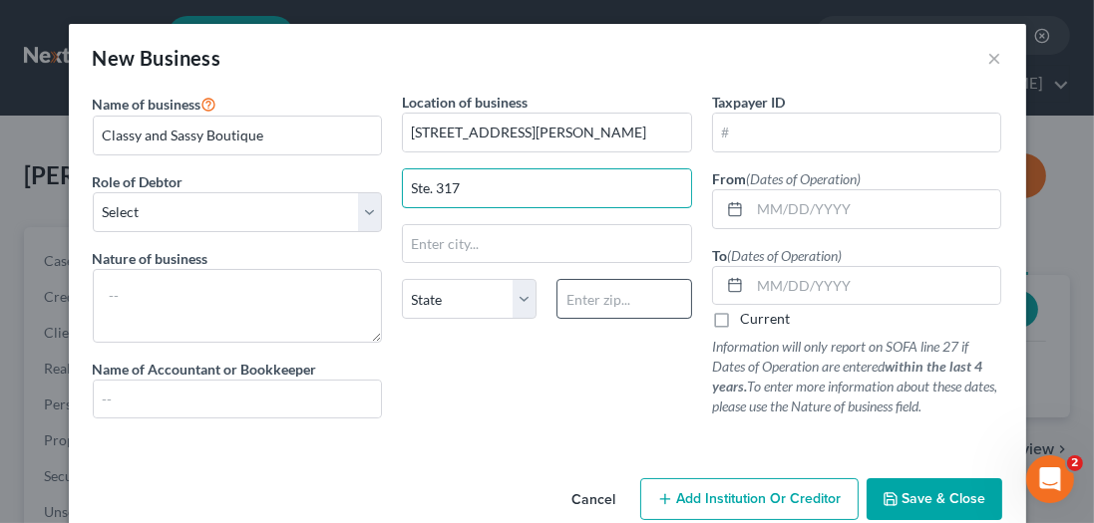
type input "Ste. 317"
click at [611, 309] on input "text" at bounding box center [623, 299] width 135 height 40
type input "32219"
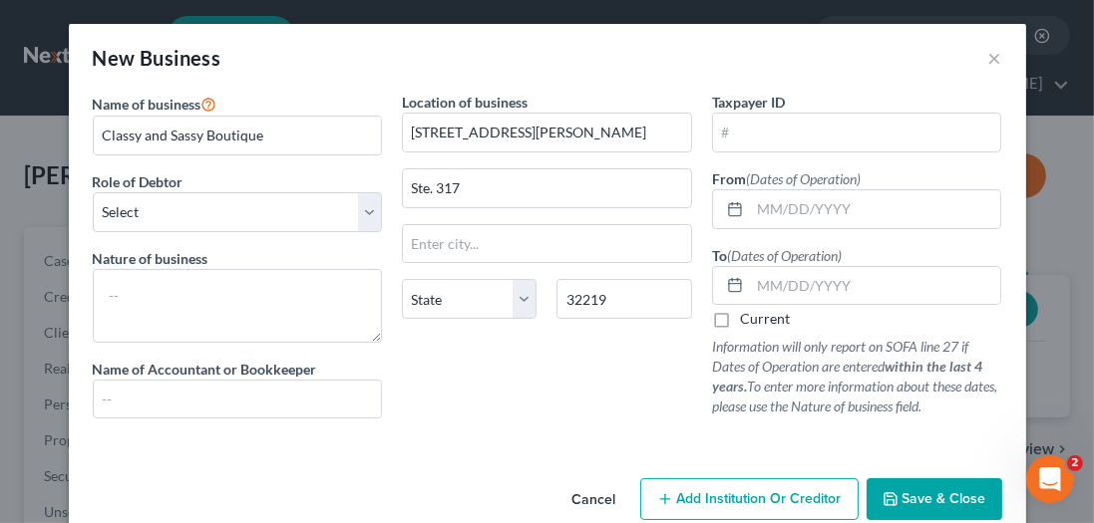
type input "[GEOGRAPHIC_DATA]"
select select "9"
click at [570, 381] on div "Location of business [STREET_ADDRESS][PERSON_NAME][US_STATE] [GEOGRAPHIC_DATA] …" at bounding box center [547, 263] width 310 height 343
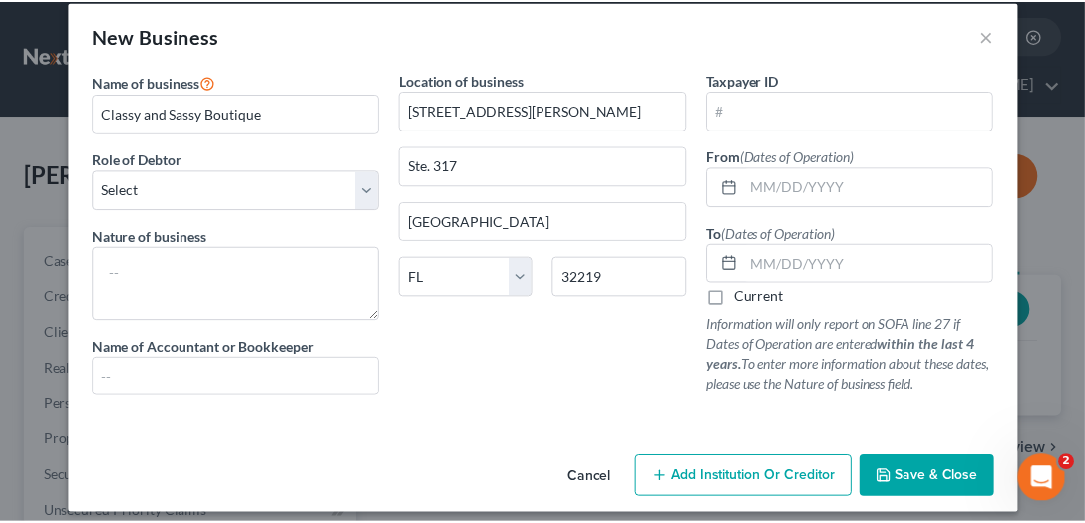
scroll to position [33, 0]
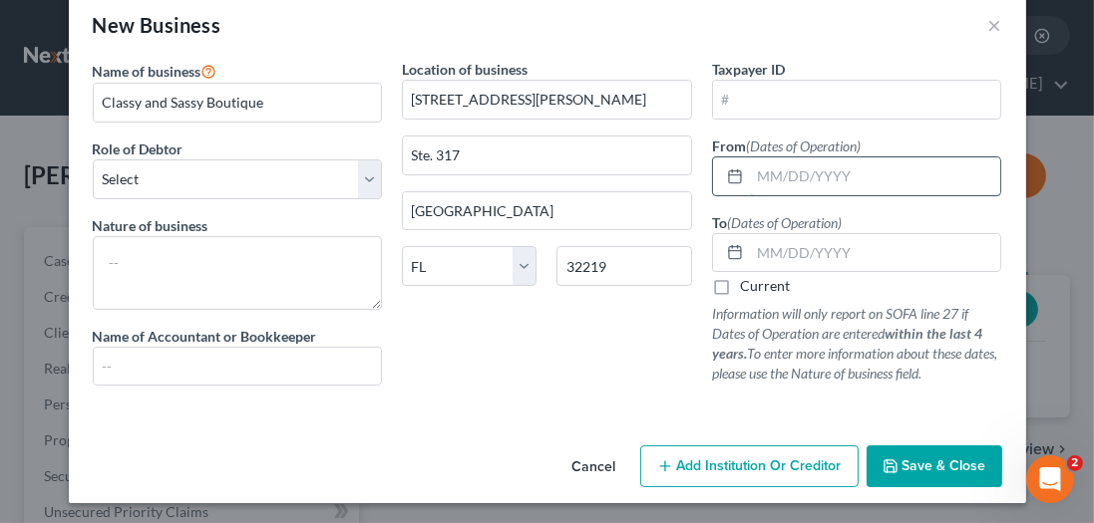
click at [792, 169] on input "text" at bounding box center [875, 177] width 251 height 38
type input "[DATE]"
click at [740, 283] on label "Current" at bounding box center [765, 286] width 50 height 20
click at [748, 283] on input "Current" at bounding box center [754, 282] width 13 height 13
checkbox input "true"
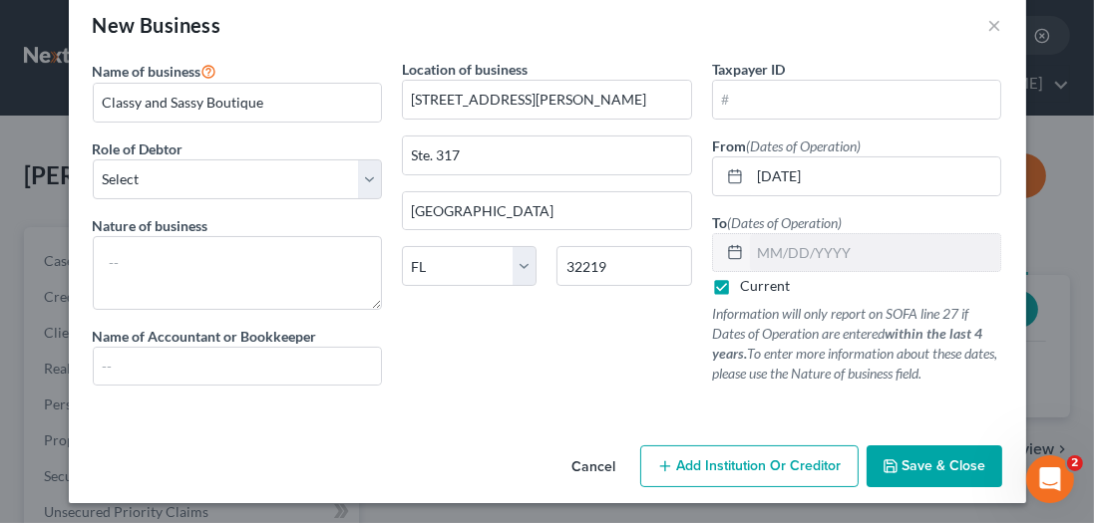
click at [662, 354] on div "Location of business [STREET_ADDRESS][PERSON_NAME][US_STATE] [GEOGRAPHIC_DATA] …" at bounding box center [547, 230] width 310 height 343
click at [837, 101] on input "text" at bounding box center [857, 100] width 288 height 38
paste input "[US_EMPLOYER_IDENTIFICATION_NUMBER]"
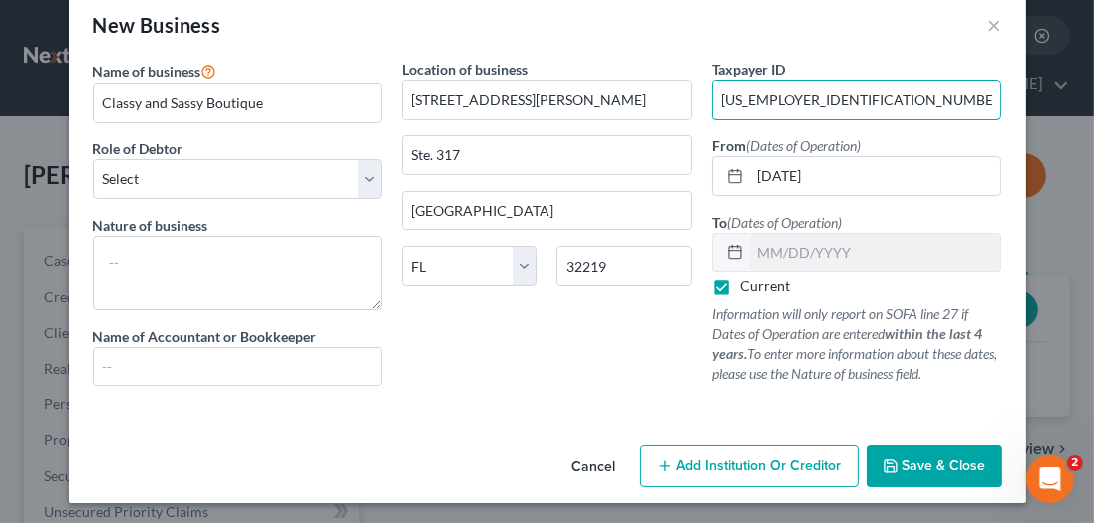
type input "[US_EMPLOYER_IDENTIFICATION_NUMBER]"
click at [576, 354] on div "Location of business [STREET_ADDRESS][PERSON_NAME][US_STATE] [GEOGRAPHIC_DATA] …" at bounding box center [547, 230] width 310 height 343
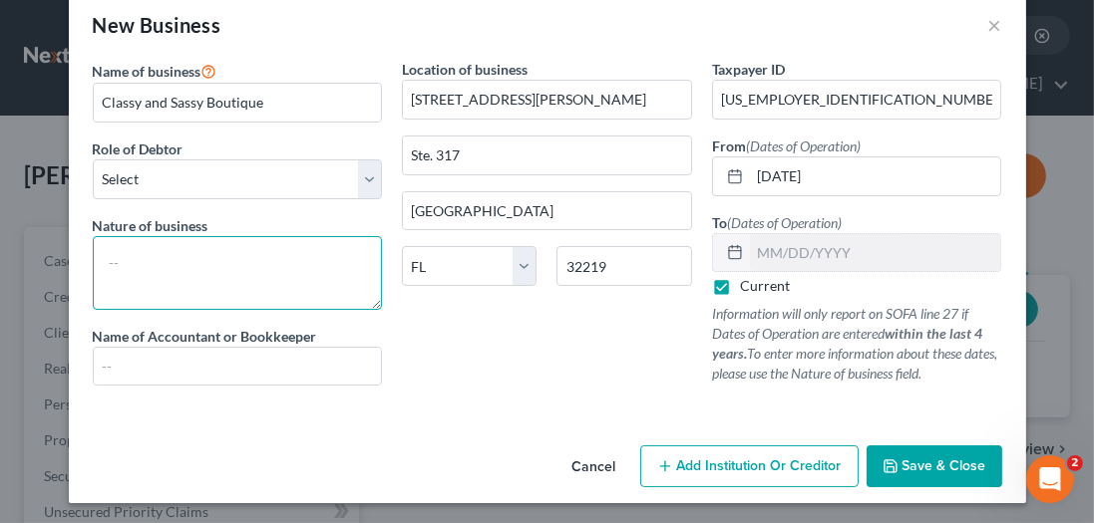
click at [171, 268] on textarea at bounding box center [238, 273] width 290 height 74
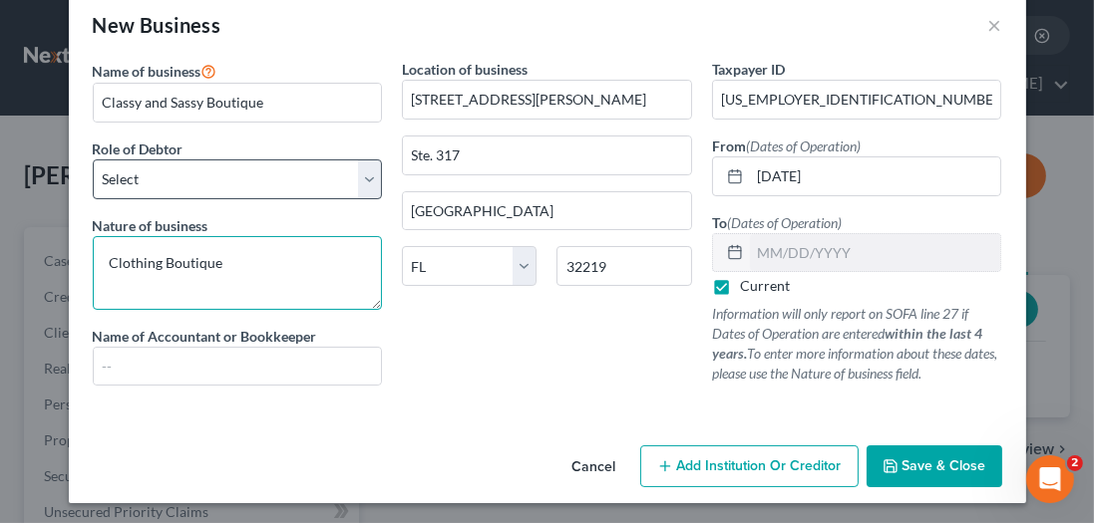
type textarea "Clothing Boutique"
click at [259, 185] on select "Select A member of a limited liability company (LLC) or limited liability partn…" at bounding box center [238, 180] width 290 height 40
click at [292, 189] on select "Select A member of a limited liability company (LLC) or limited liability partn…" at bounding box center [238, 180] width 290 height 40
select select "sole_proprietor"
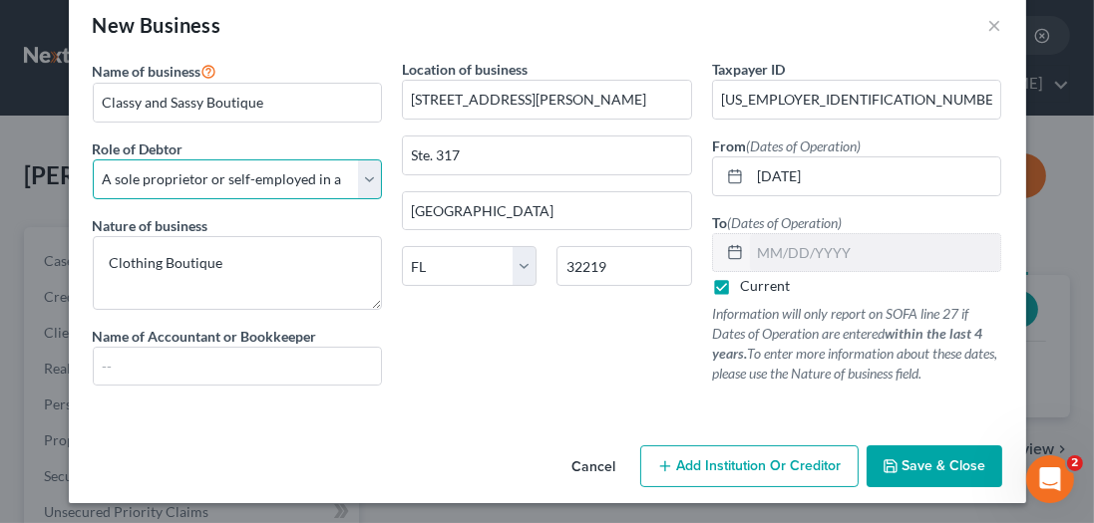
click at [93, 160] on select "Select A member of a limited liability company (LLC) or limited liability partn…" at bounding box center [238, 180] width 290 height 40
click at [579, 349] on div "Location of business [STREET_ADDRESS][PERSON_NAME][US_STATE] [GEOGRAPHIC_DATA] …" at bounding box center [547, 230] width 310 height 343
click at [922, 458] on span "Save & Close" at bounding box center [944, 466] width 84 height 17
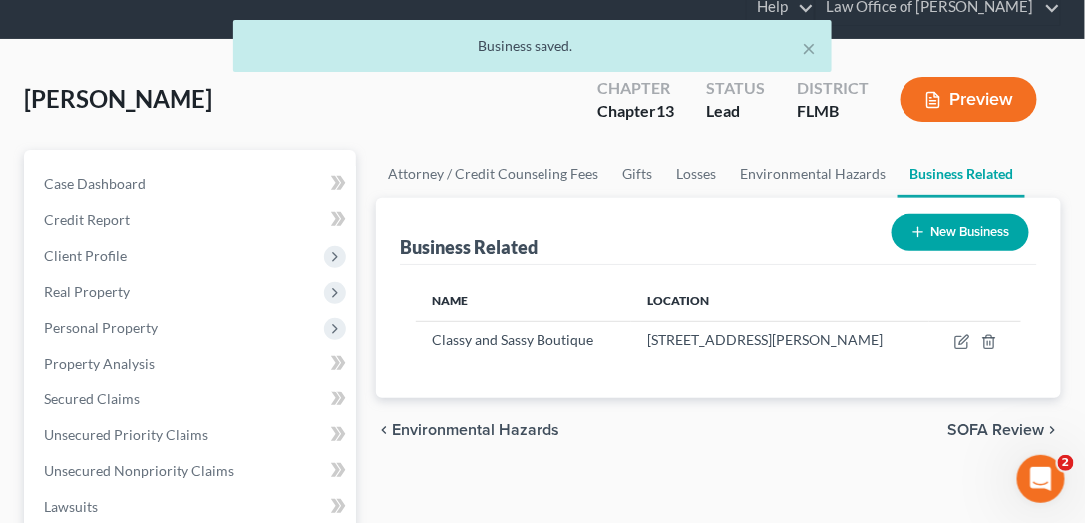
scroll to position [57, 0]
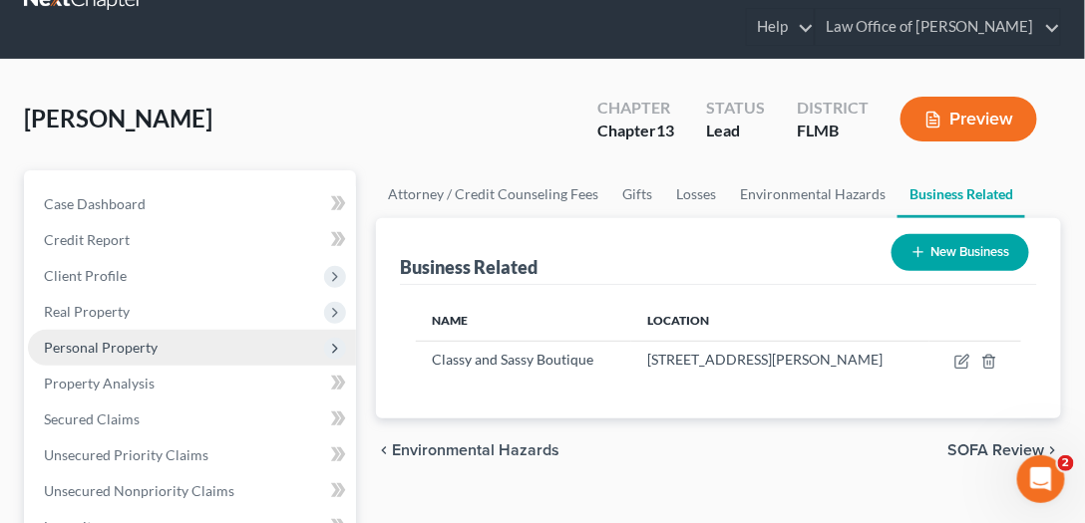
click at [101, 350] on span "Personal Property" at bounding box center [101, 347] width 114 height 17
click at [101, 348] on span "Personal Property" at bounding box center [101, 347] width 114 height 17
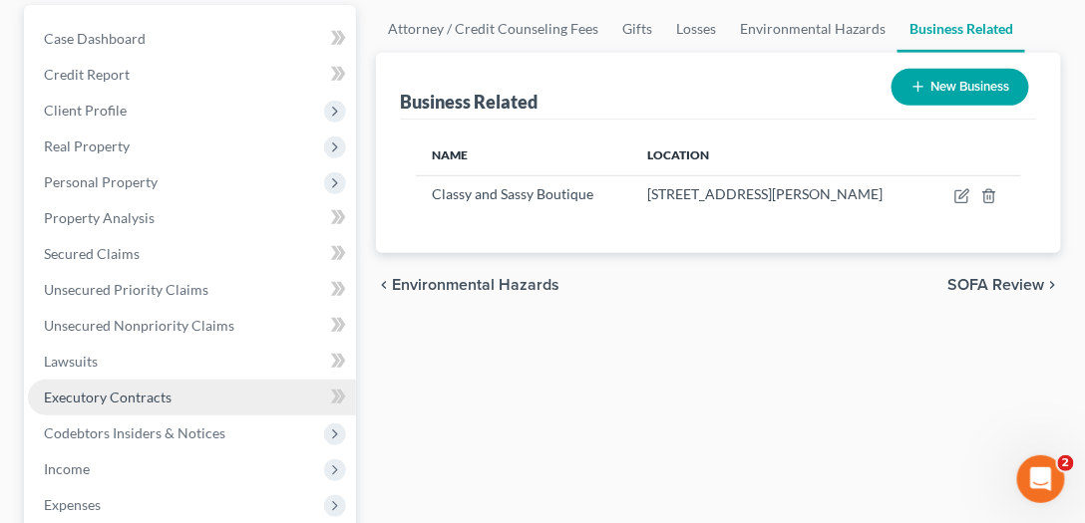
scroll to position [341, 0]
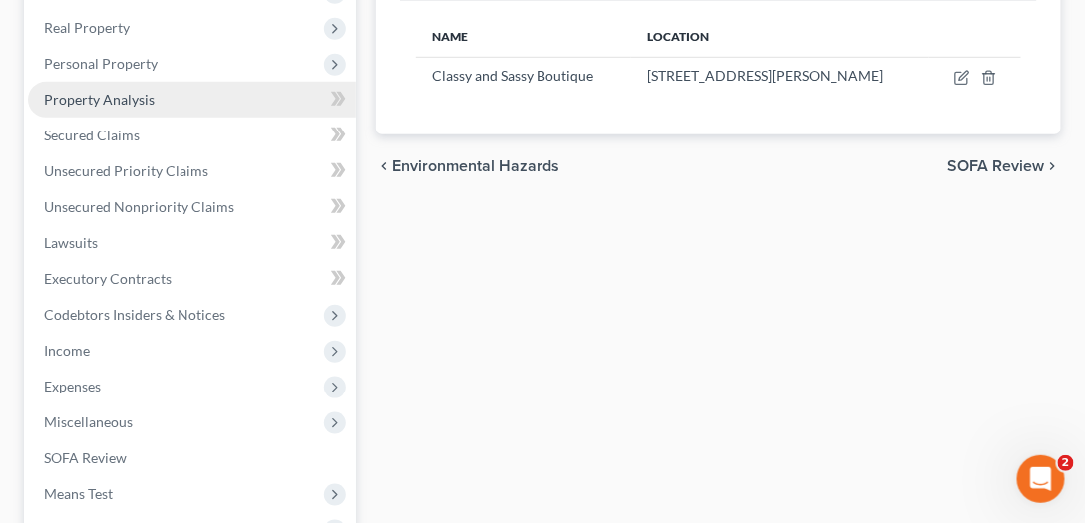
click at [125, 91] on span "Property Analysis" at bounding box center [99, 99] width 111 height 17
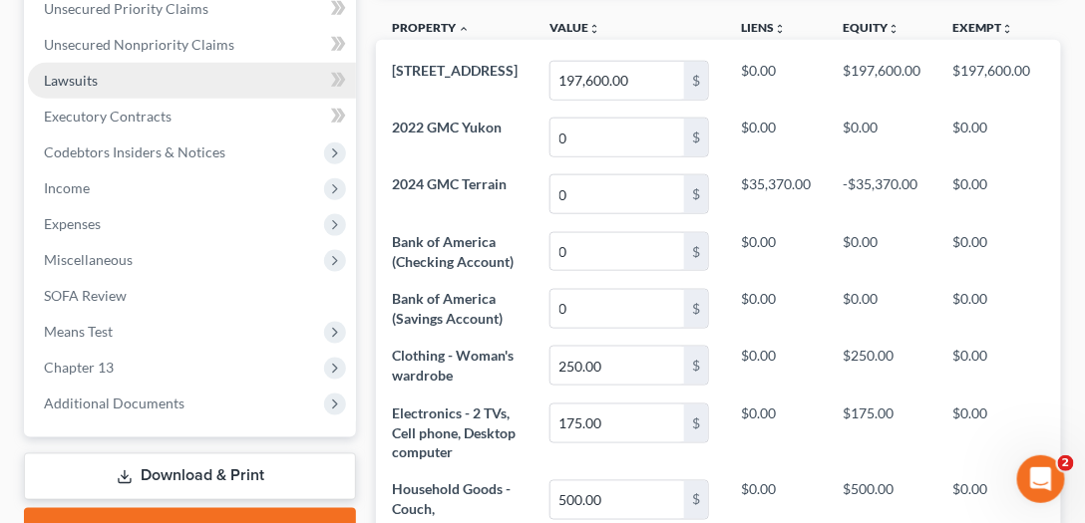
scroll to position [512, 0]
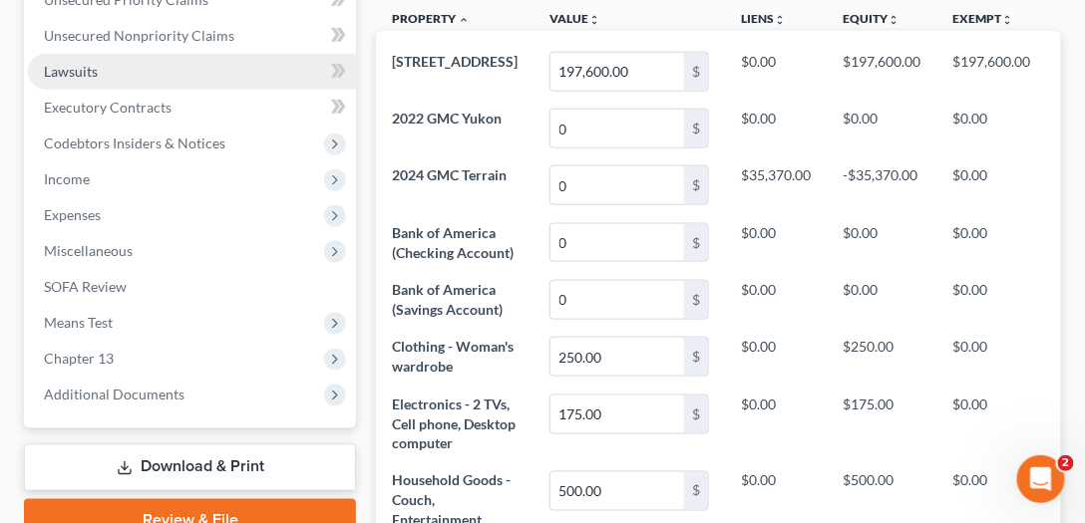
click at [123, 70] on link "Lawsuits" at bounding box center [192, 72] width 328 height 36
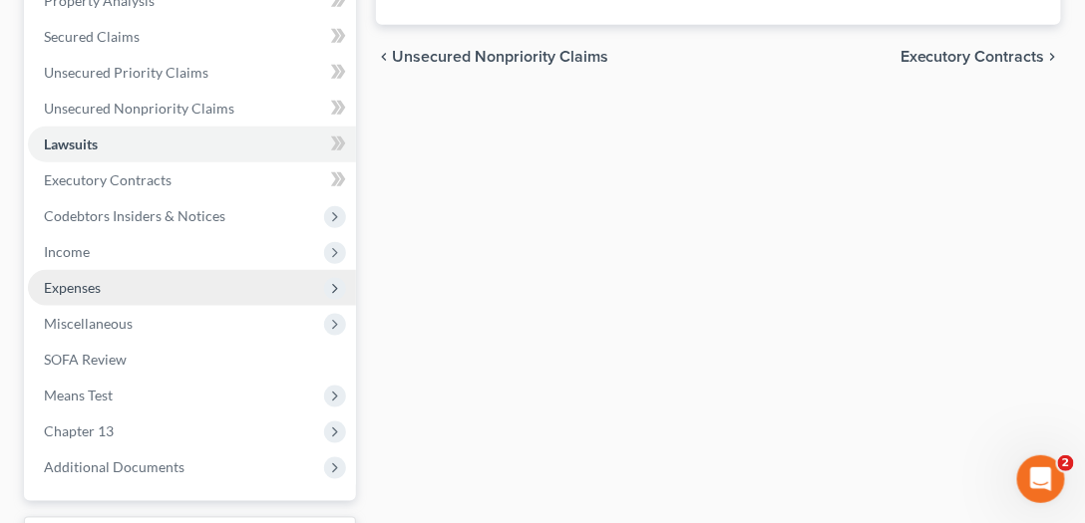
scroll to position [456, 0]
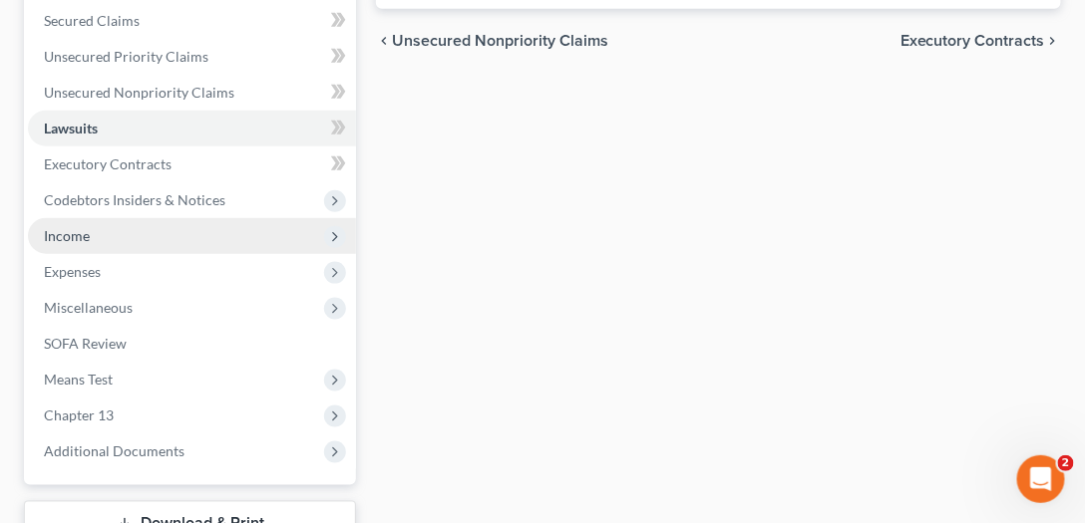
click at [80, 228] on span "Income" at bounding box center [67, 235] width 46 height 17
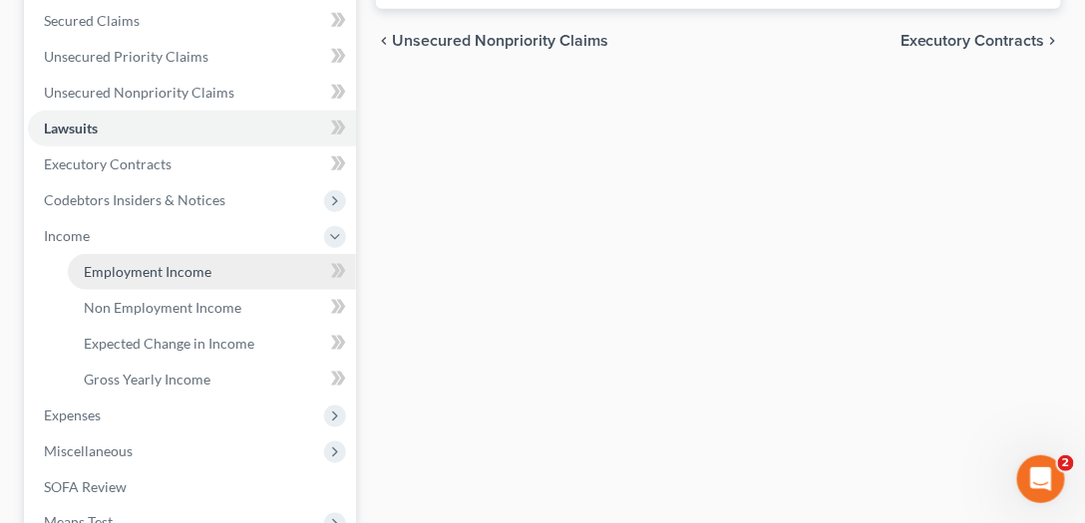
click at [101, 259] on link "Employment Income" at bounding box center [212, 272] width 288 height 36
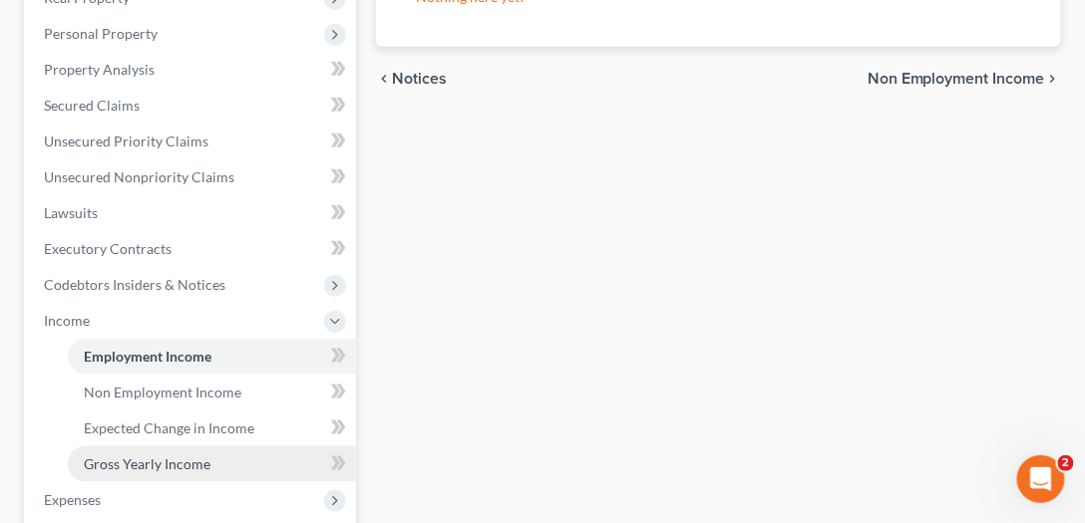
scroll to position [626, 0]
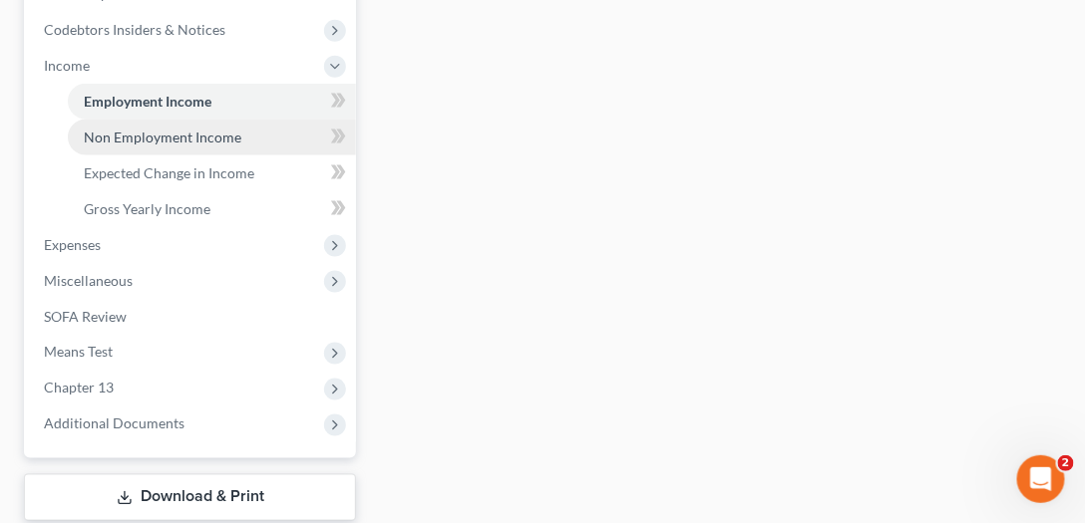
click at [208, 125] on link "Non Employment Income" at bounding box center [212, 138] width 288 height 36
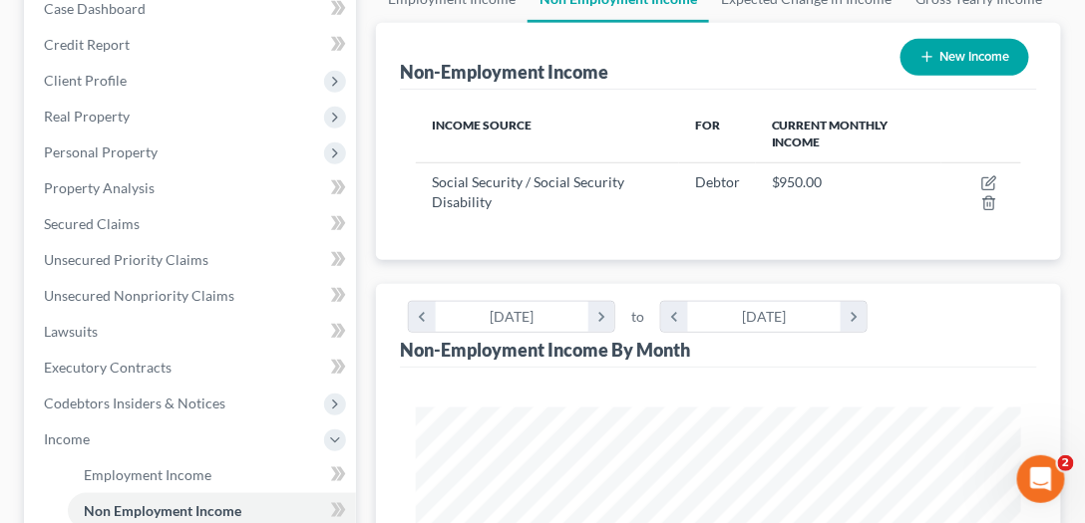
scroll to position [114, 0]
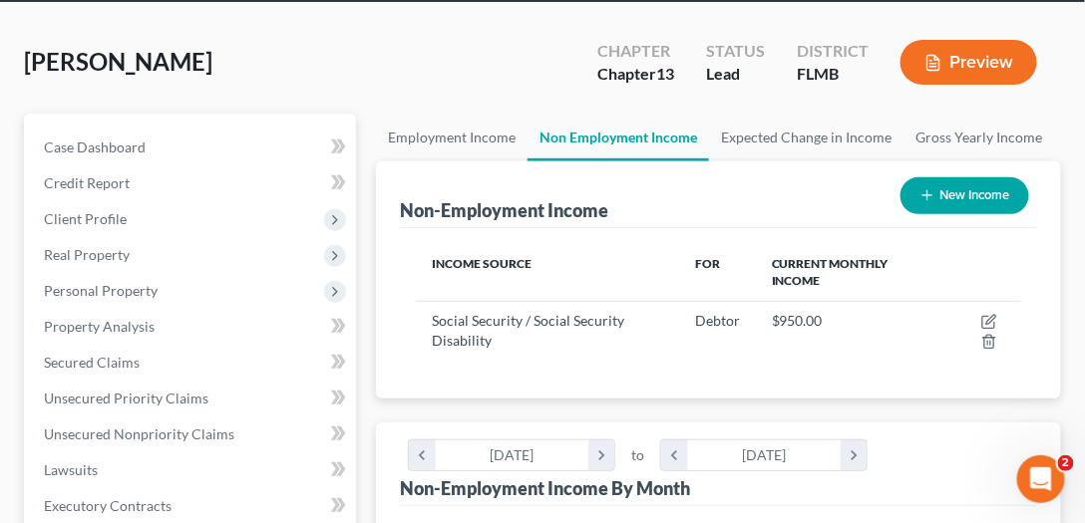
click at [411, 86] on div "[PERSON_NAME] Upgraded Chapter Chapter 13 Status Lead District FLMB Preview" at bounding box center [542, 70] width 1037 height 87
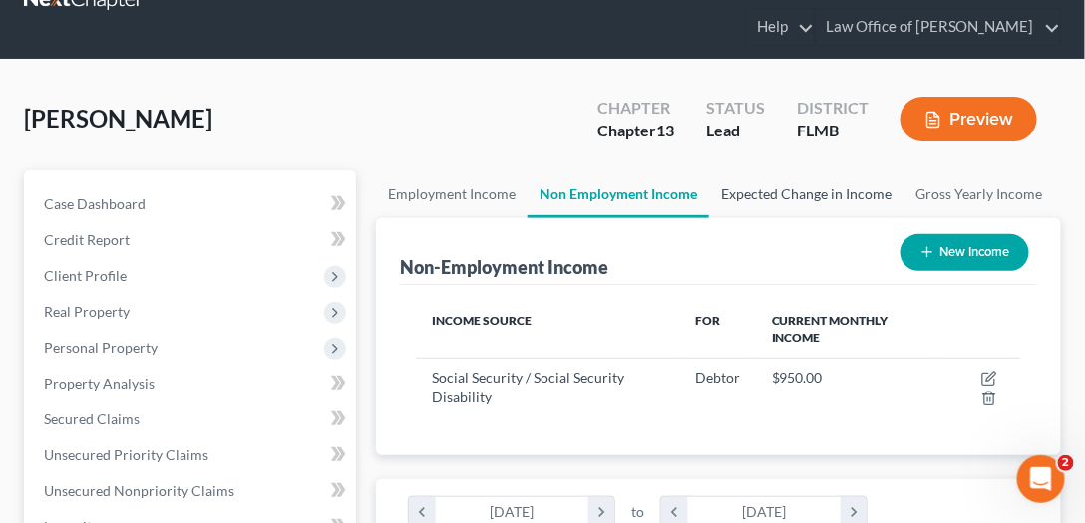
click at [839, 199] on link "Expected Change in Income" at bounding box center [806, 194] width 194 height 48
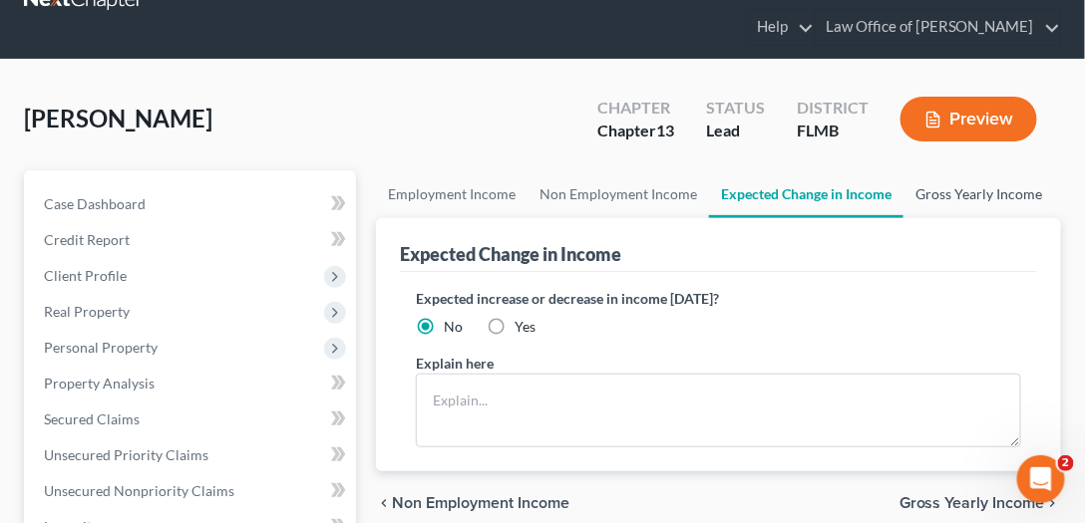
click at [951, 191] on link "Gross Yearly Income" at bounding box center [978, 194] width 151 height 48
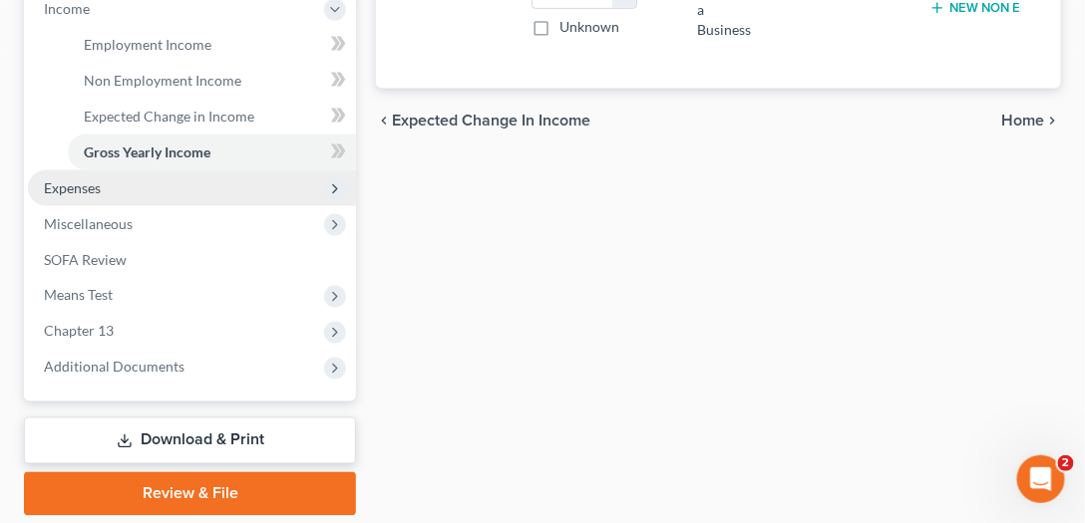
click at [125, 193] on span "Expenses" at bounding box center [192, 188] width 328 height 36
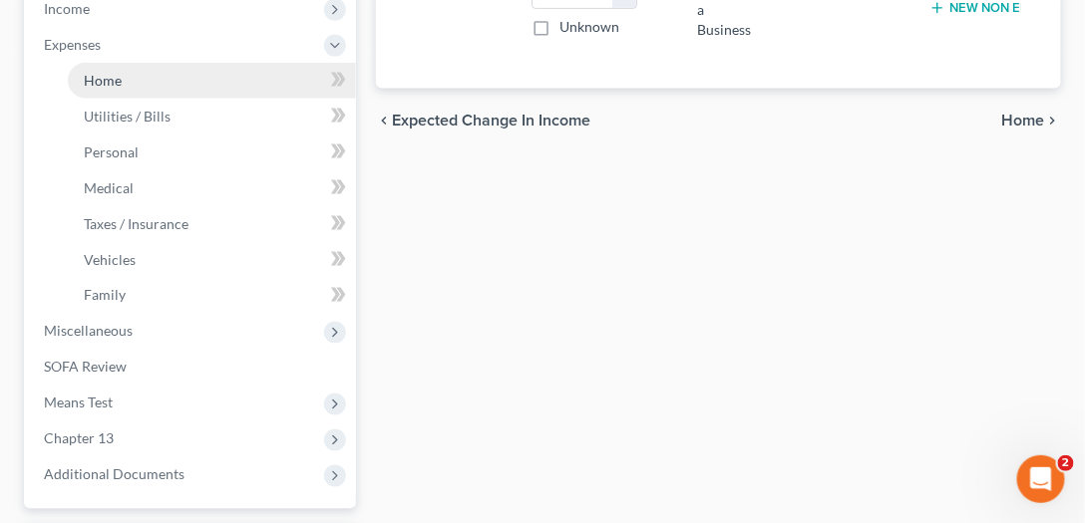
click at [98, 82] on span "Home" at bounding box center [103, 80] width 38 height 17
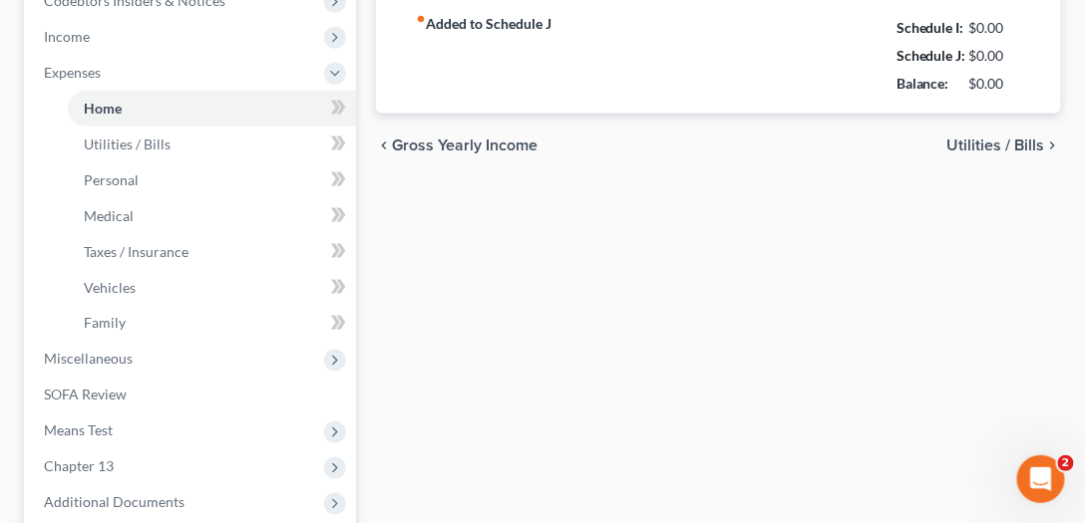
type input "0.00"
radio input "true"
type input "0.00"
type input "75.00"
type input "0.00"
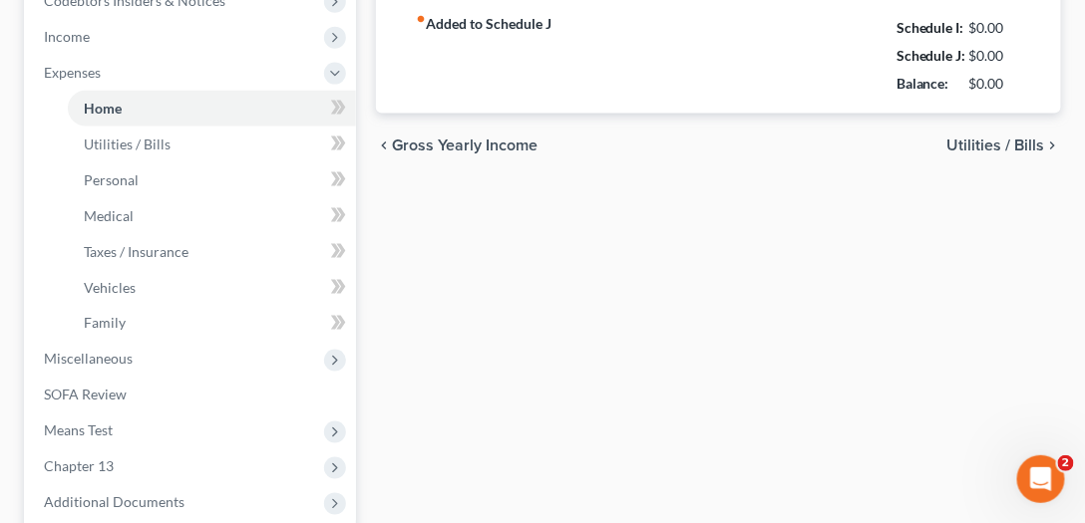
type input "0.00"
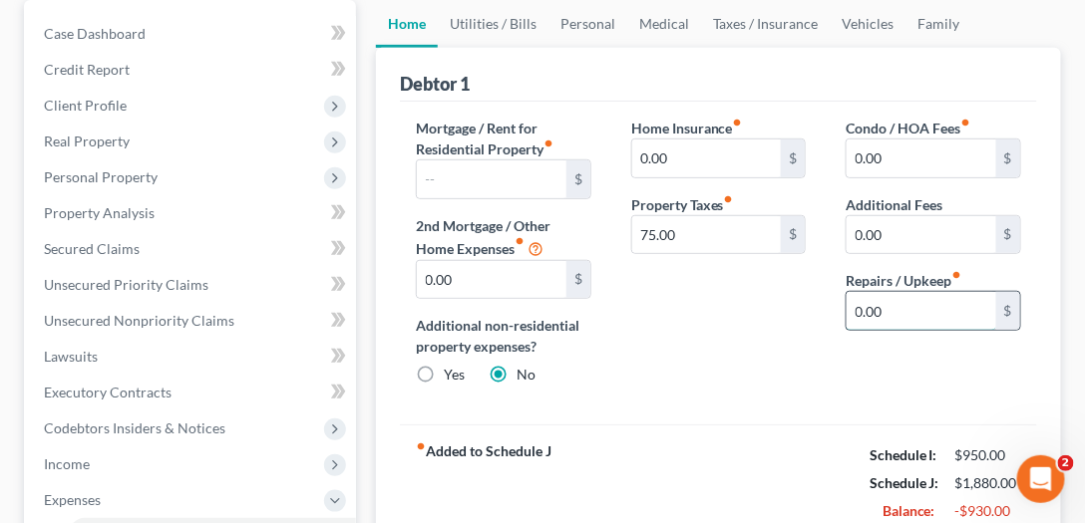
click at [903, 292] on input "0.00" at bounding box center [921, 311] width 150 height 38
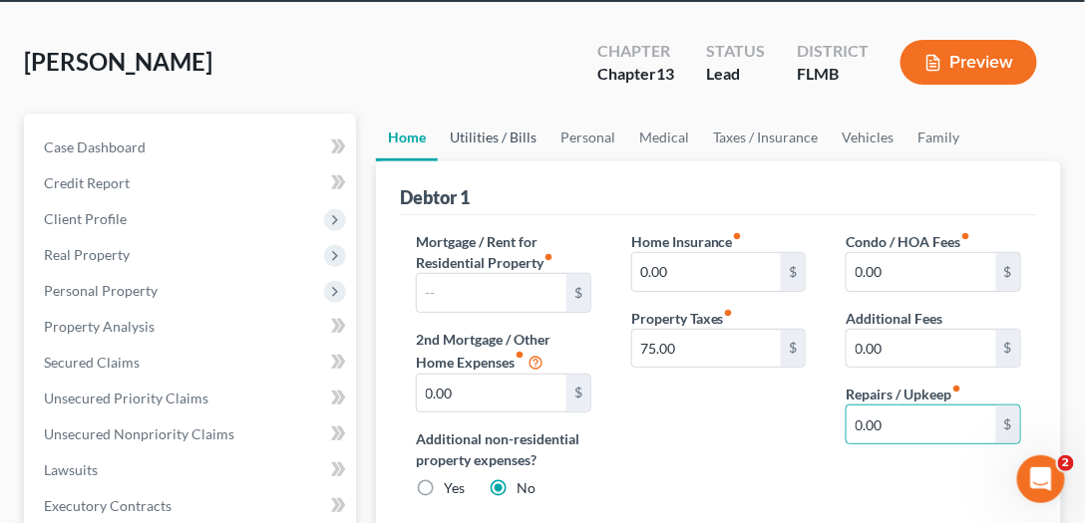
click at [499, 148] on link "Utilities / Bills" at bounding box center [493, 138] width 111 height 48
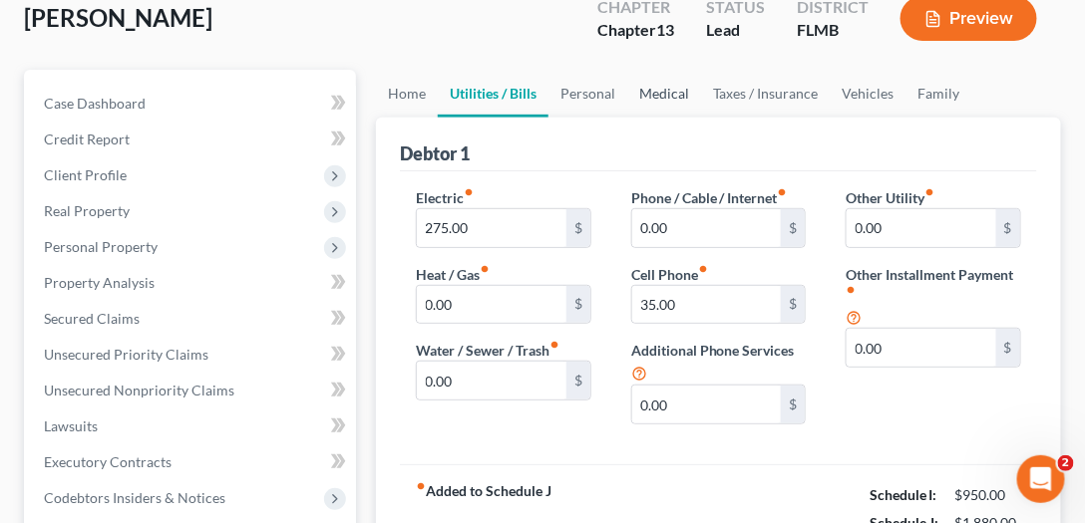
scroll to position [57, 0]
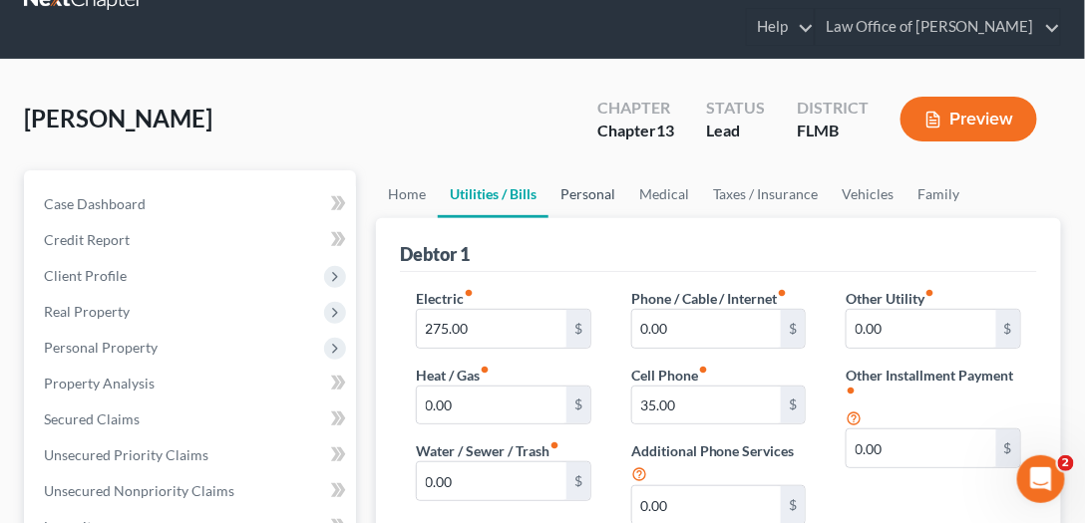
click at [592, 192] on link "Personal" at bounding box center [587, 194] width 79 height 48
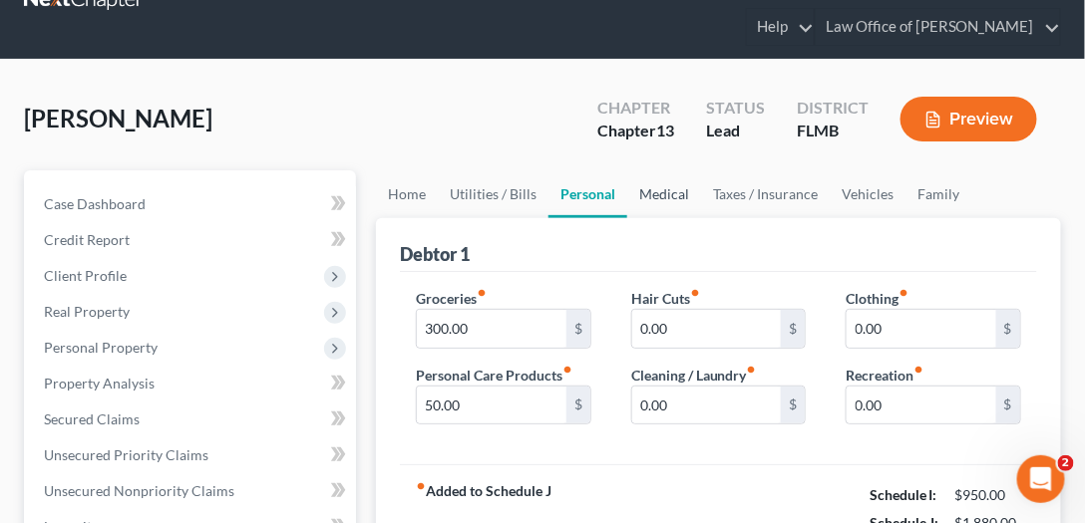
click at [670, 179] on link "Medical" at bounding box center [664, 194] width 74 height 48
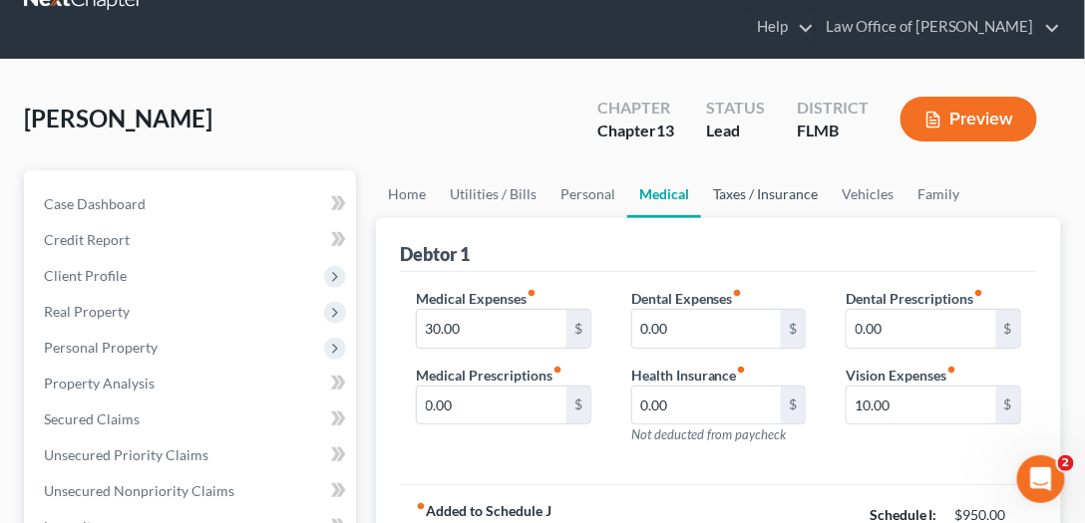
click at [743, 194] on link "Taxes / Insurance" at bounding box center [765, 194] width 129 height 48
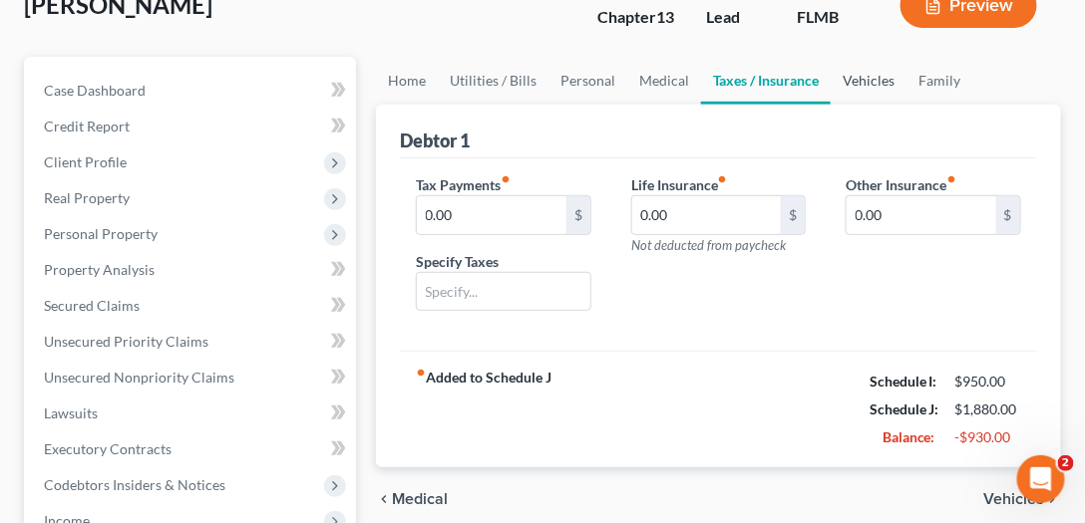
drag, startPoint x: 870, startPoint y: 86, endPoint x: 890, endPoint y: 86, distance: 19.9
click at [870, 86] on link "Vehicles" at bounding box center [868, 81] width 76 height 48
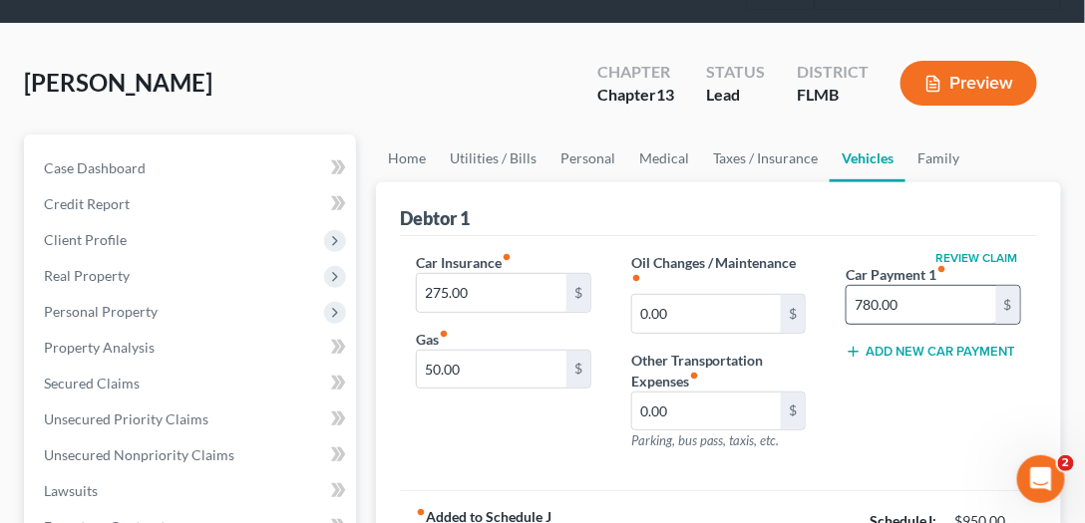
scroll to position [284, 0]
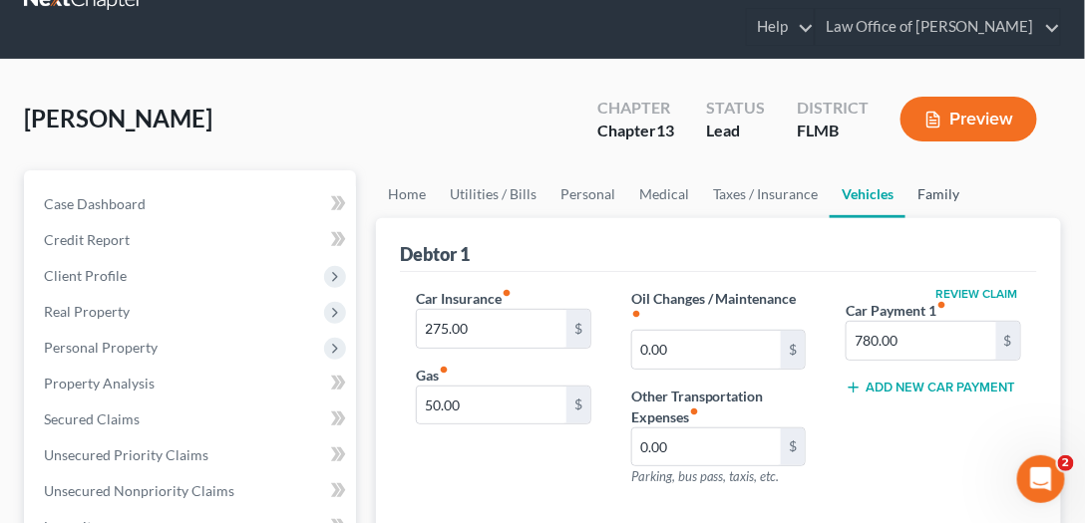
click at [946, 189] on link "Family" at bounding box center [938, 194] width 66 height 48
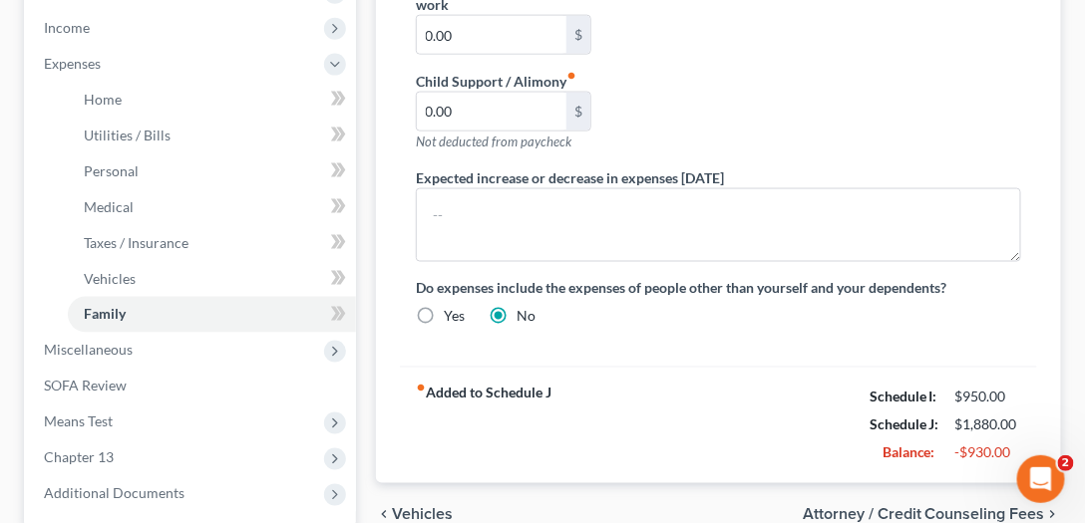
scroll to position [740, 0]
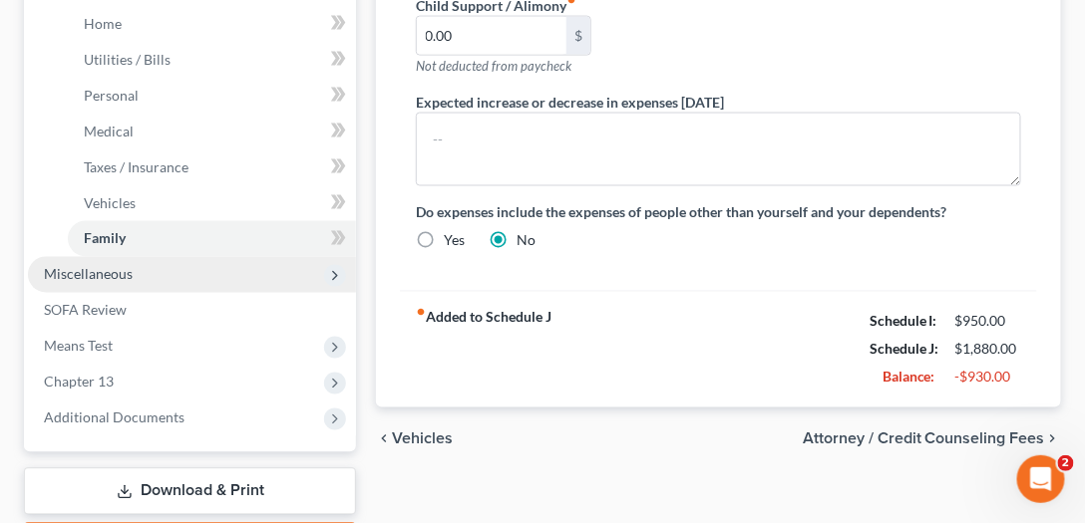
click at [134, 269] on span "Miscellaneous" at bounding box center [192, 275] width 328 height 36
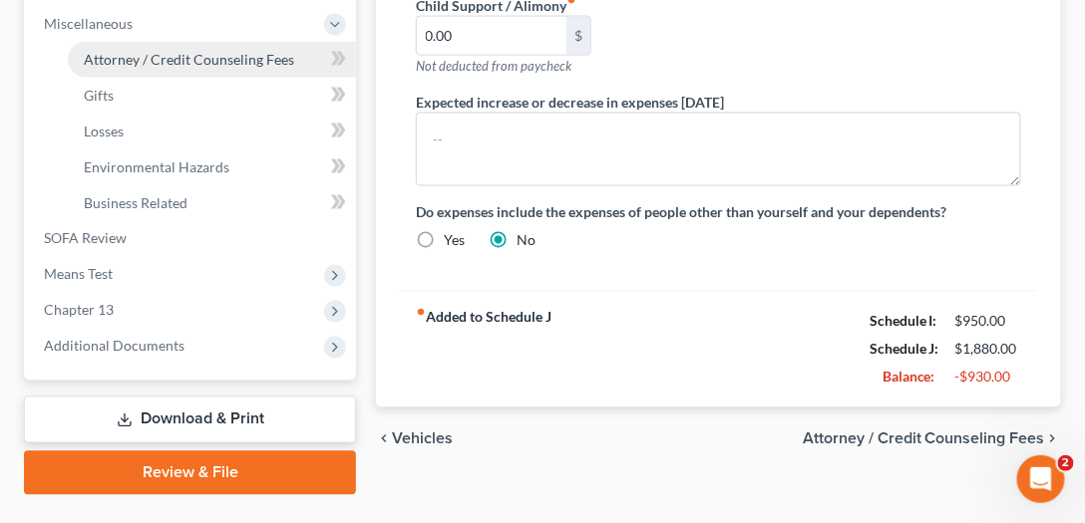
click at [144, 61] on span "Attorney / Credit Counseling Fees" at bounding box center [189, 59] width 210 height 17
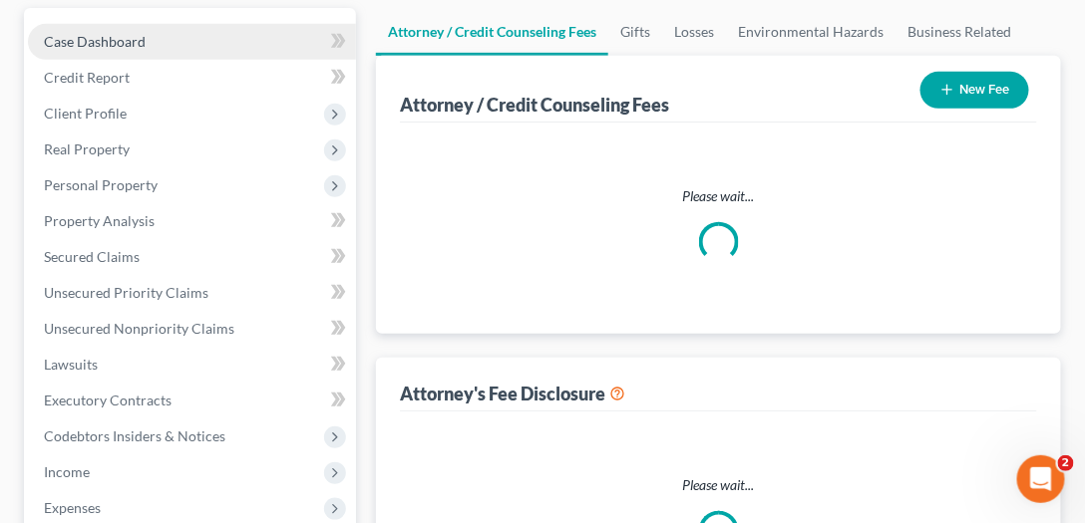
select select "0"
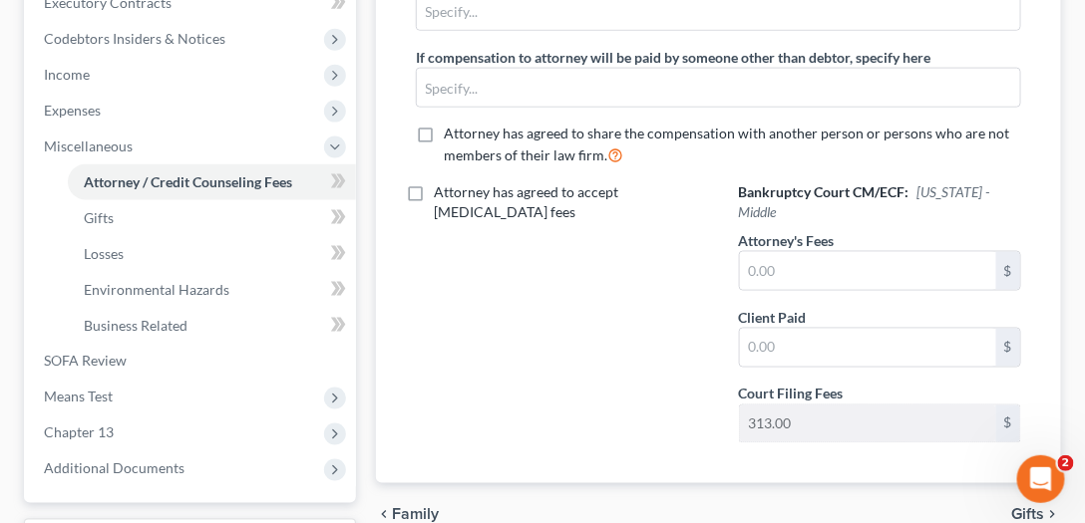
scroll to position [740, 0]
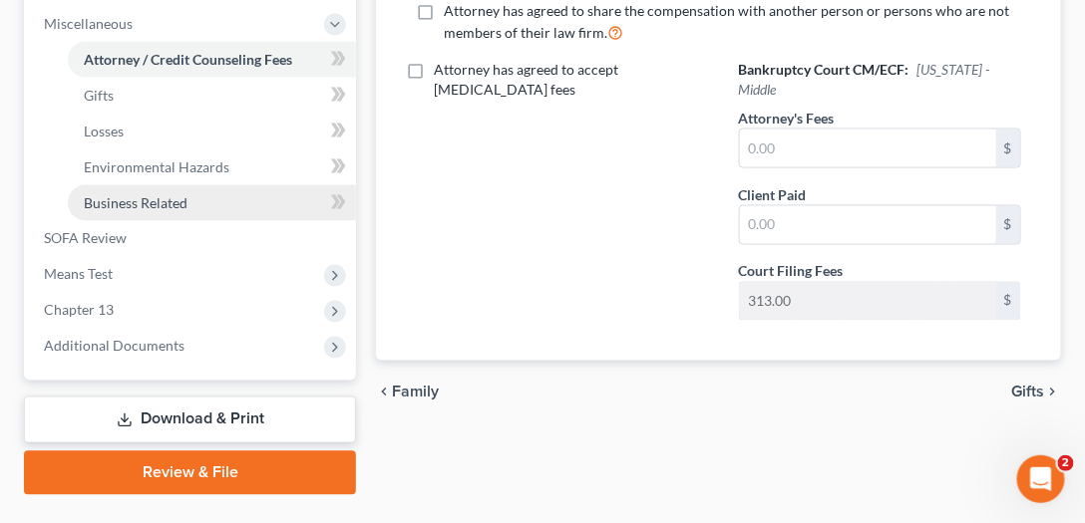
click at [129, 201] on span "Business Related" at bounding box center [136, 202] width 104 height 17
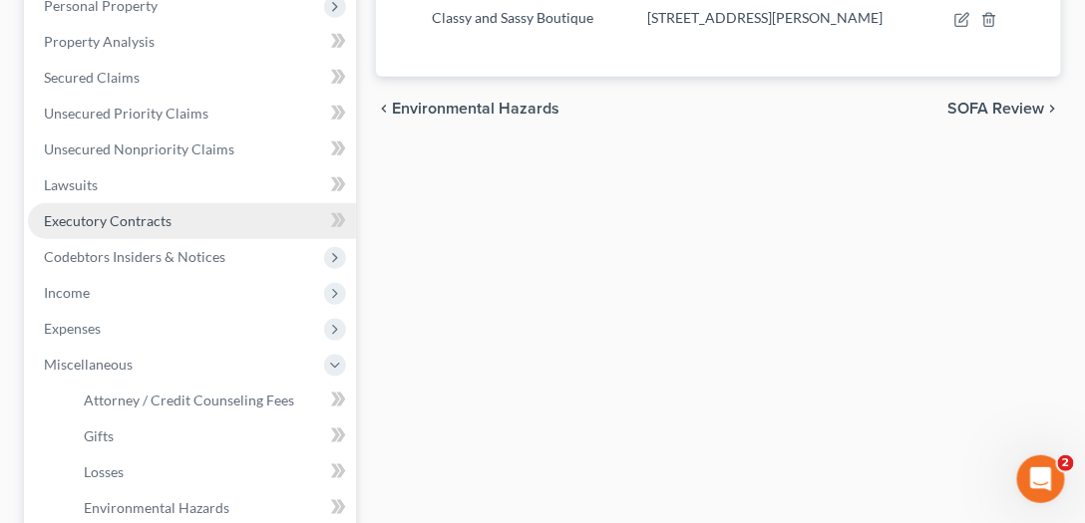
click at [93, 218] on span "Executory Contracts" at bounding box center [108, 220] width 128 height 17
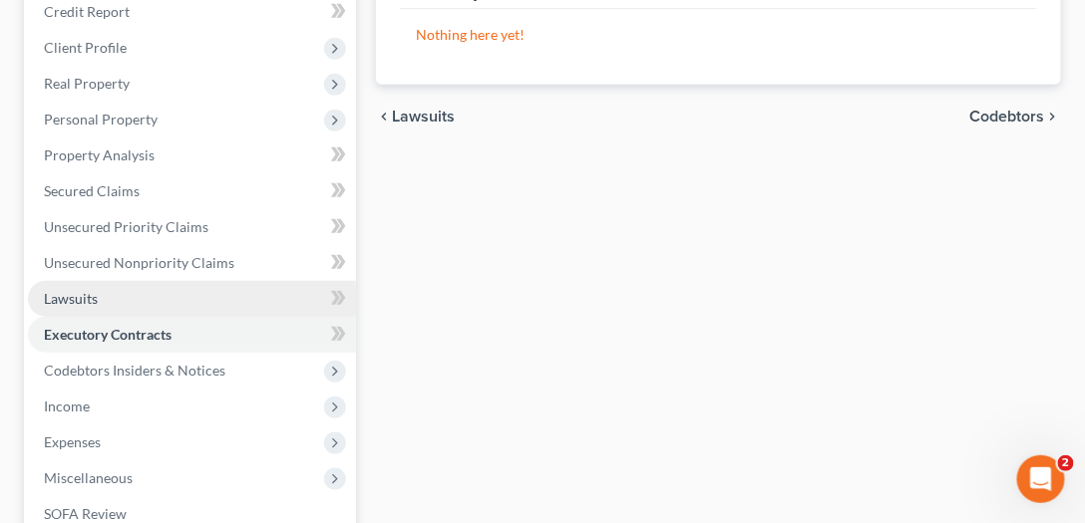
click at [78, 290] on span "Lawsuits" at bounding box center [71, 298] width 54 height 17
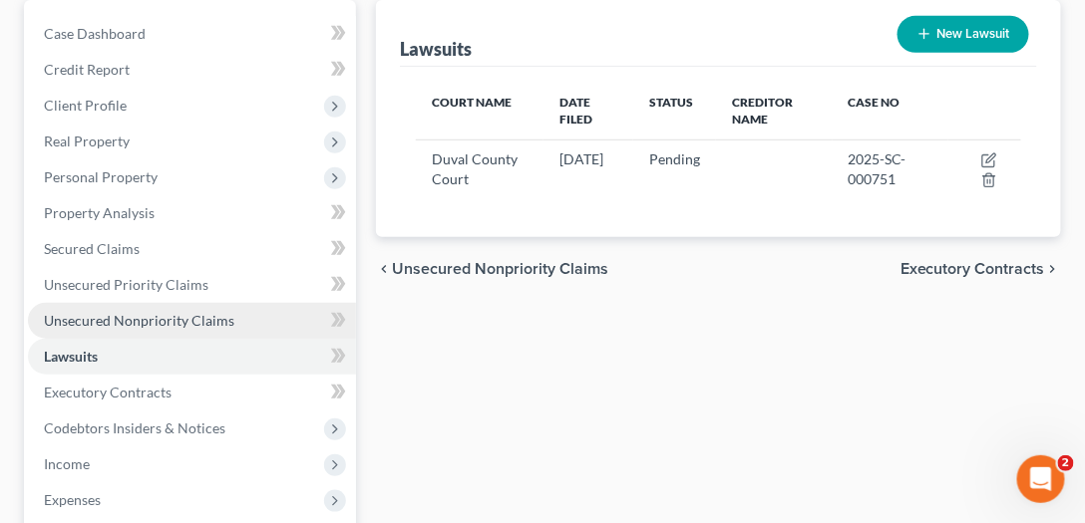
click at [78, 313] on span "Unsecured Nonpriority Claims" at bounding box center [139, 320] width 190 height 17
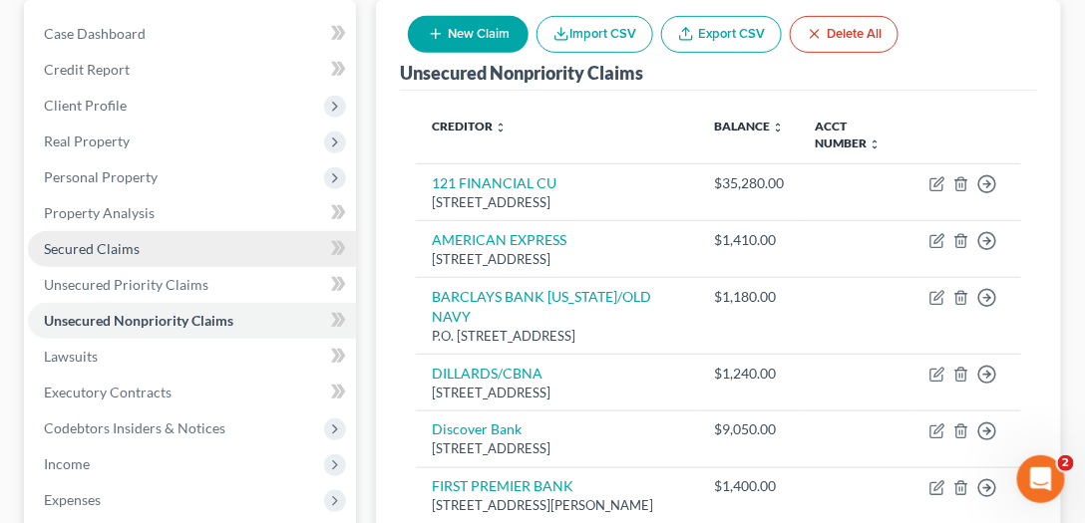
click at [98, 254] on span "Secured Claims" at bounding box center [92, 248] width 96 height 17
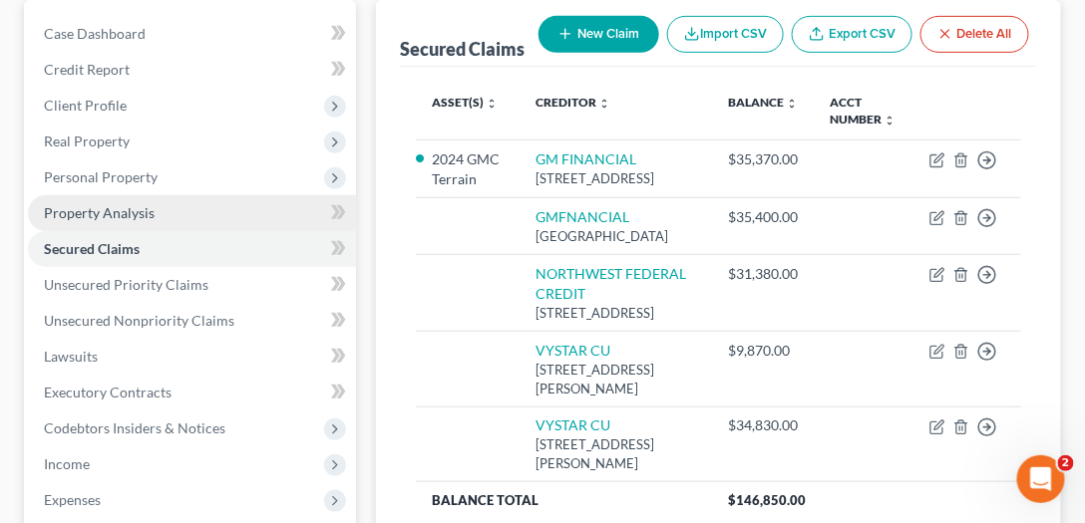
click at [121, 208] on span "Property Analysis" at bounding box center [99, 212] width 111 height 17
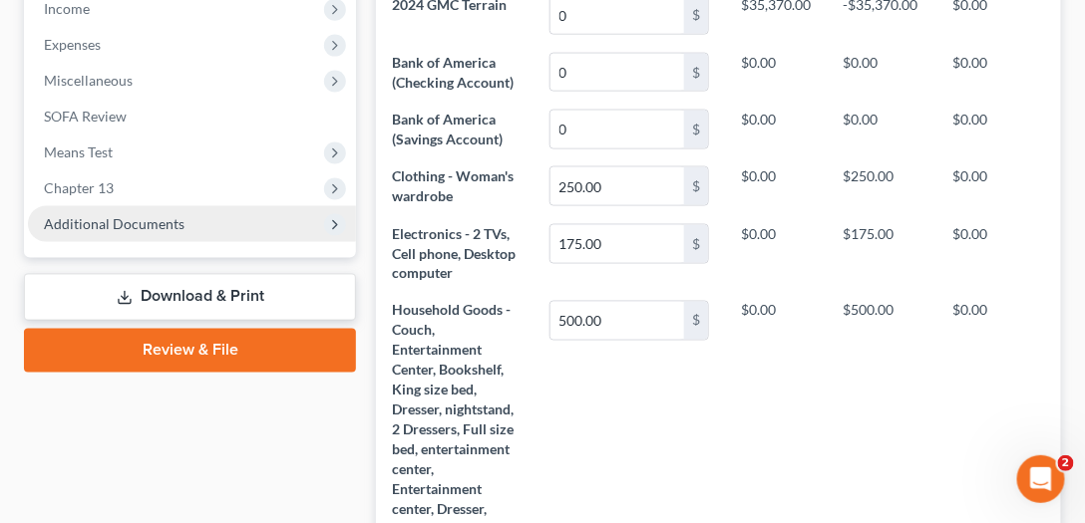
click at [120, 215] on span "Additional Documents" at bounding box center [114, 223] width 141 height 17
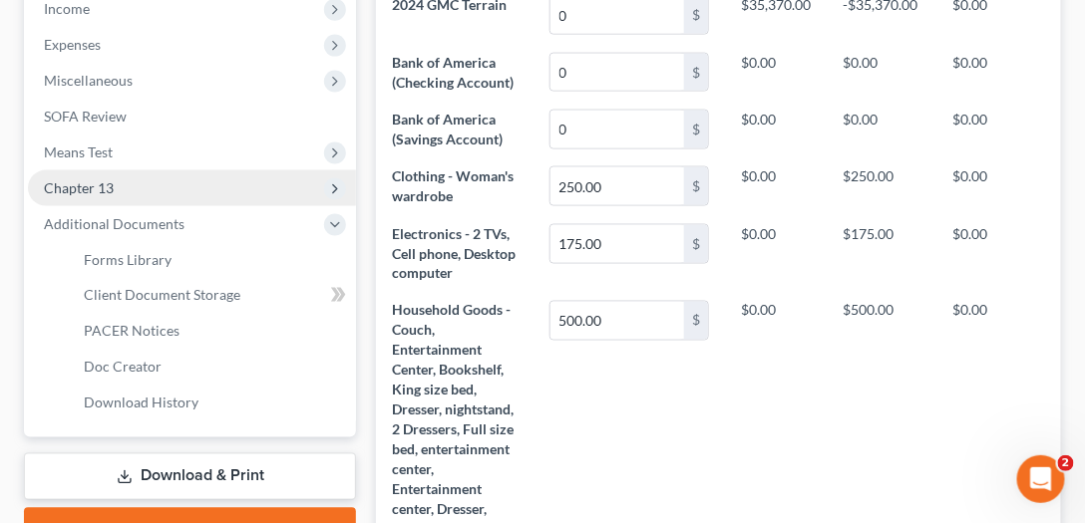
click at [124, 187] on span "Chapter 13" at bounding box center [192, 188] width 328 height 36
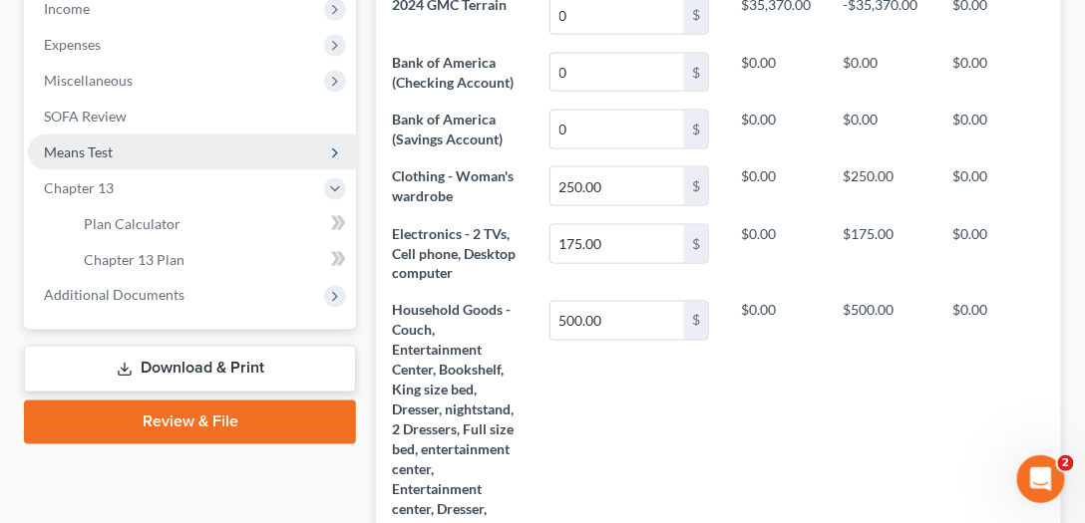
click at [125, 158] on span "Means Test" at bounding box center [192, 153] width 328 height 36
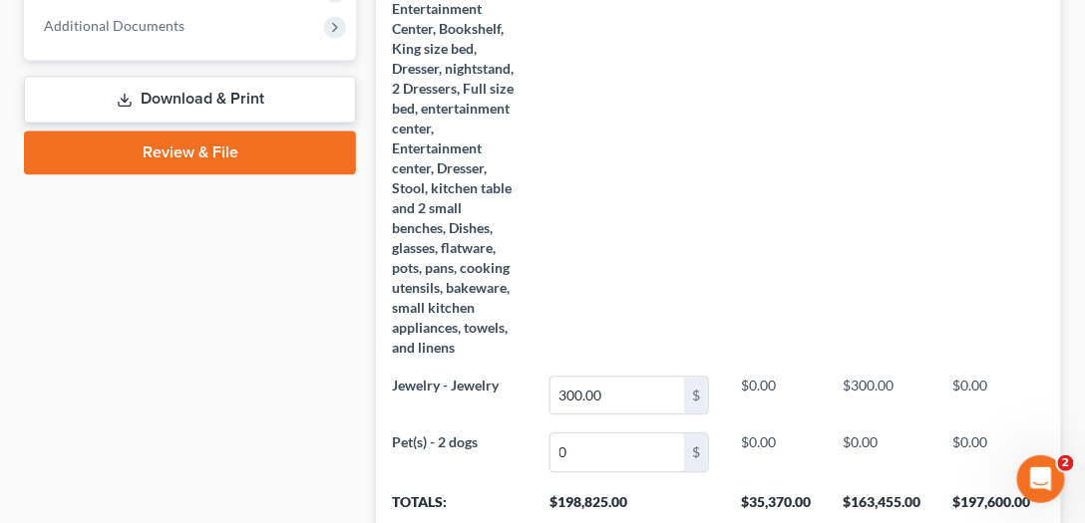
click at [191, 145] on link "Review & File" at bounding box center [190, 153] width 332 height 44
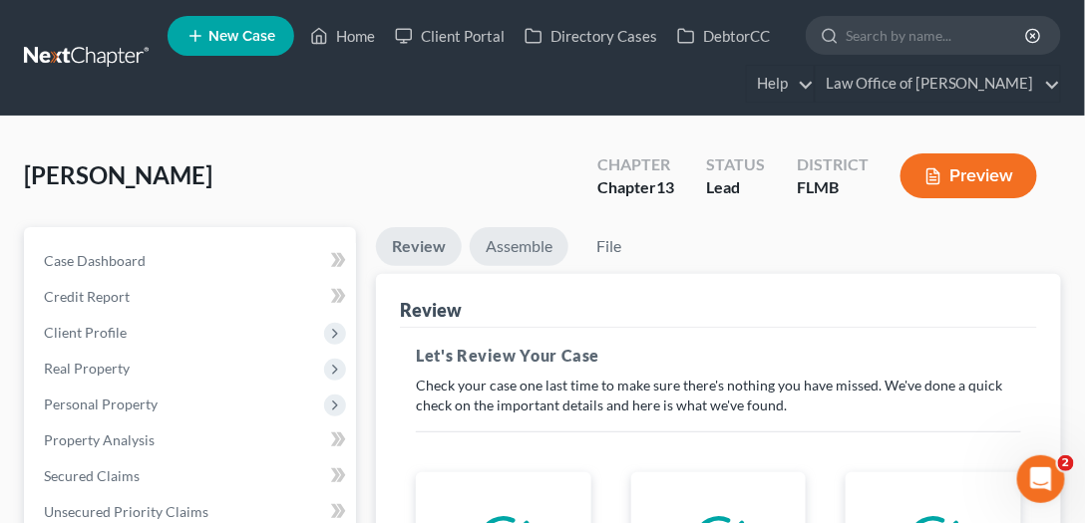
click at [526, 231] on link "Assemble" at bounding box center [519, 246] width 99 height 39
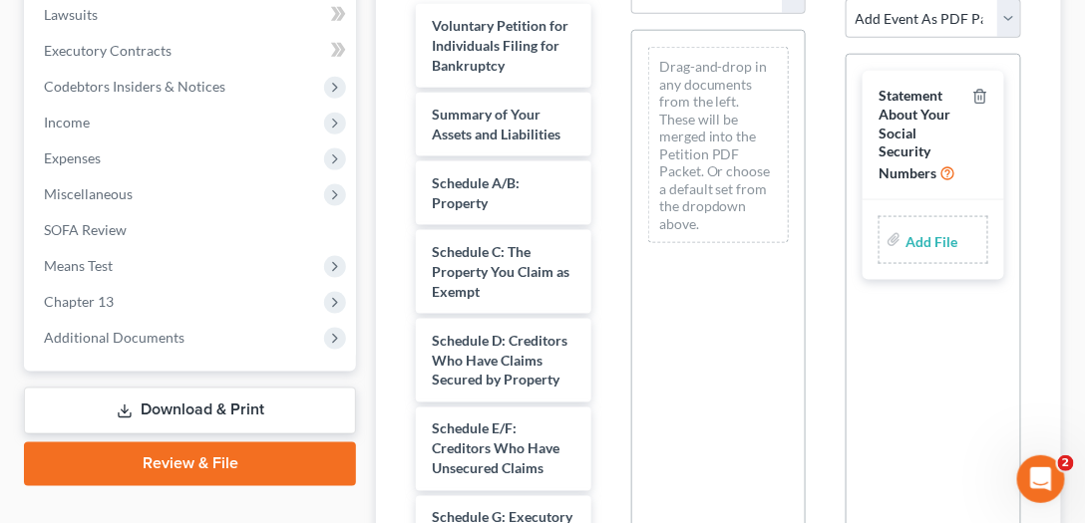
click at [164, 406] on link "Download & Print" at bounding box center [190, 411] width 332 height 47
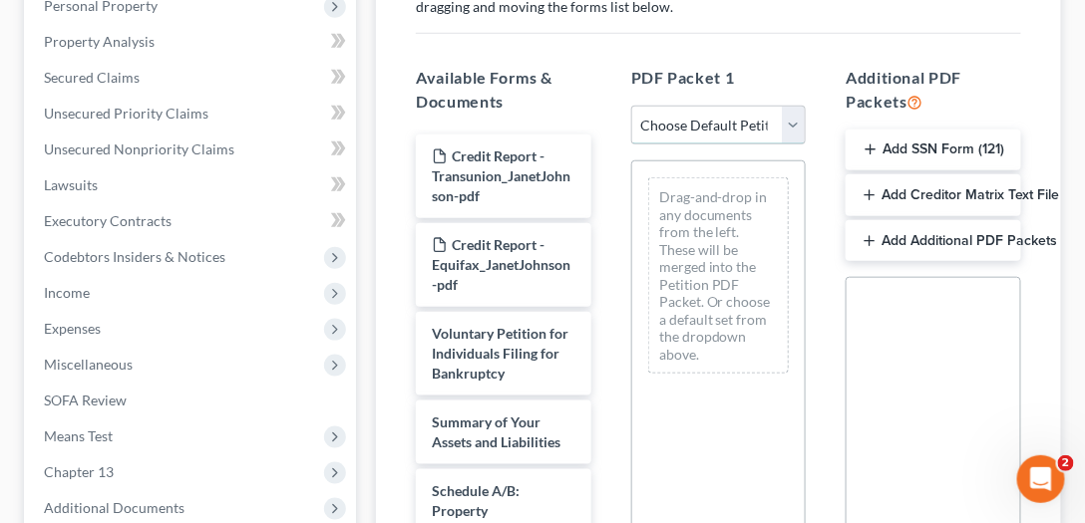
click at [760, 121] on select "Choose Default Petition PDF Packet Complete Bankruptcy Petition (all forms and …" at bounding box center [718, 126] width 175 height 40
select select "3"
click at [631, 106] on select "Choose Default Petition PDF Packet Complete Bankruptcy Petition (all forms and …" at bounding box center [718, 126] width 175 height 40
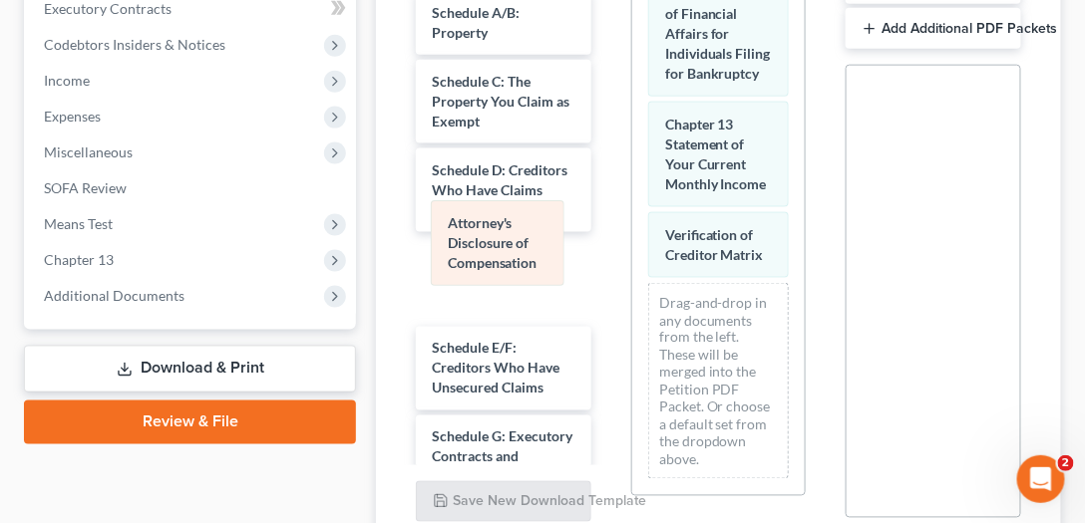
drag, startPoint x: 730, startPoint y: 245, endPoint x: 512, endPoint y: 255, distance: 217.6
click at [632, 255] on div "Attorney's Disclosure of Compensation Voluntary Petition for Individuals Filing…" at bounding box center [718, 105] width 173 height 782
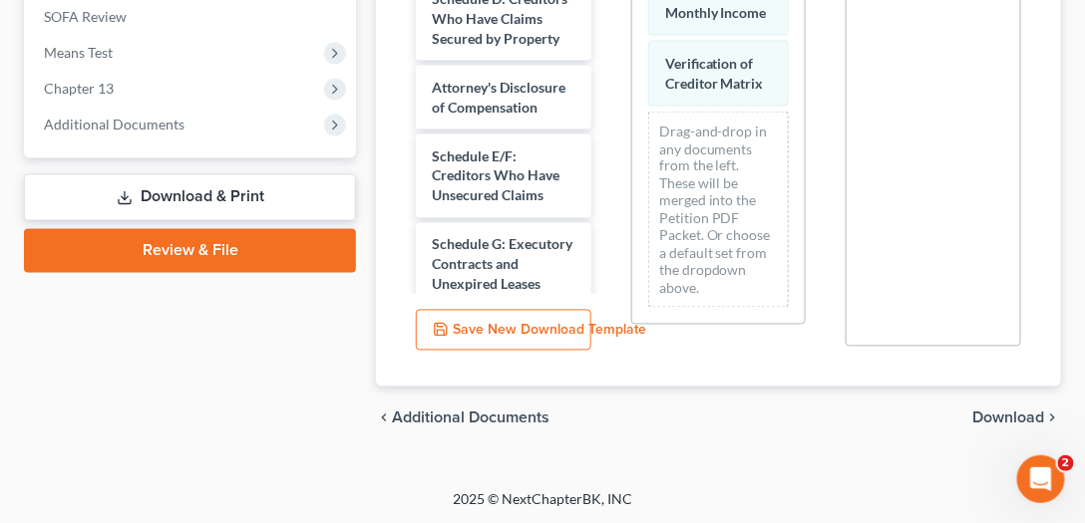
click at [1034, 419] on span "Download" at bounding box center [1009, 419] width 72 height 16
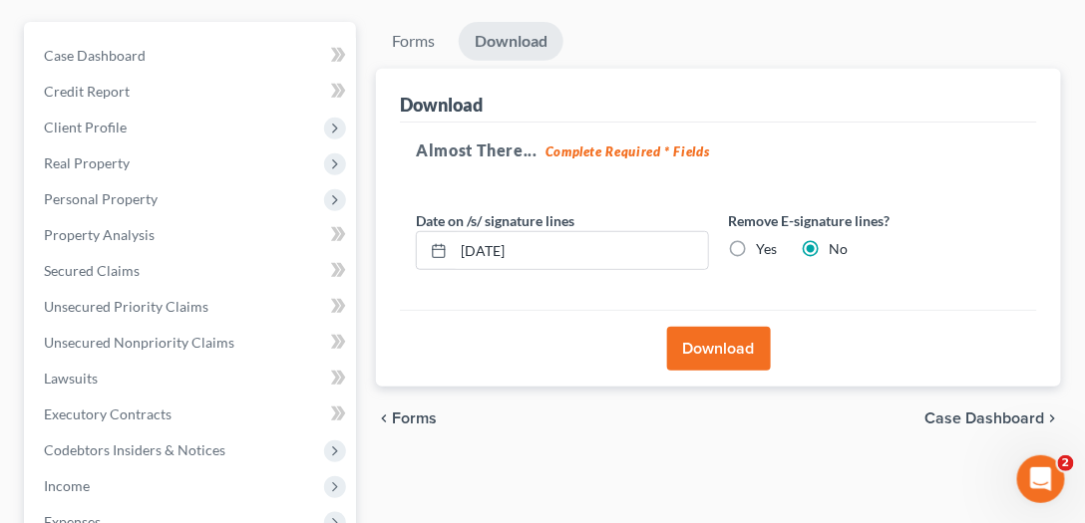
click at [757, 241] on label "Yes" at bounding box center [767, 249] width 21 height 20
click at [765, 241] on input "Yes" at bounding box center [771, 245] width 13 height 13
radio input "true"
radio input "false"
click at [723, 337] on button "Download" at bounding box center [719, 349] width 104 height 44
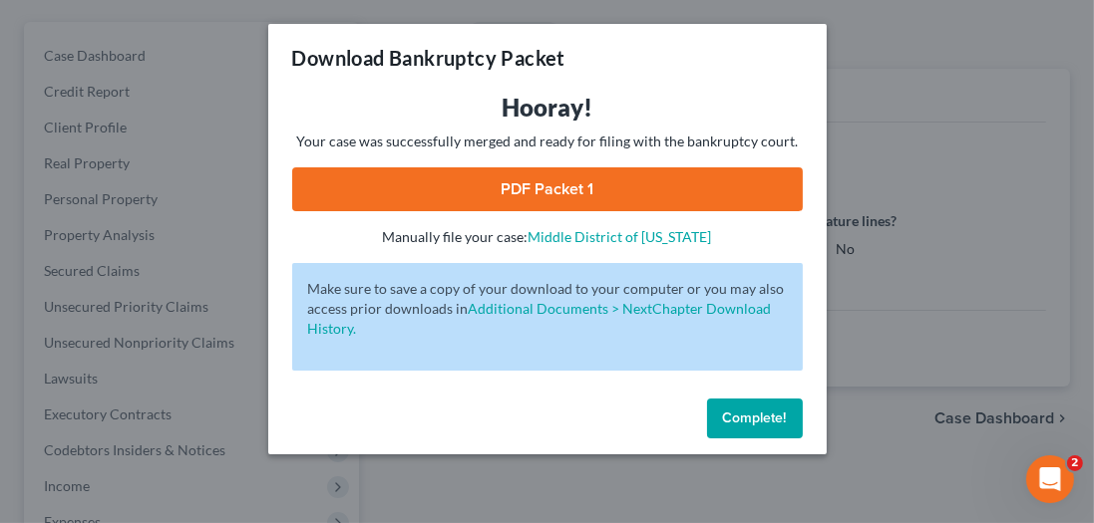
click at [687, 191] on link "PDF Packet 1" at bounding box center [547, 189] width 510 height 44
click at [769, 419] on span "Complete!" at bounding box center [755, 418] width 64 height 17
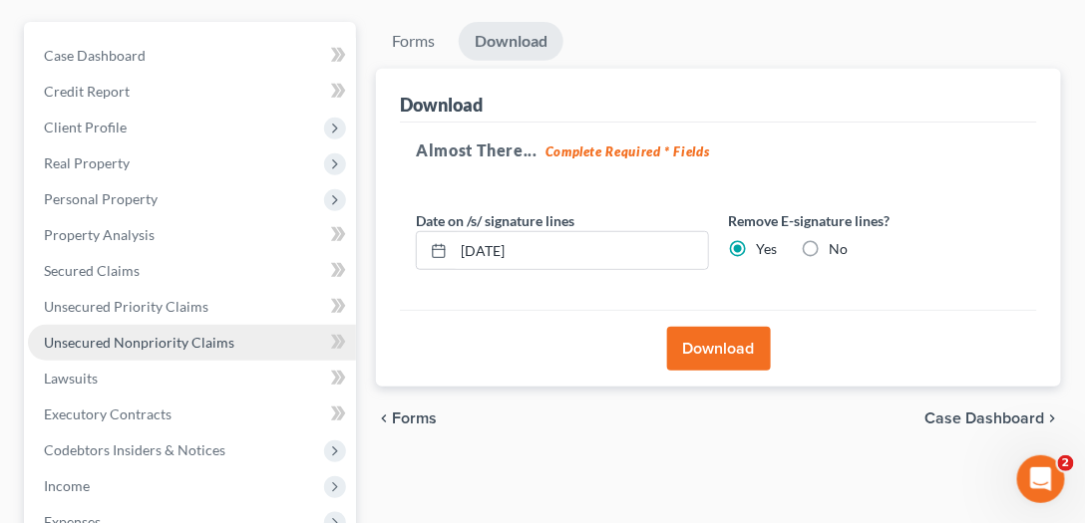
click at [219, 334] on span "Unsecured Nonpriority Claims" at bounding box center [139, 342] width 190 height 17
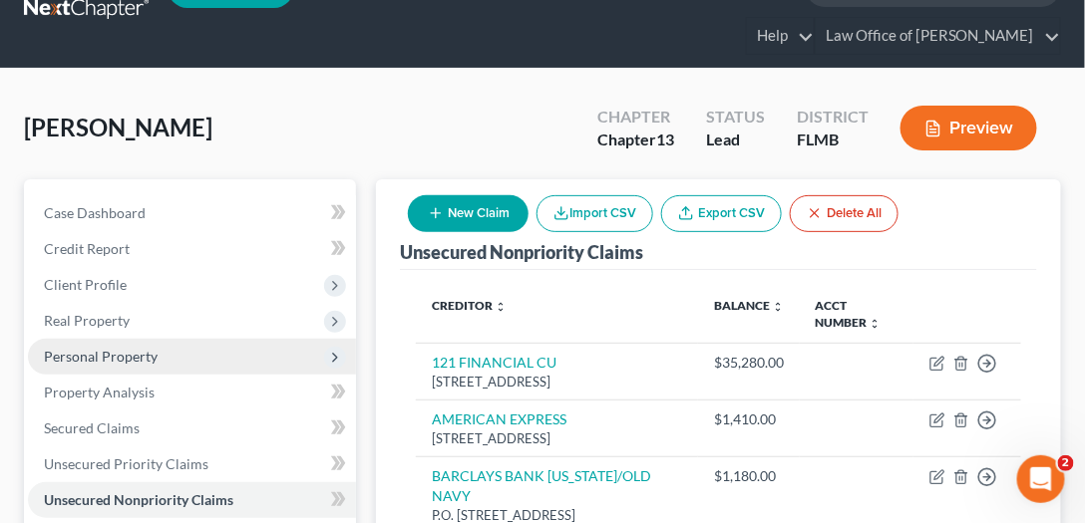
scroll to position [114, 0]
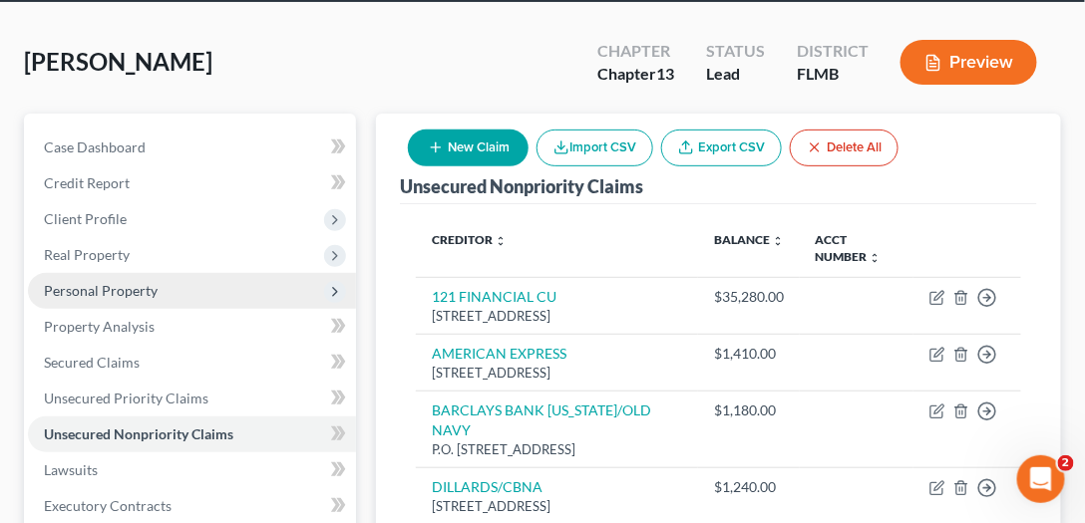
click at [86, 292] on span "Personal Property" at bounding box center [101, 290] width 114 height 17
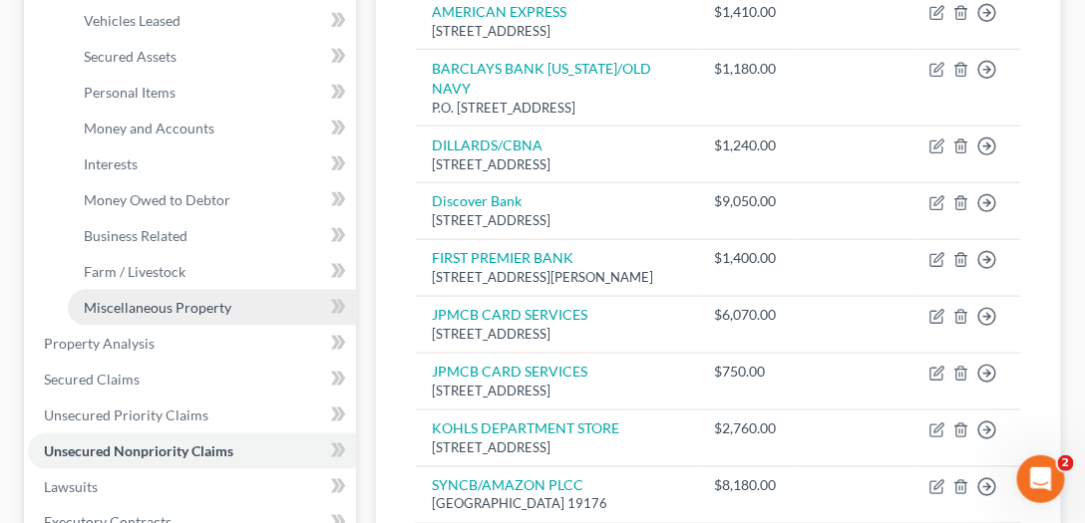
click at [122, 305] on span "Miscellaneous Property" at bounding box center [158, 307] width 148 height 17
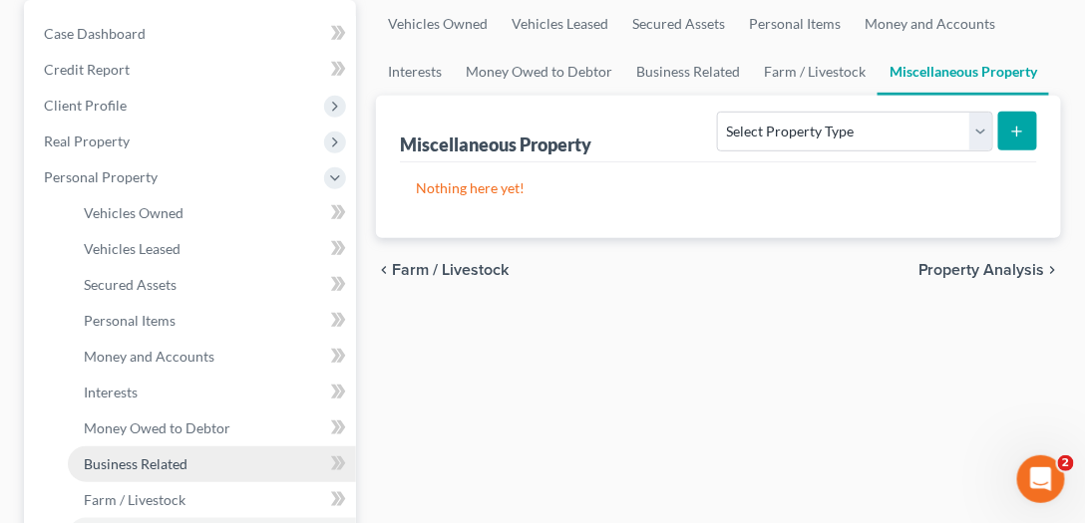
scroll to position [399, 0]
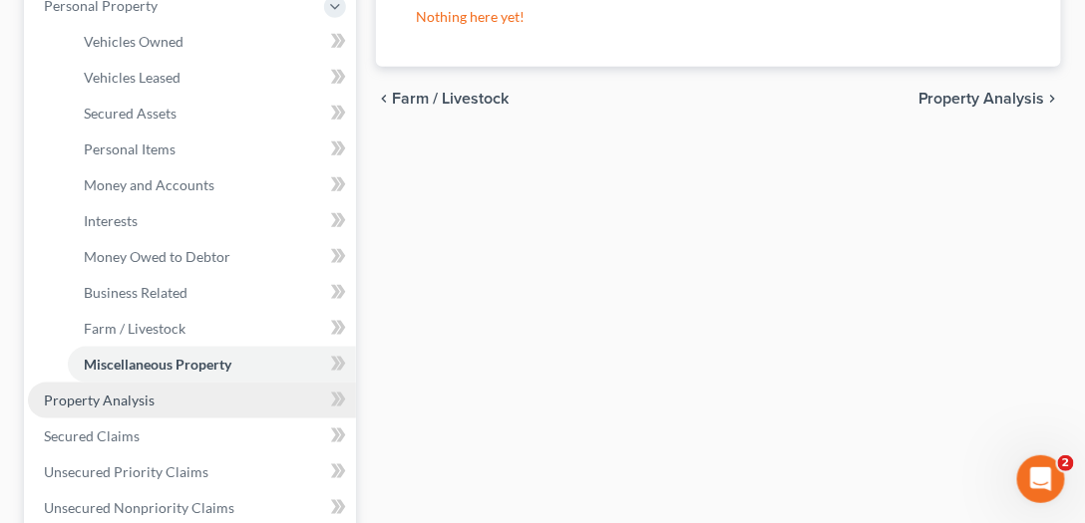
click at [102, 393] on span "Property Analysis" at bounding box center [99, 400] width 111 height 17
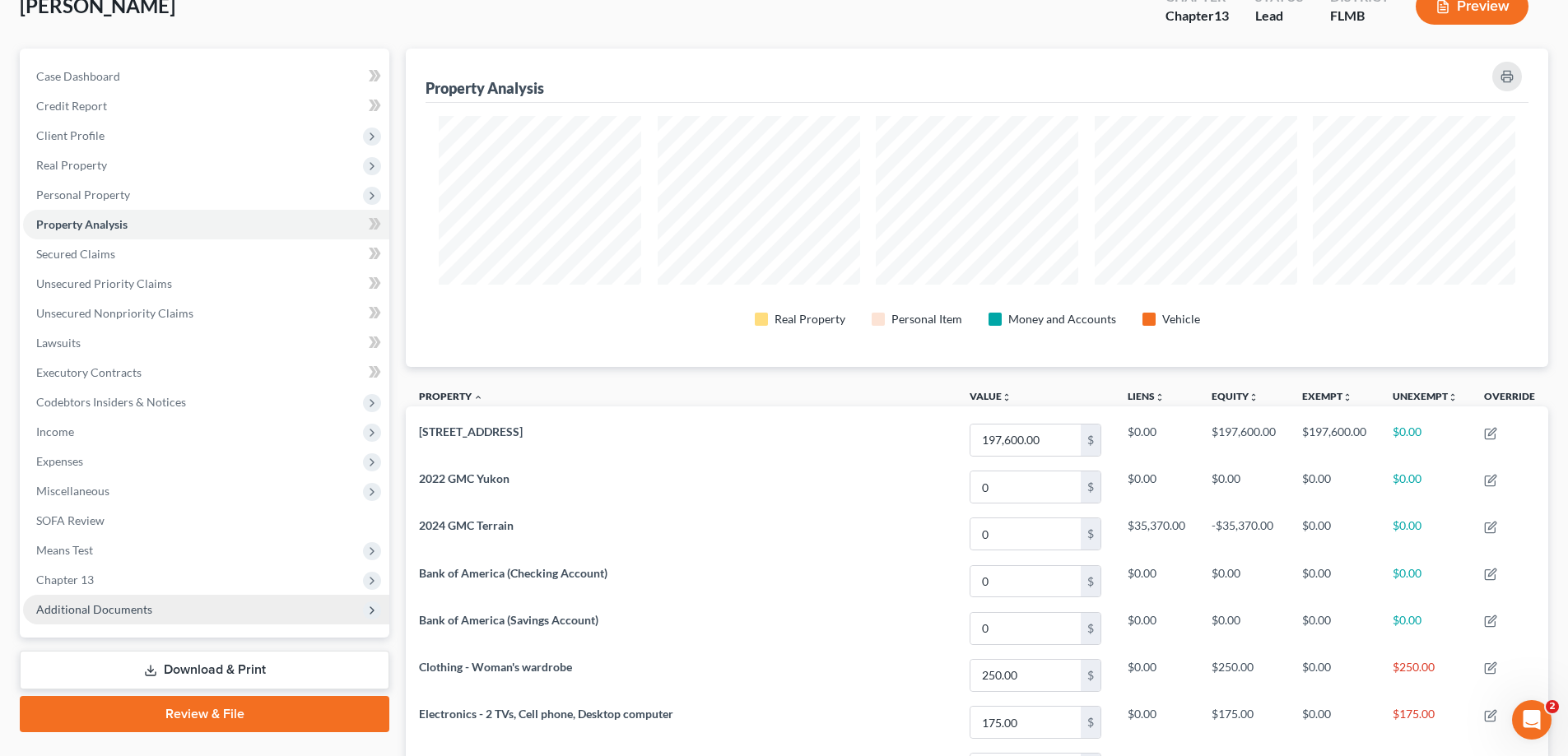
scroll to position [411, 0]
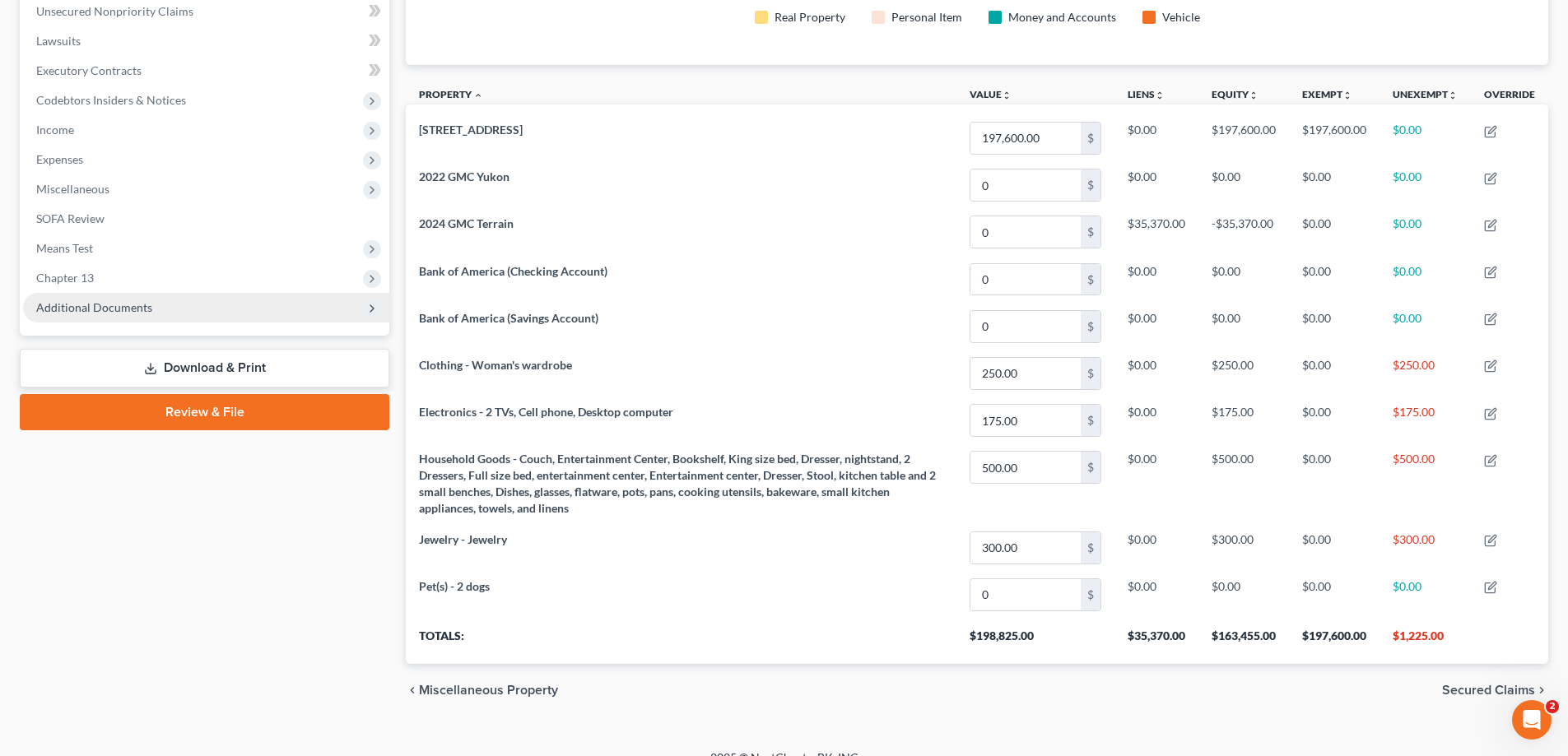
click at [268, 317] on span "Additional Documents" at bounding box center [206, 308] width 367 height 30
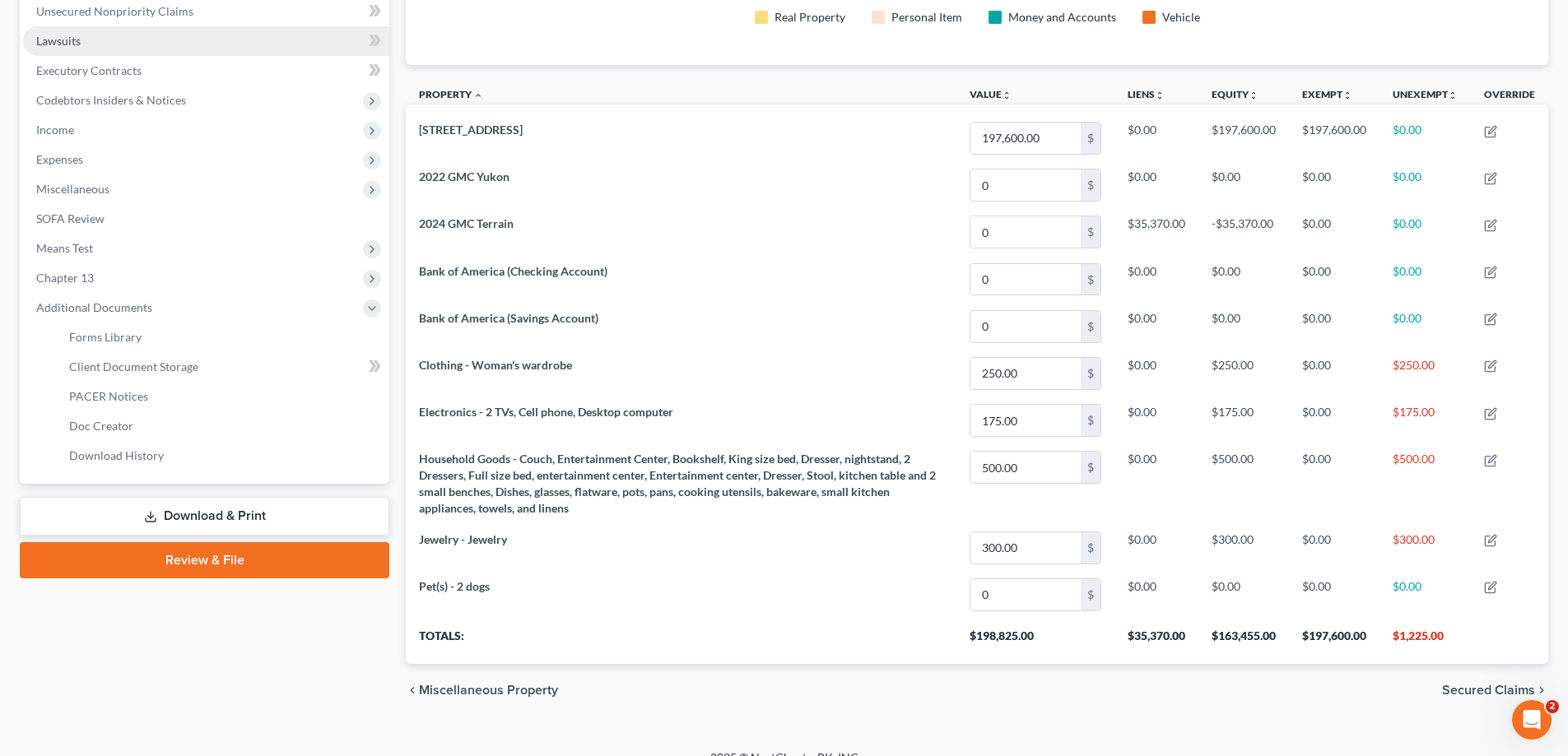
scroll to position [164, 0]
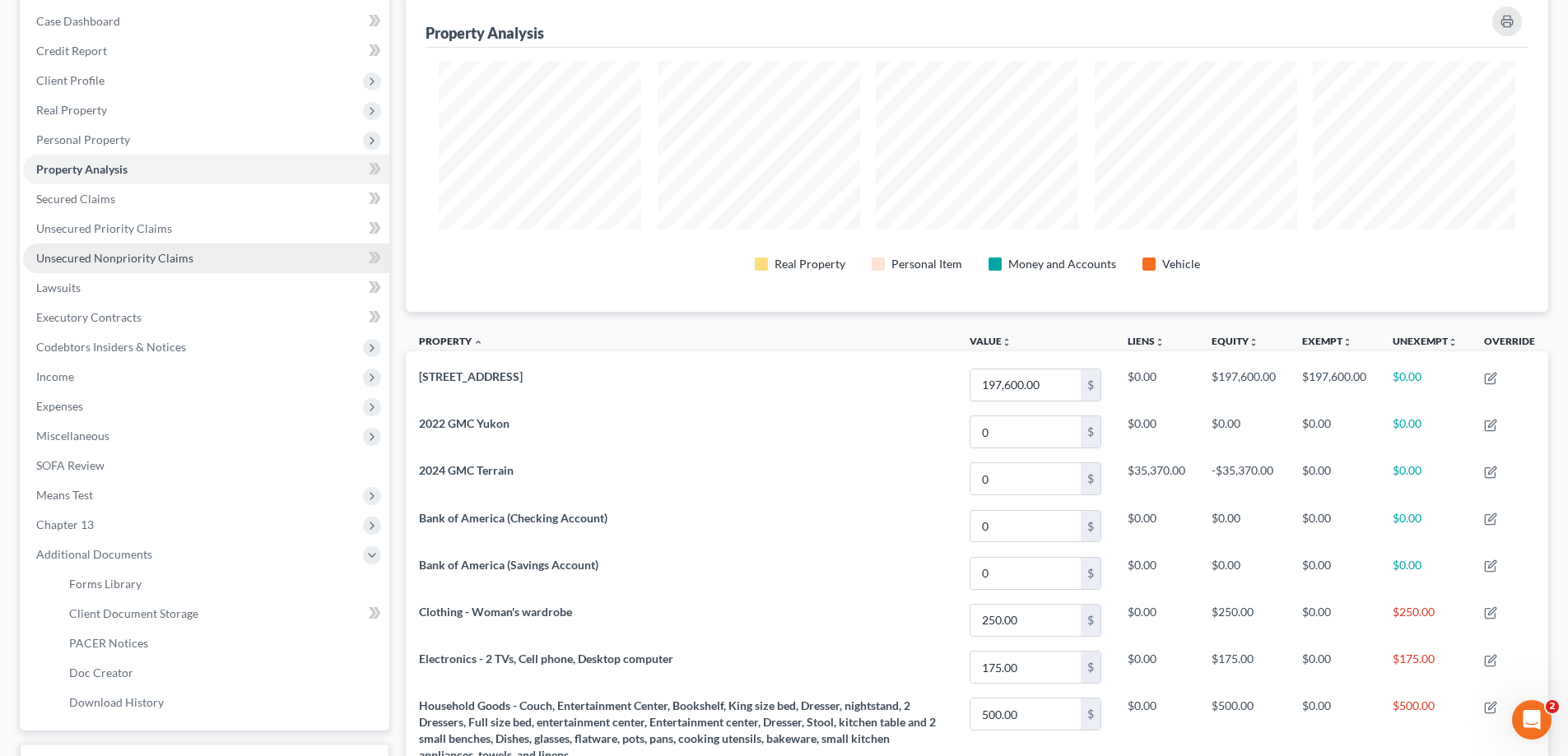
click at [151, 243] on link "Unsecured Nonpriority Claims" at bounding box center [206, 258] width 367 height 30
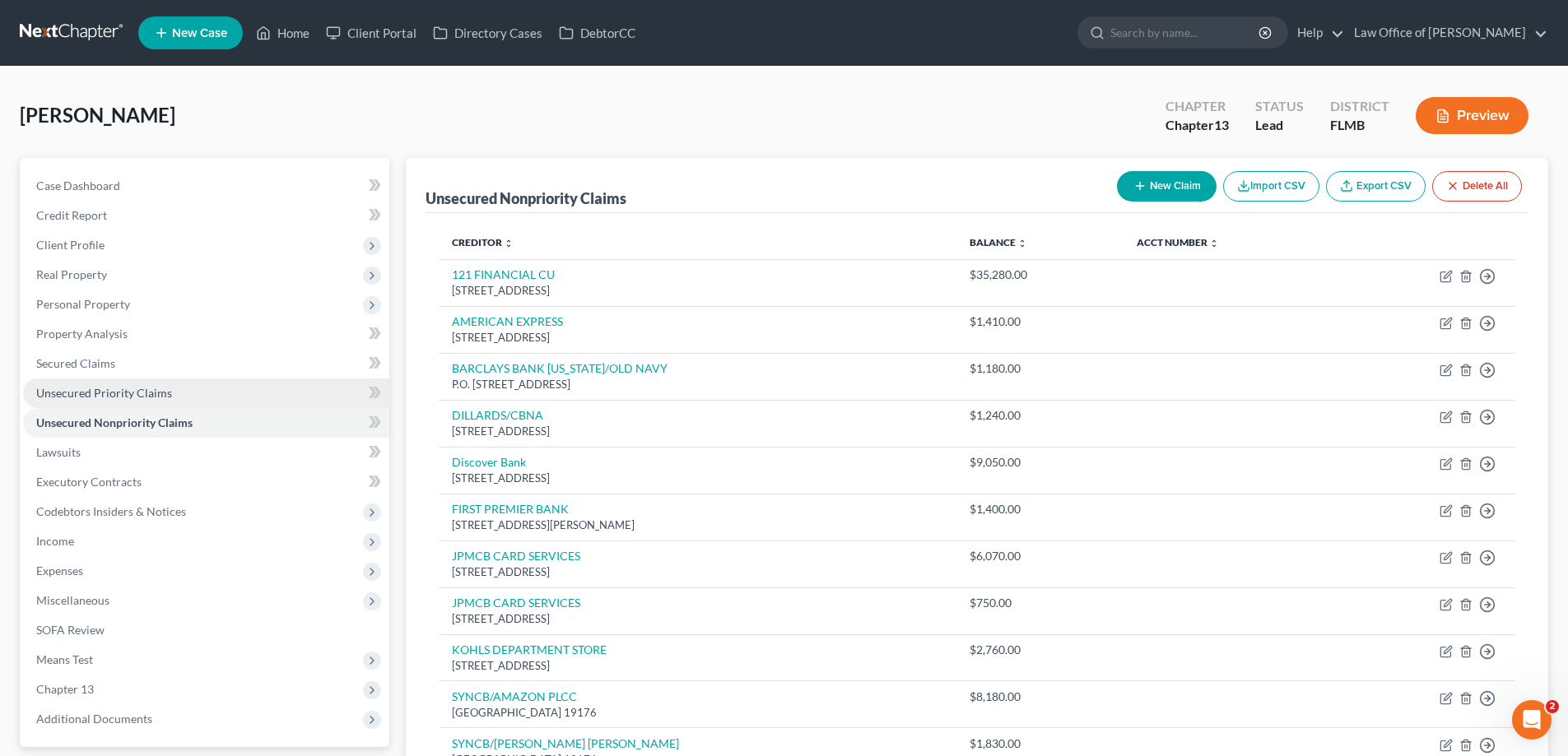
click at [171, 384] on link "Unsecured Priority Claims" at bounding box center [206, 394] width 367 height 30
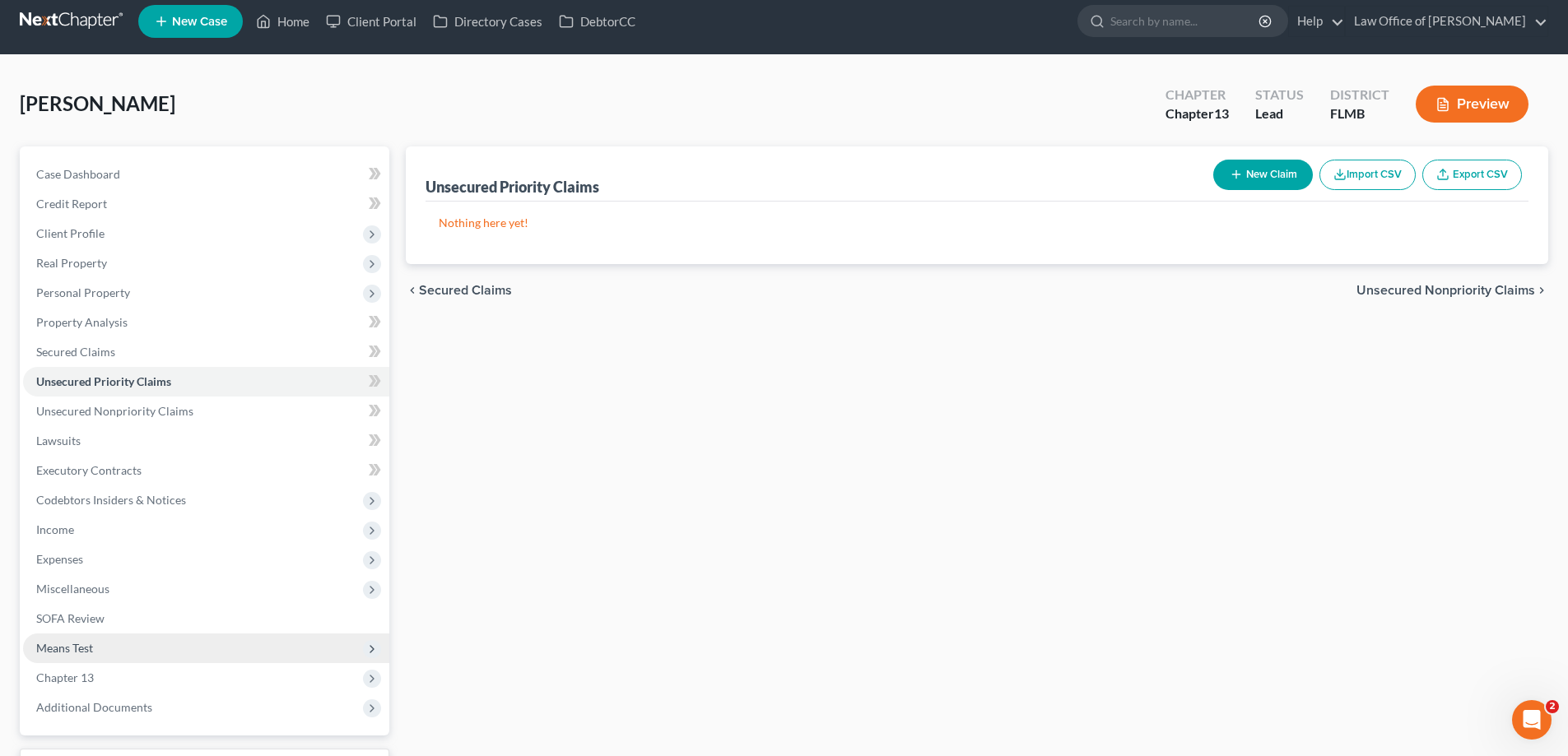
scroll to position [148, 0]
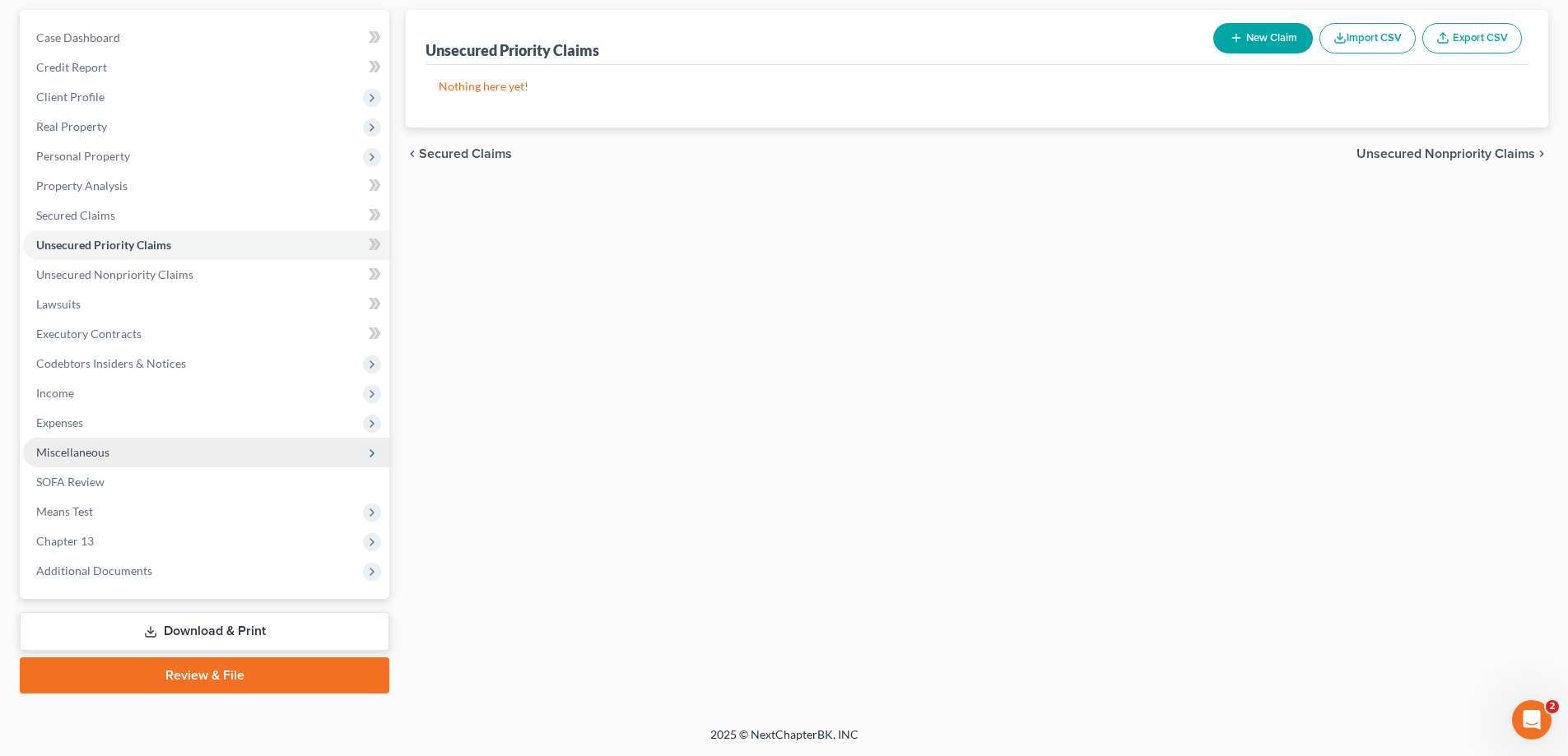
click at [102, 431] on span "Miscellaneous" at bounding box center [73, 451] width 73 height 14
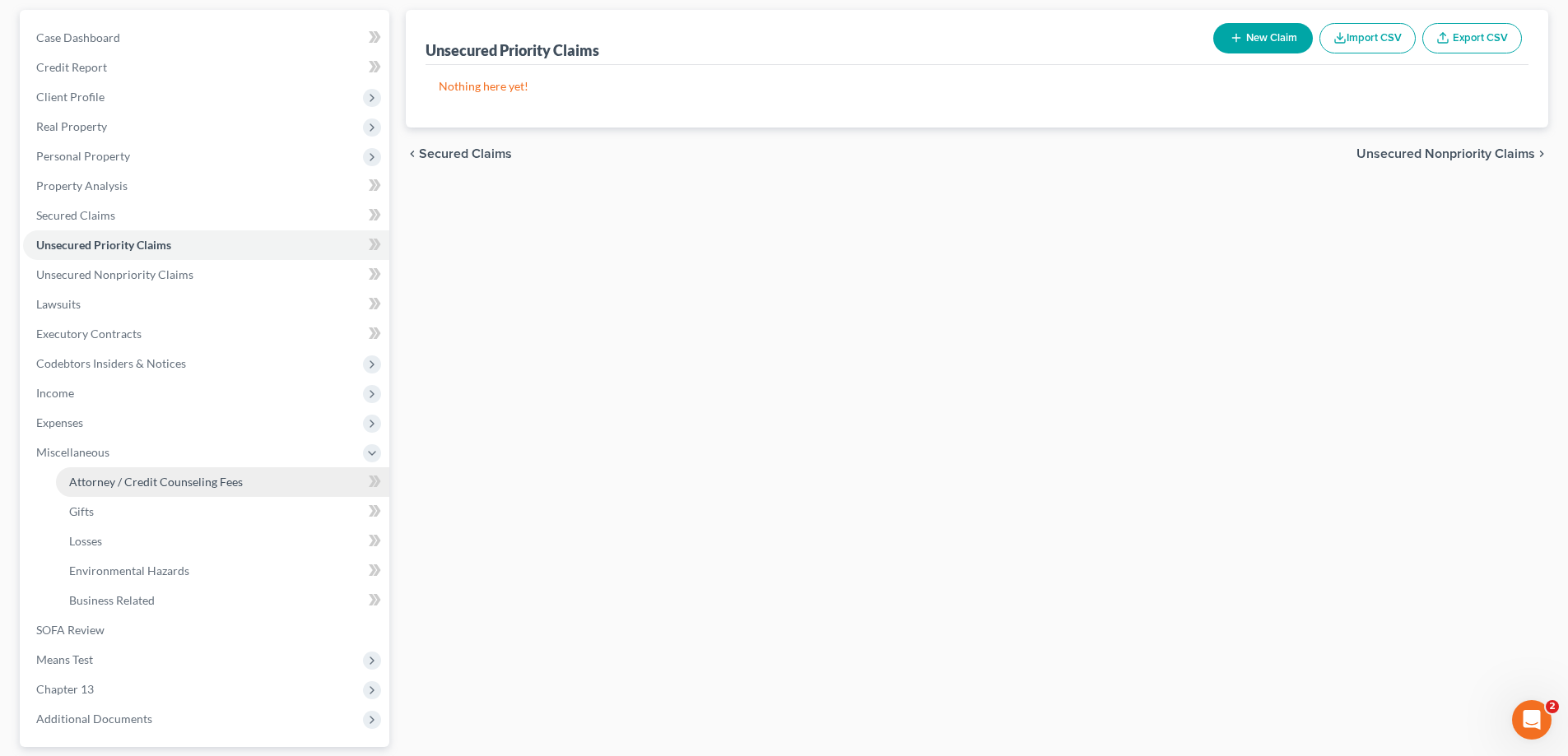
click at [130, 431] on span "Attorney / Credit Counseling Fees" at bounding box center [156, 481] width 173 height 14
select select "0"
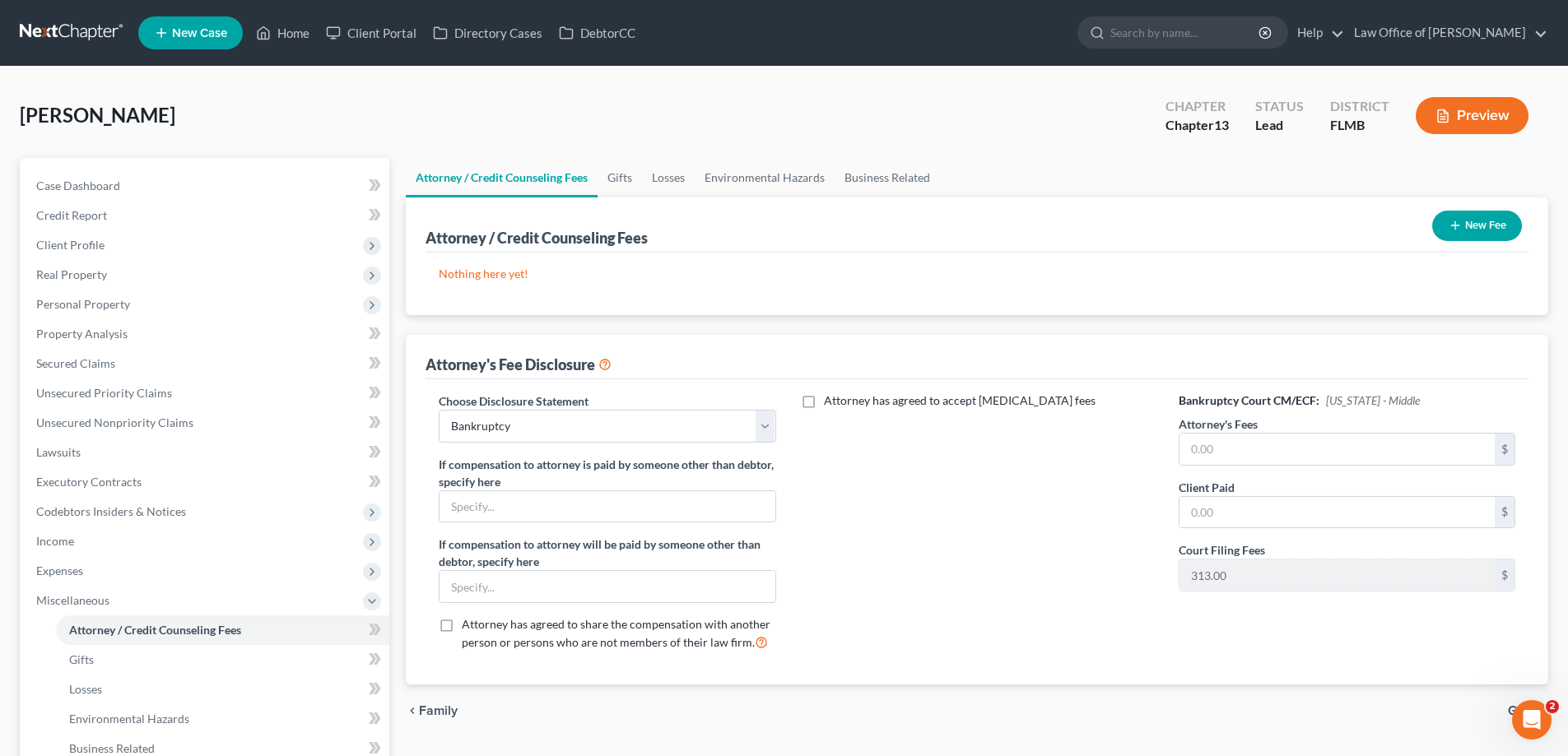
click at [902, 231] on button "New Fee" at bounding box center [1477, 225] width 90 height 31
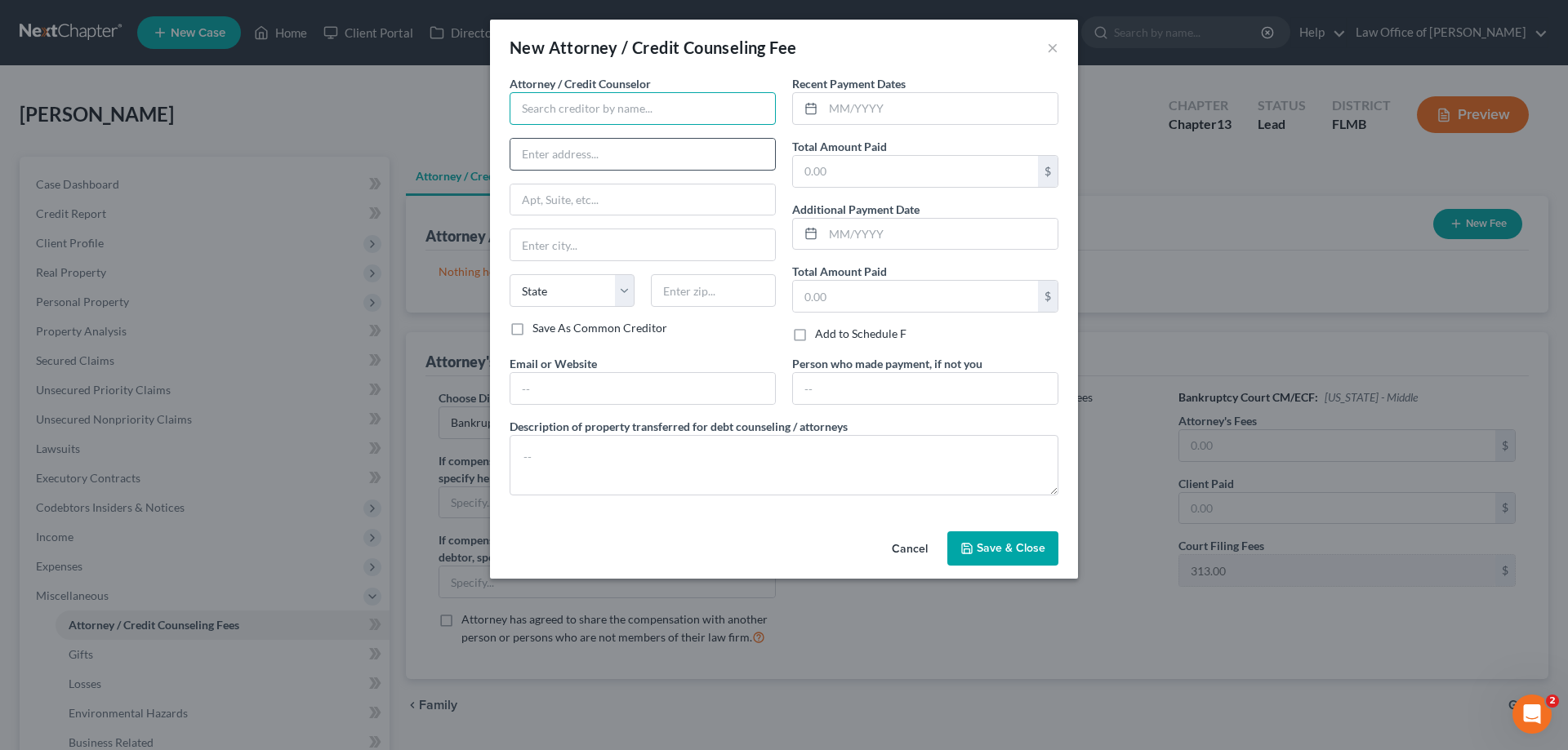
drag, startPoint x: 602, startPoint y: 105, endPoint x: 773, endPoint y: 157, distance: 178.7
click at [605, 103] on input "text" at bounding box center [642, 109] width 266 height 33
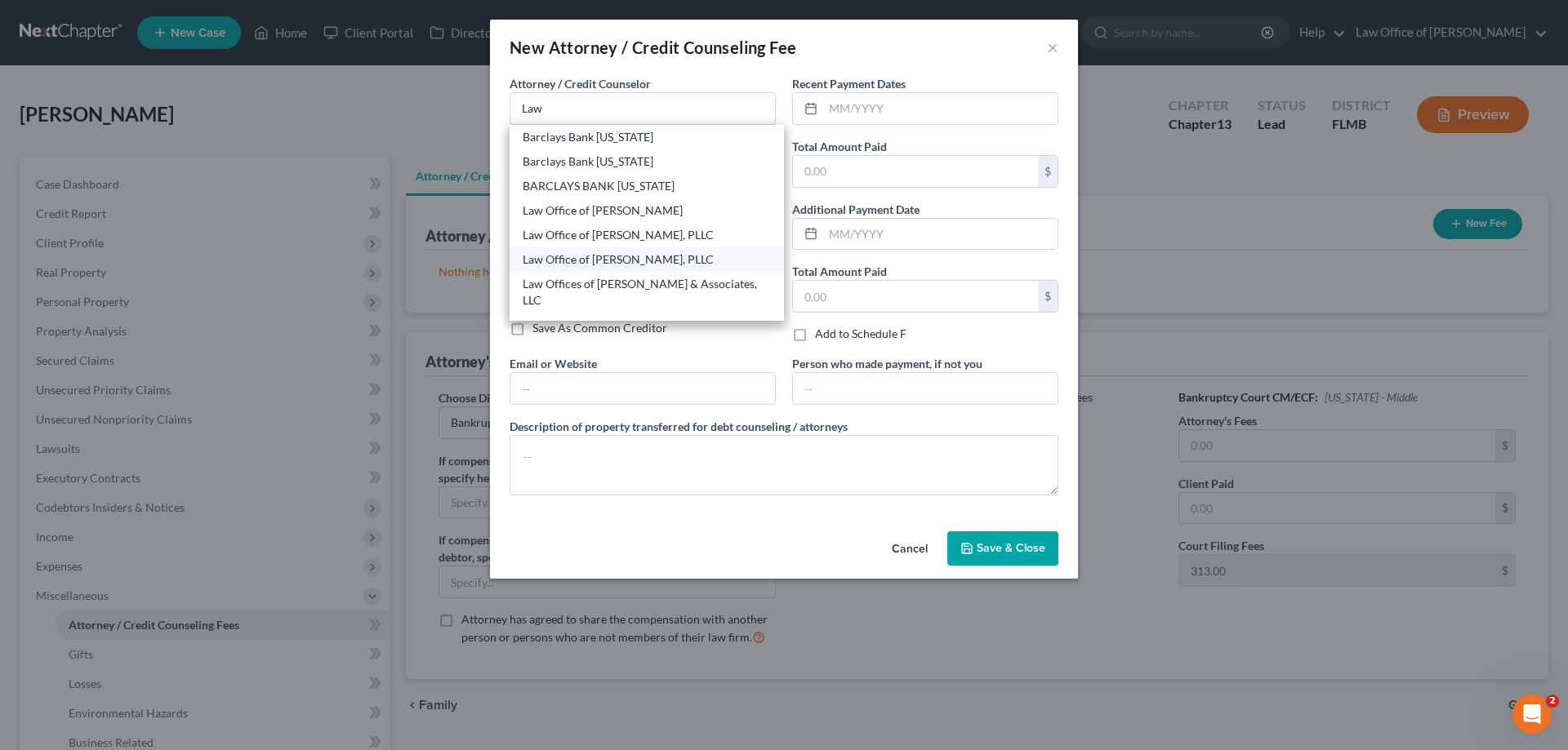
click at [680, 253] on div "Law Office of [PERSON_NAME], PLLC" at bounding box center [646, 260] width 248 height 16
type input "Law Office of [PERSON_NAME], PLLC"
type input "[STREET_ADDRESS][PERSON_NAME]"
type input "Ste. 205"
type input "[GEOGRAPHIC_DATA]"
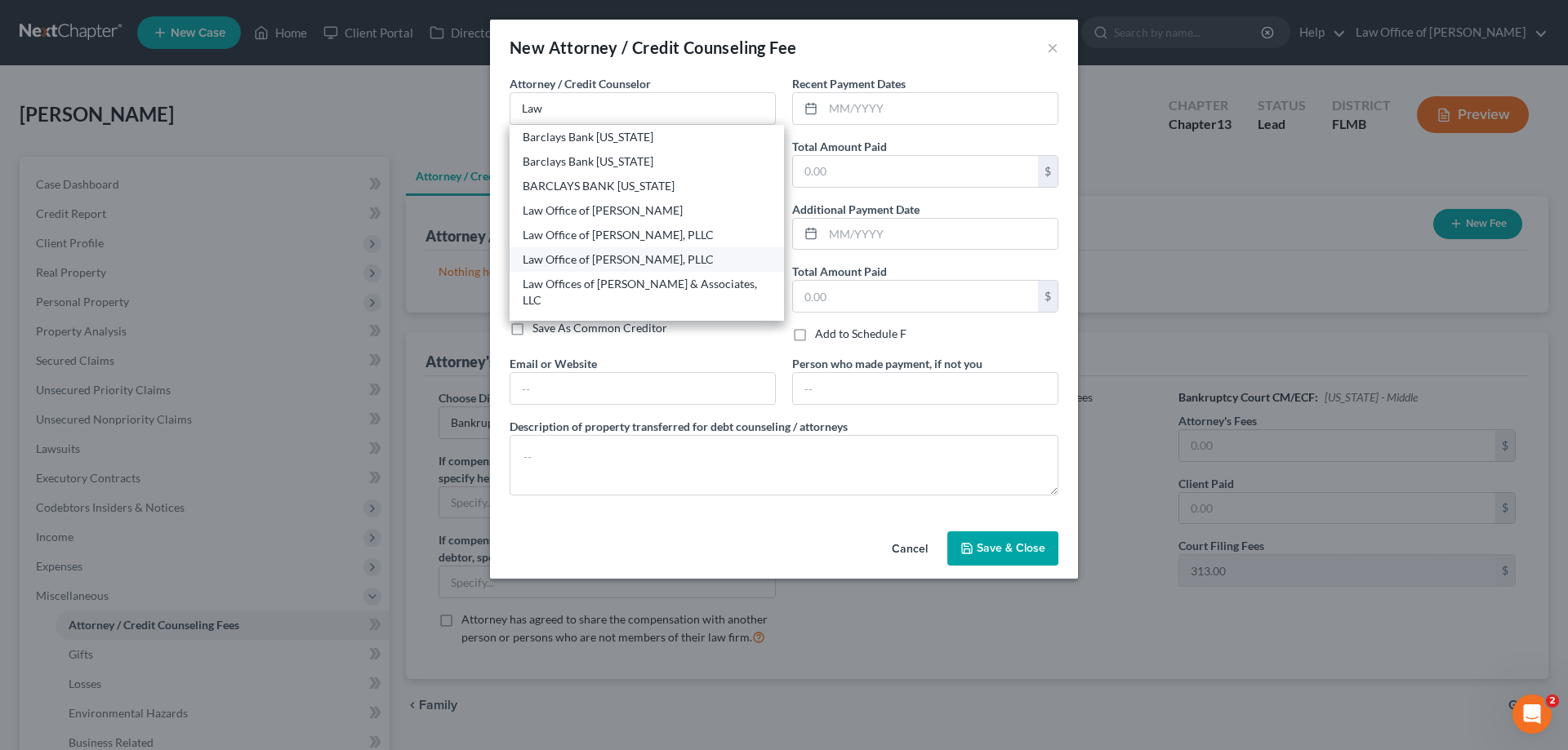
select select "9"
type input "32223"
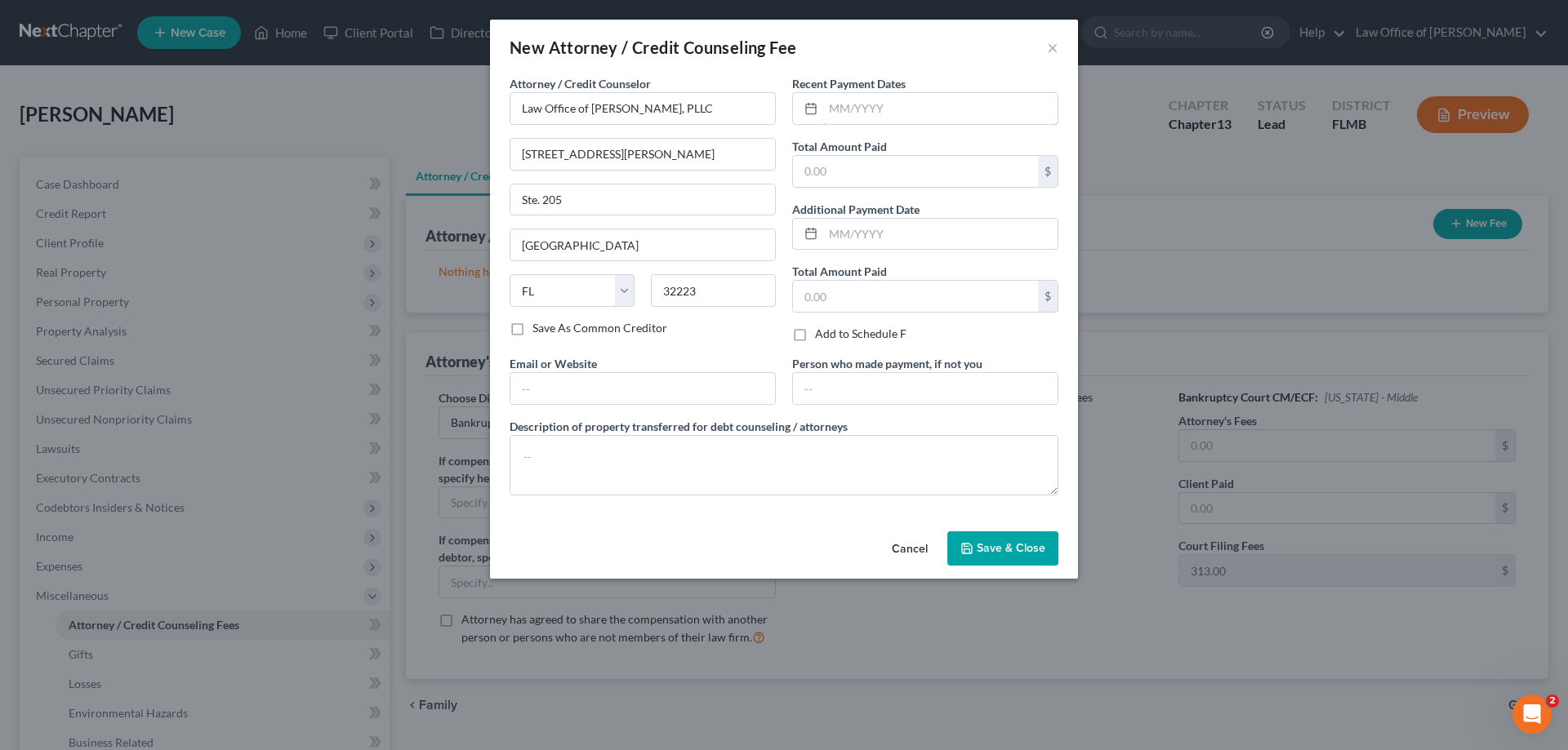
drag, startPoint x: 939, startPoint y: 103, endPoint x: 943, endPoint y: 84, distance: 19.4
click at [895, 103] on input "text" at bounding box center [940, 109] width 234 height 31
type input "03/2025"
click at [895, 188] on div "Recent Payment Dates 03/2025 Total Amount Paid $ Additional Payment Date Total …" at bounding box center [925, 215] width 283 height 280
click at [895, 168] on input "text" at bounding box center [915, 171] width 245 height 31
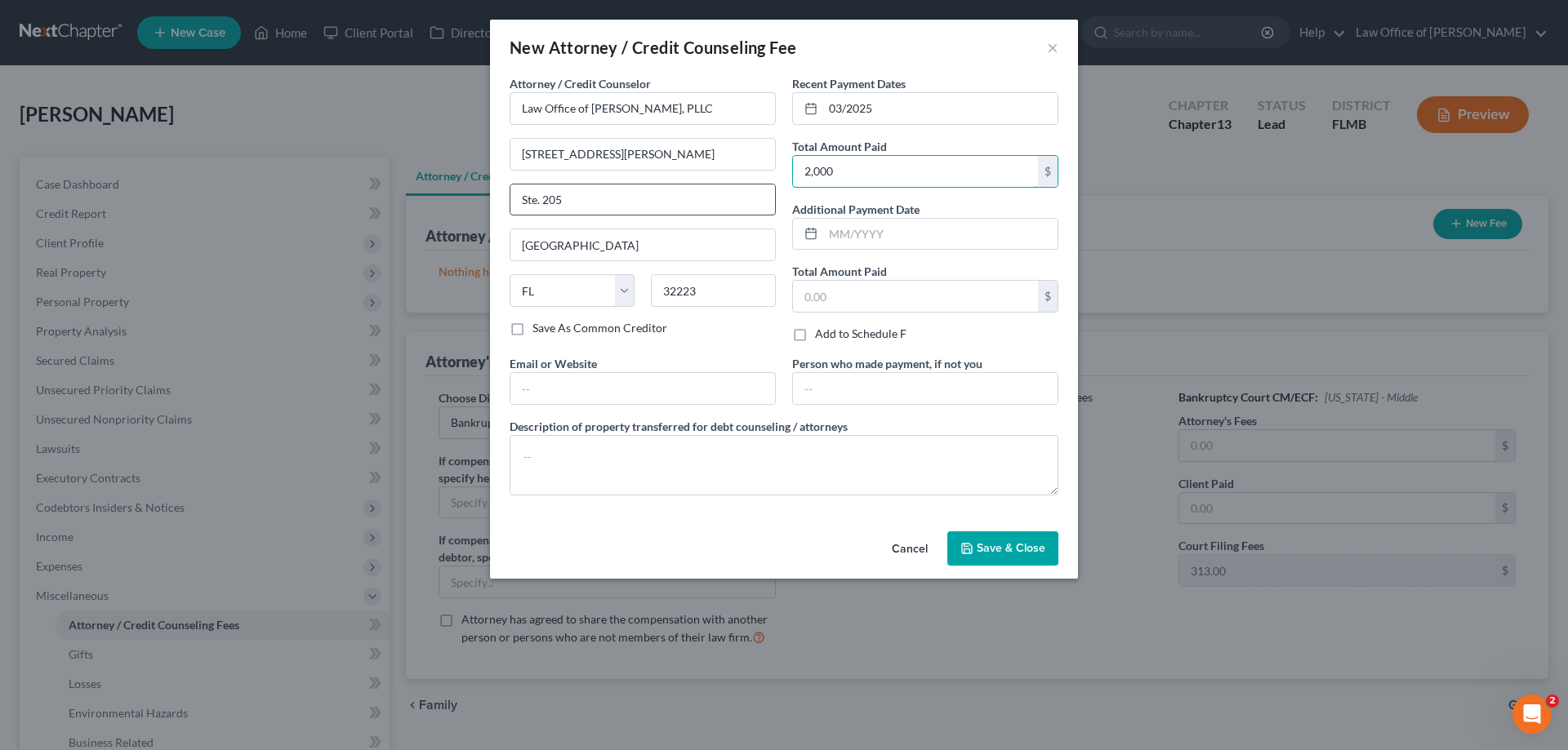
type input "2,000"
drag, startPoint x: 599, startPoint y: 210, endPoint x: 569, endPoint y: 202, distance: 31.0
click at [301, 225] on div "New Attorney / Credit Counseling Fee × Attorney / Credit Counselor * Law Office…" at bounding box center [784, 375] width 1568 height 750
drag, startPoint x: 709, startPoint y: 156, endPoint x: 27, endPoint y: 169, distance: 682.1
click at [27, 169] on div "New Attorney / Credit Counseling Fee × Attorney / Credit Counselor * Law Office…" at bounding box center [784, 375] width 1568 height 750
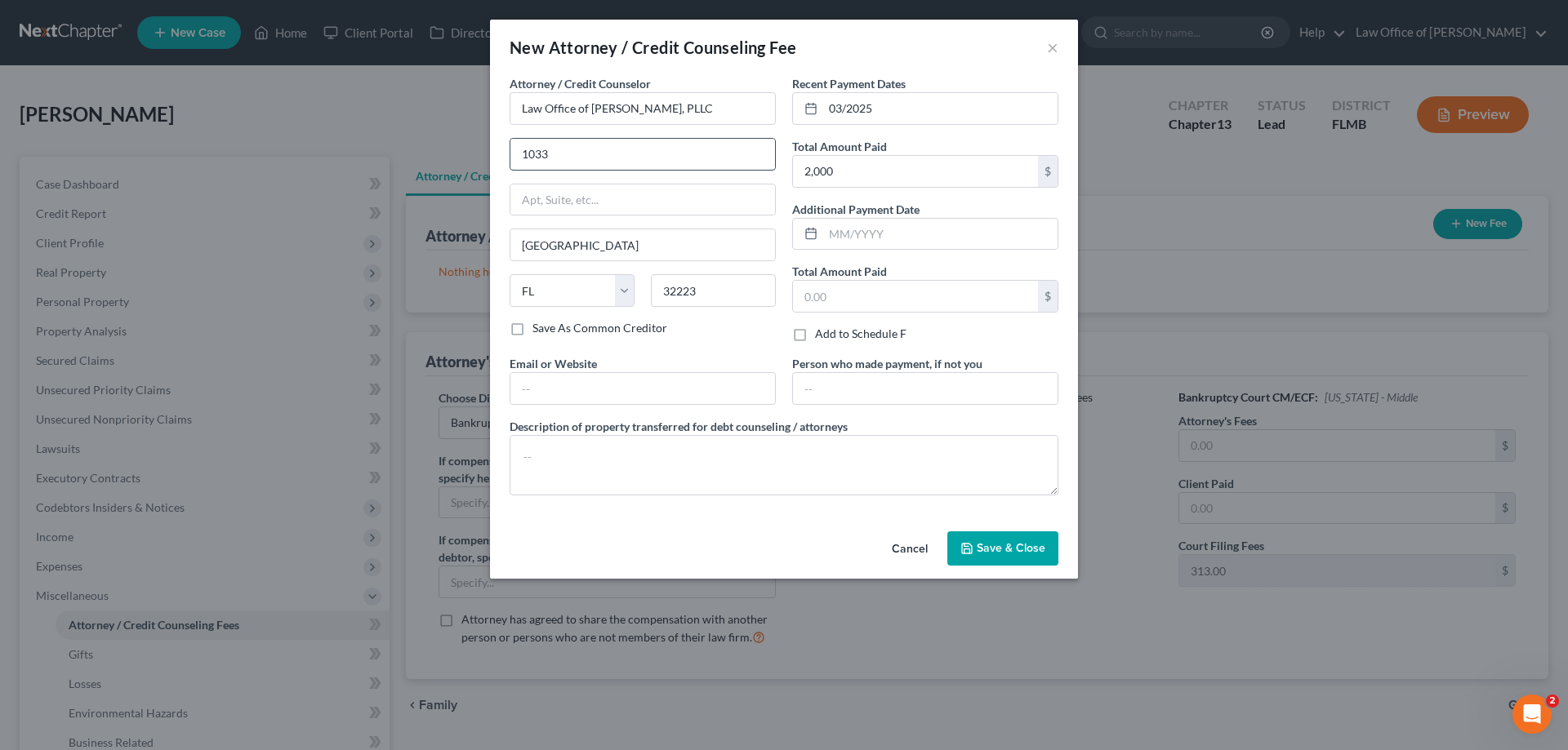
type input "[STREET_ADDRESS]"
type input "32205"
type input "[PERSON_NAME][EMAIL_ADDRESS][DOMAIN_NAME]"
click at [895, 427] on span "Save & Close" at bounding box center [1011, 548] width 69 height 14
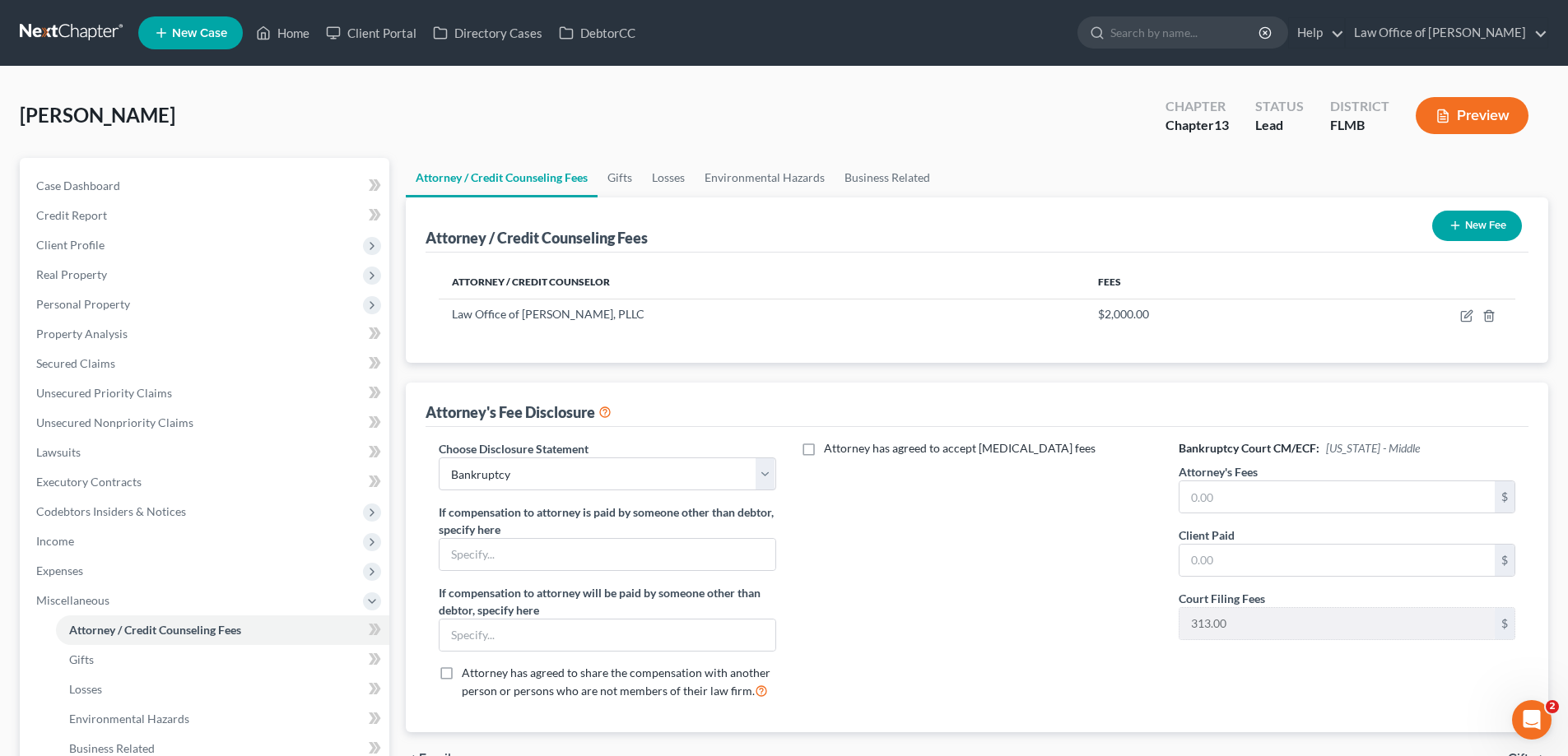
drag, startPoint x: 1480, startPoint y: 206, endPoint x: 1480, endPoint y: 215, distance: 9.0
click at [902, 206] on div "New Fee" at bounding box center [1477, 225] width 103 height 44
click at [902, 225] on button "New Fee" at bounding box center [1477, 225] width 90 height 31
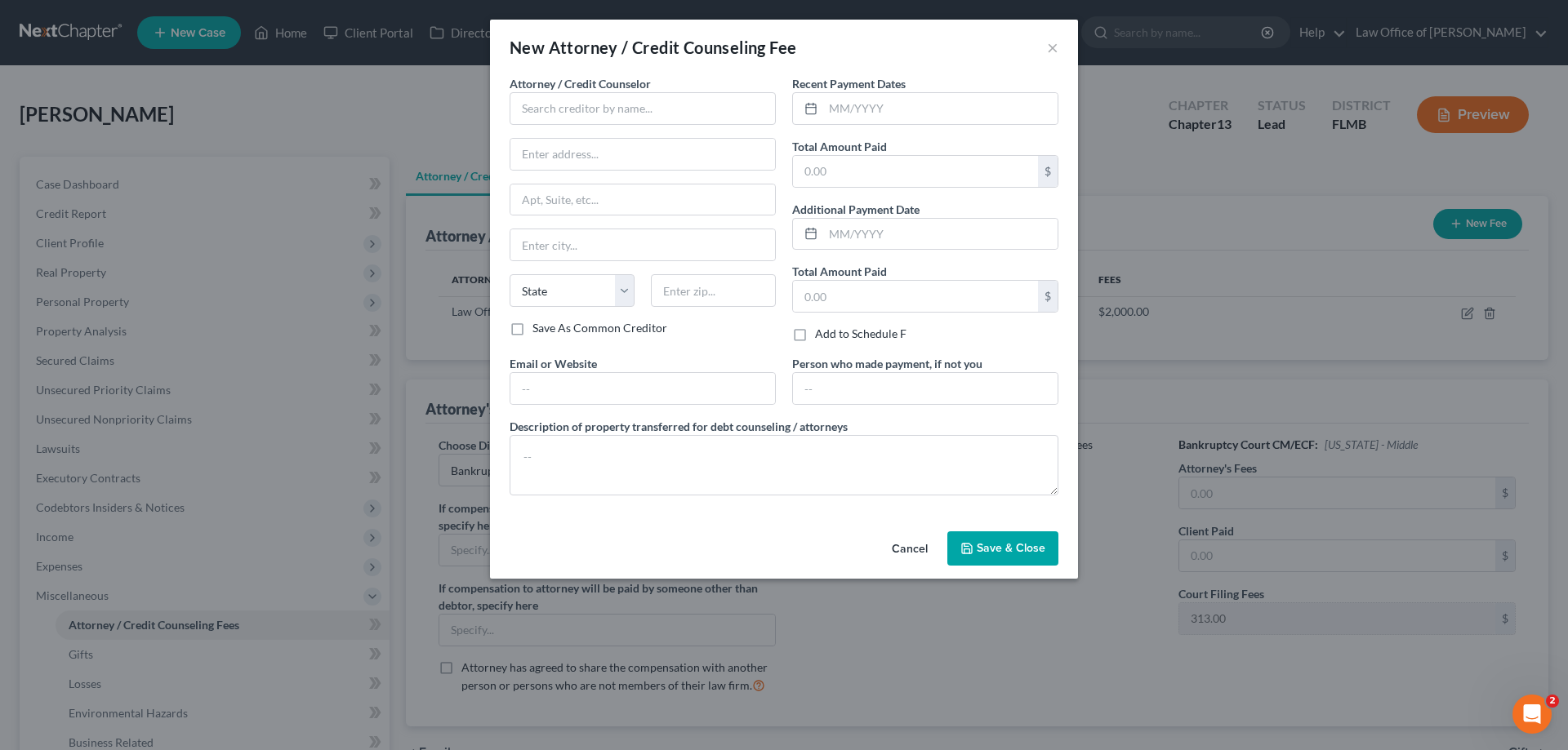
click at [569, 92] on label "Attorney / Credit Counselor *" at bounding box center [580, 84] width 141 height 17
click at [569, 108] on input "text" at bounding box center [642, 109] width 266 height 33
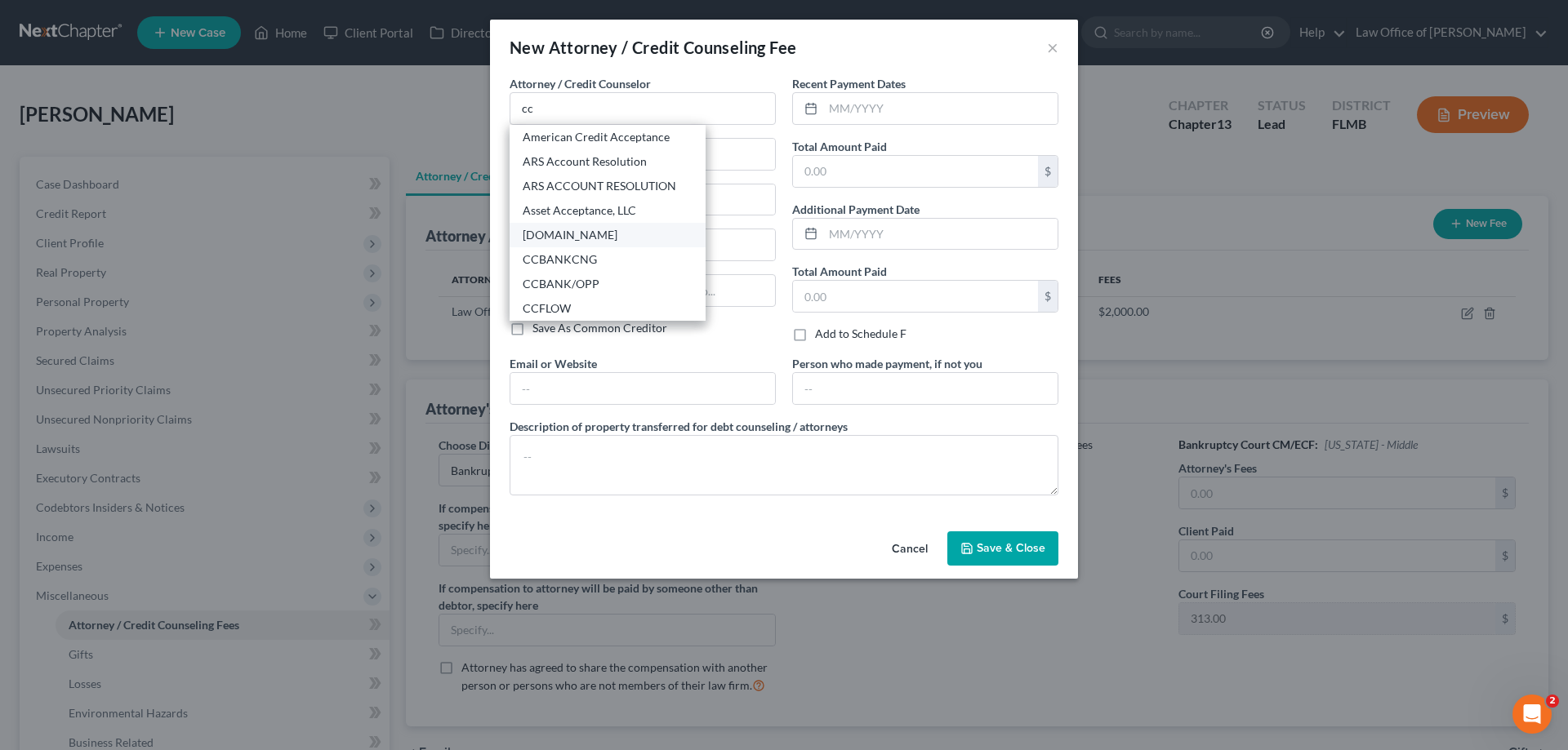
click at [591, 242] on div "[DOMAIN_NAME]" at bounding box center [607, 235] width 170 height 16
type input "[DOMAIN_NAME]"
type input "[STREET_ADDRESS][US_STATE]"
type input "Ste. 200"
type input "[GEOGRAPHIC_DATA]"
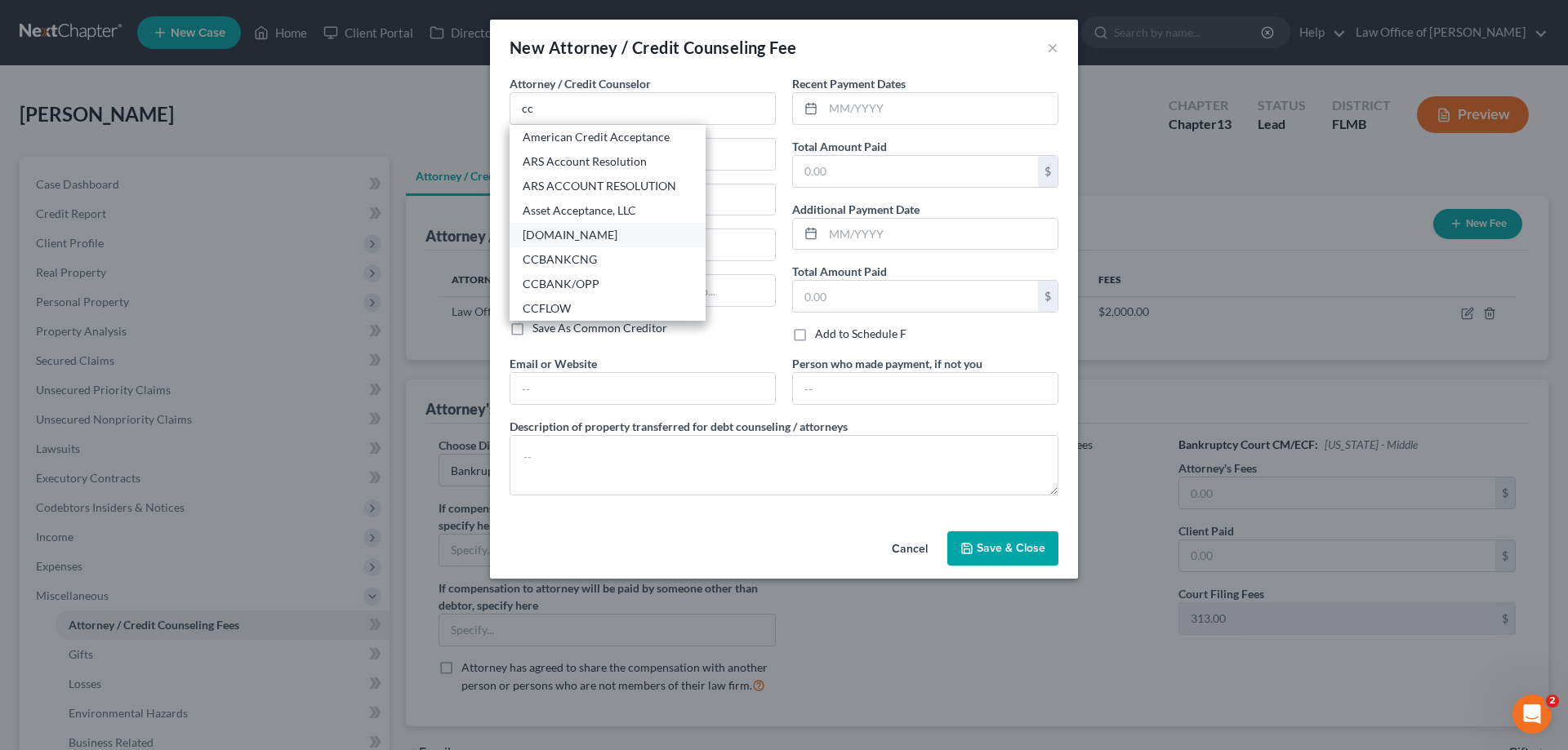
select select "23"
type input "48708"
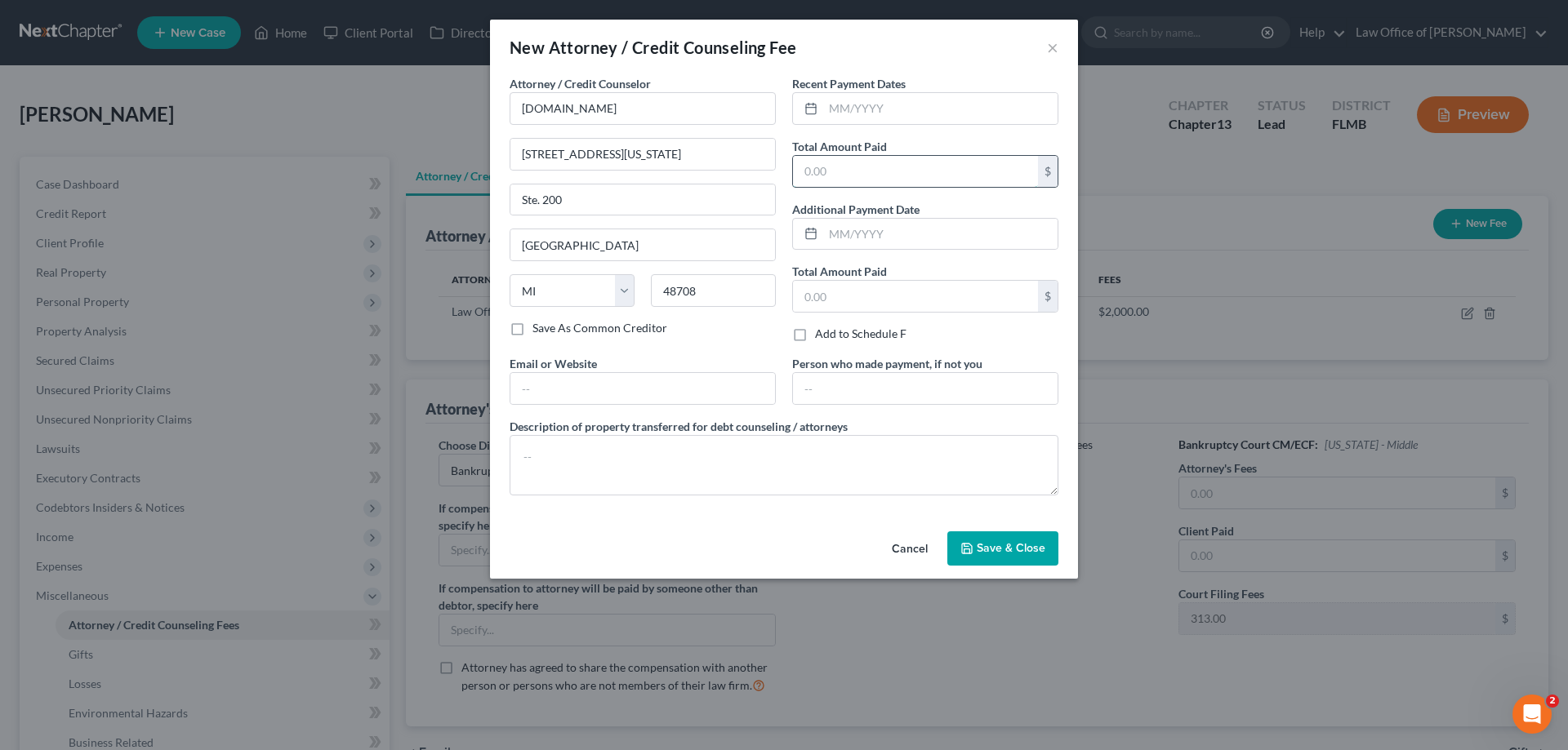
click at [852, 169] on input "text" at bounding box center [915, 171] width 245 height 31
type input "10"
click at [895, 427] on span "Save & Close" at bounding box center [1011, 548] width 69 height 14
